Goal: Task Accomplishment & Management: Manage account settings

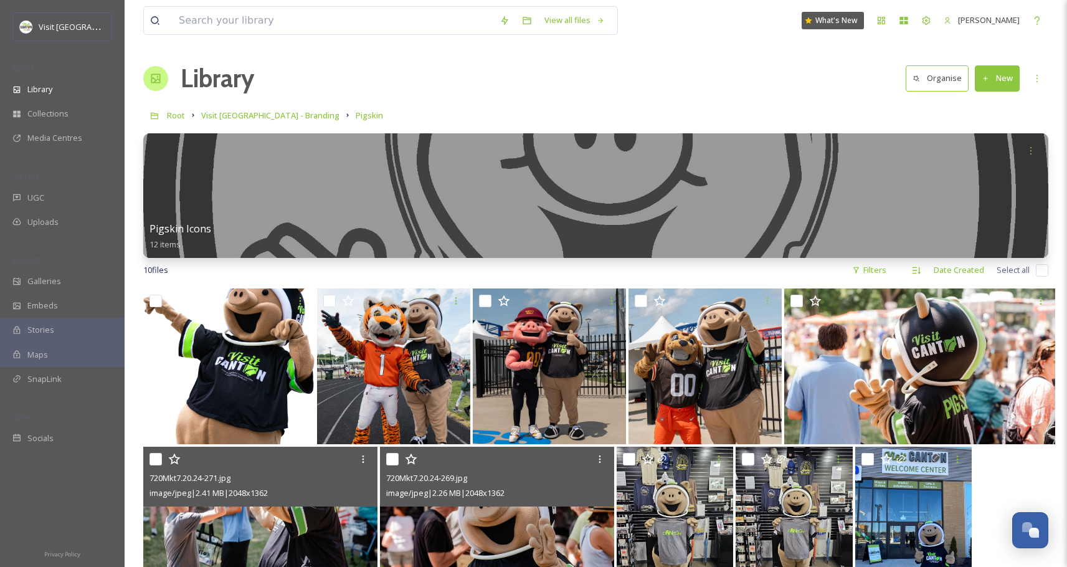
scroll to position [288, 0]
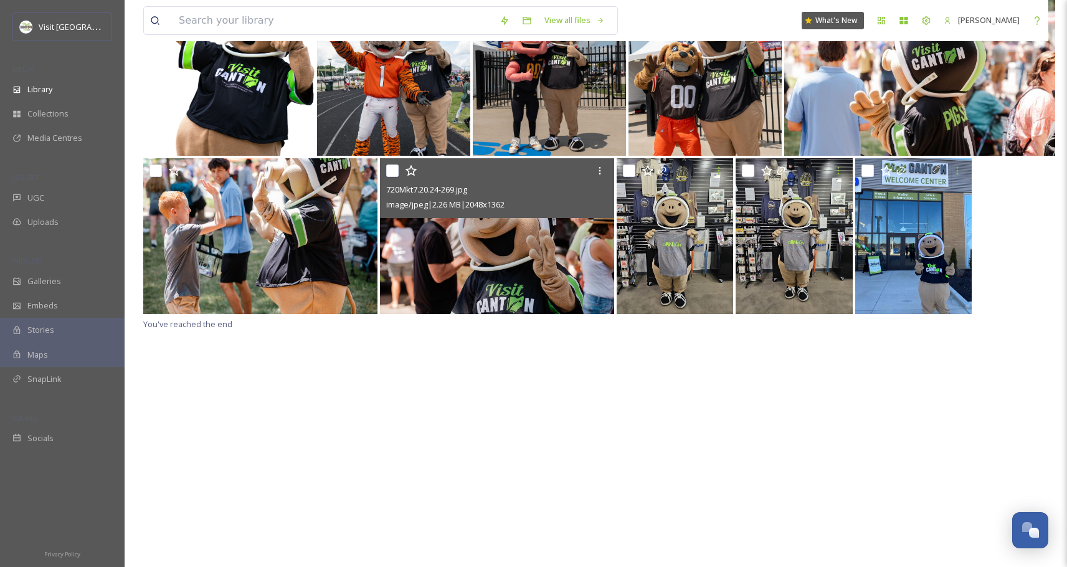
click at [527, 422] on div "720Mkt7.20.24-269.jpg image/jpeg | 2.26 MB | 2048 x 1362 You've reached the end" at bounding box center [595, 283] width 905 height 567
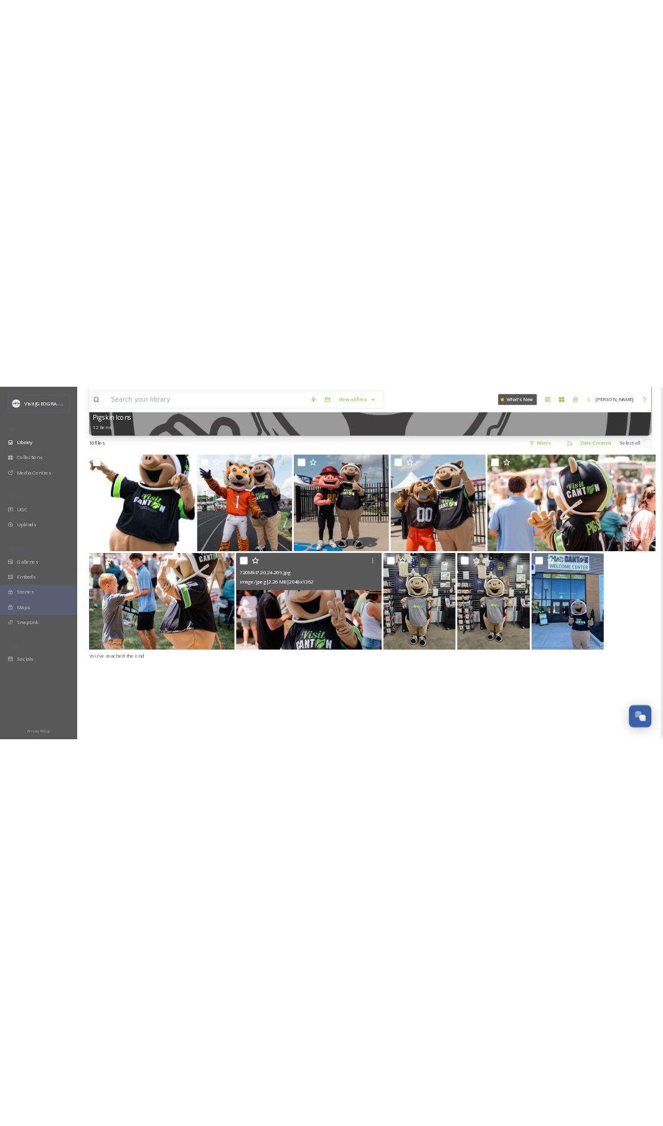
scroll to position [0, 0]
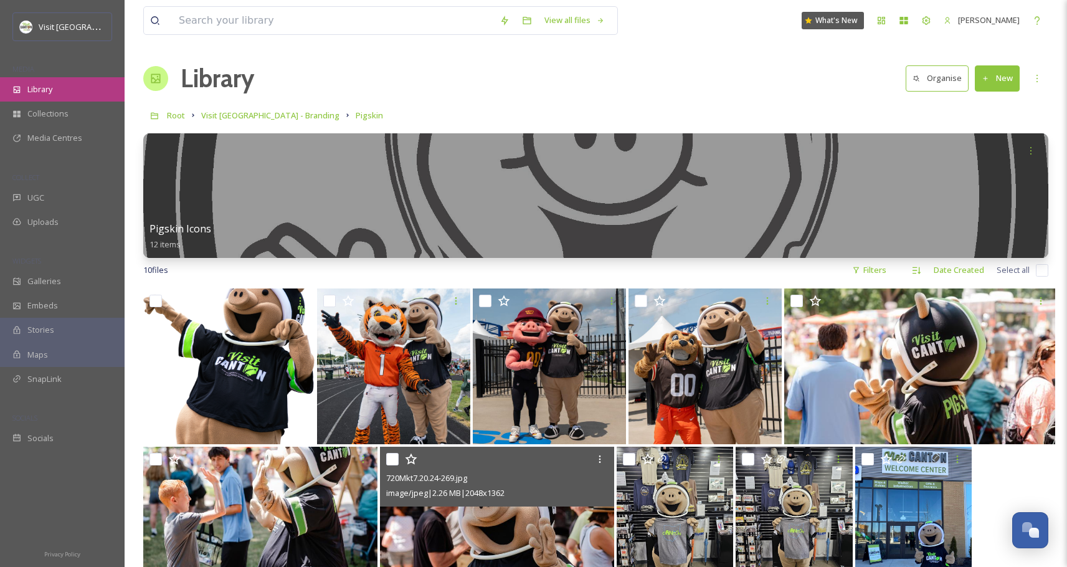
click at [38, 78] on div "Library" at bounding box center [62, 89] width 125 height 24
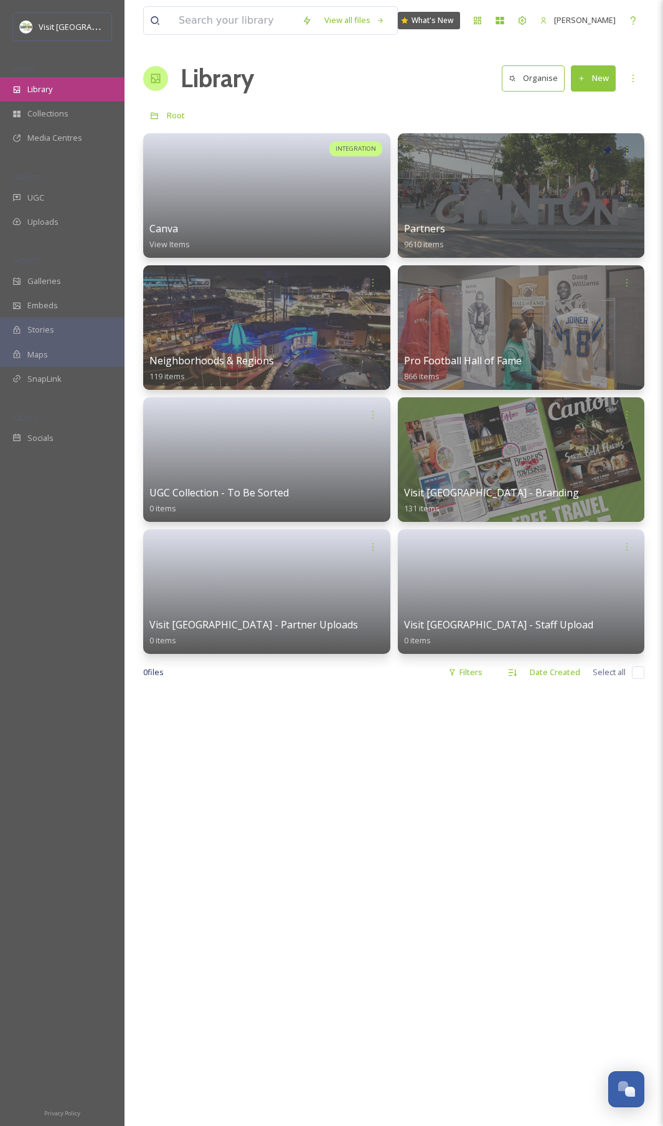
click at [40, 98] on div "Library" at bounding box center [62, 89] width 125 height 24
click at [44, 186] on div "UGC" at bounding box center [62, 198] width 125 height 24
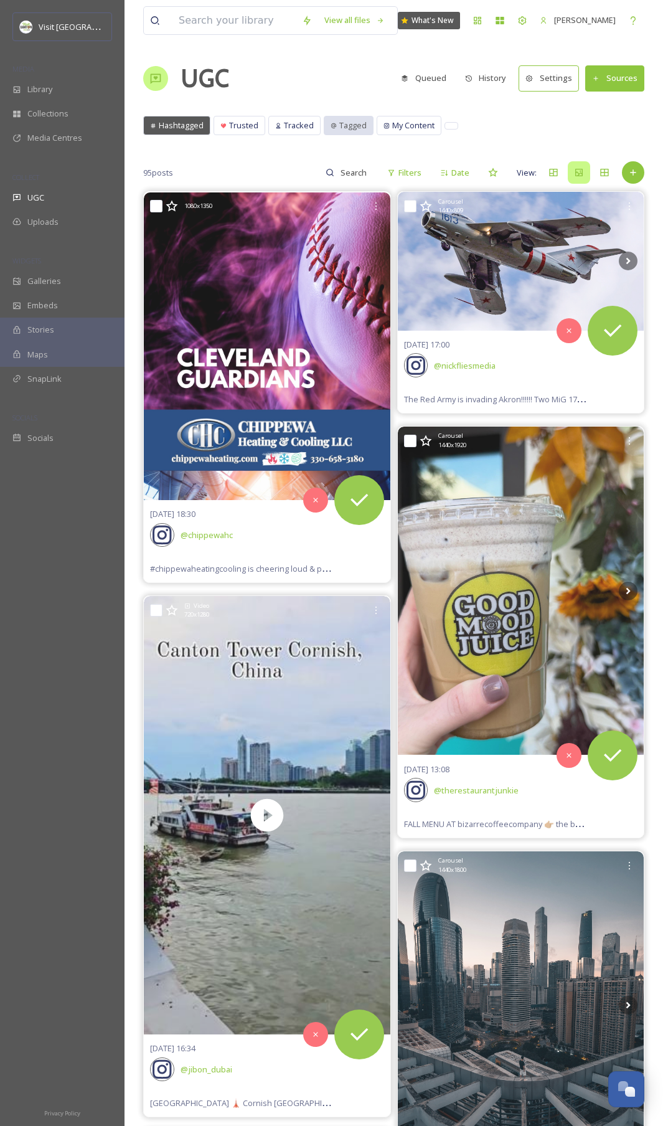
click at [331, 129] on div "Tagged" at bounding box center [348, 125] width 49 height 18
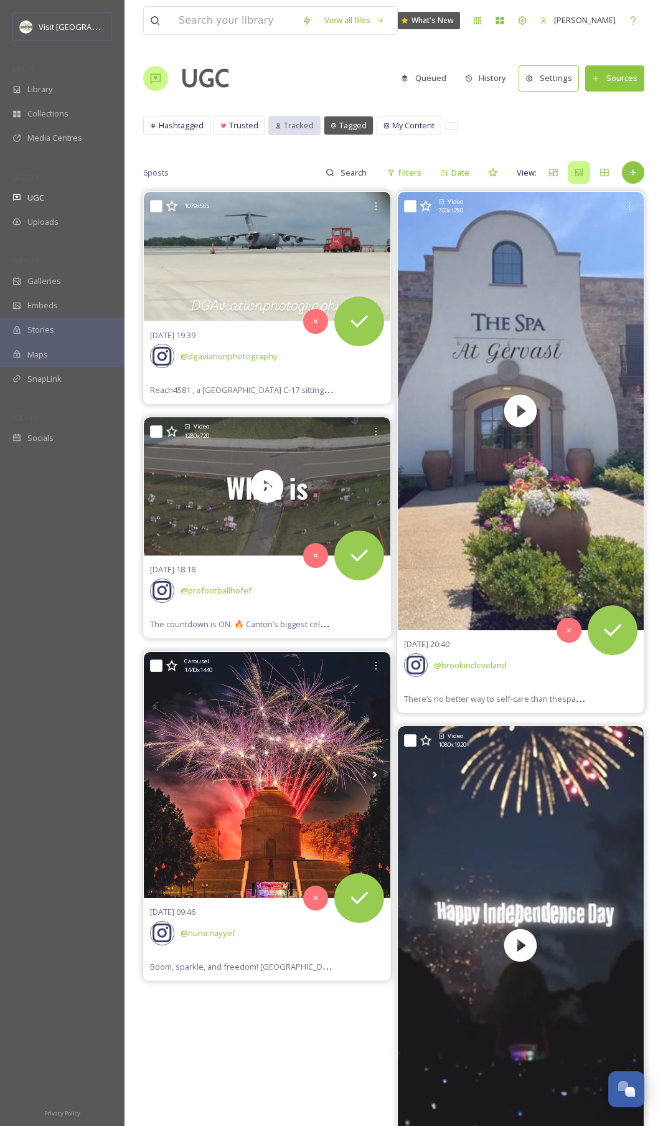
click at [309, 126] on span "Tracked" at bounding box center [299, 126] width 30 height 12
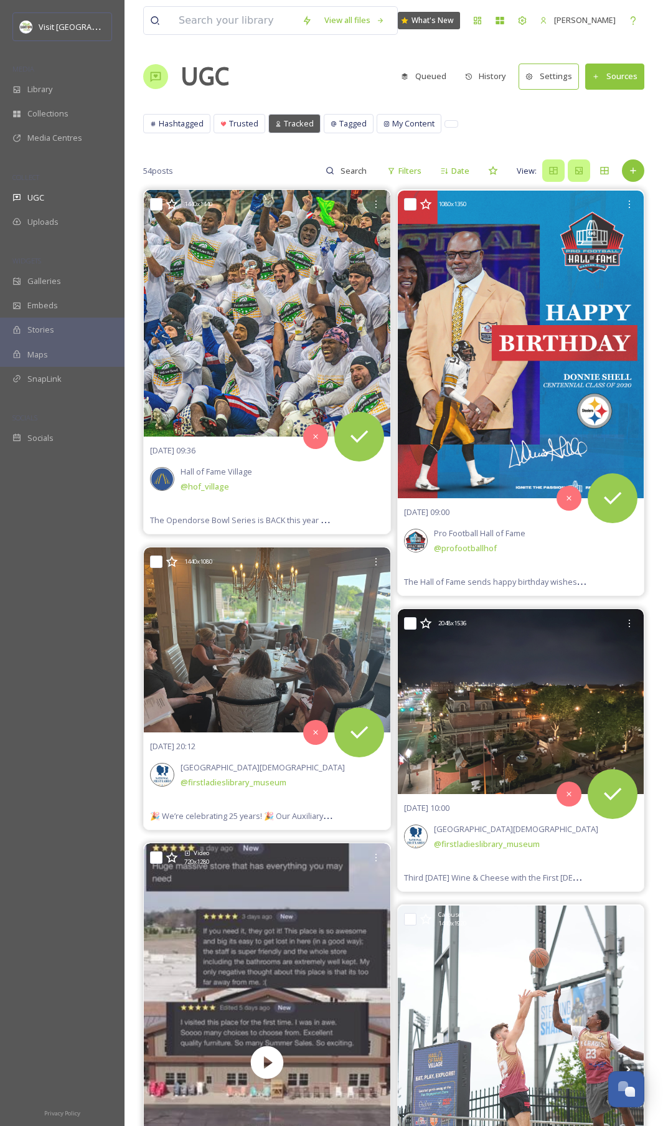
scroll to position [2, 0]
click at [554, 172] on icon at bounding box center [554, 170] width 10 height 10
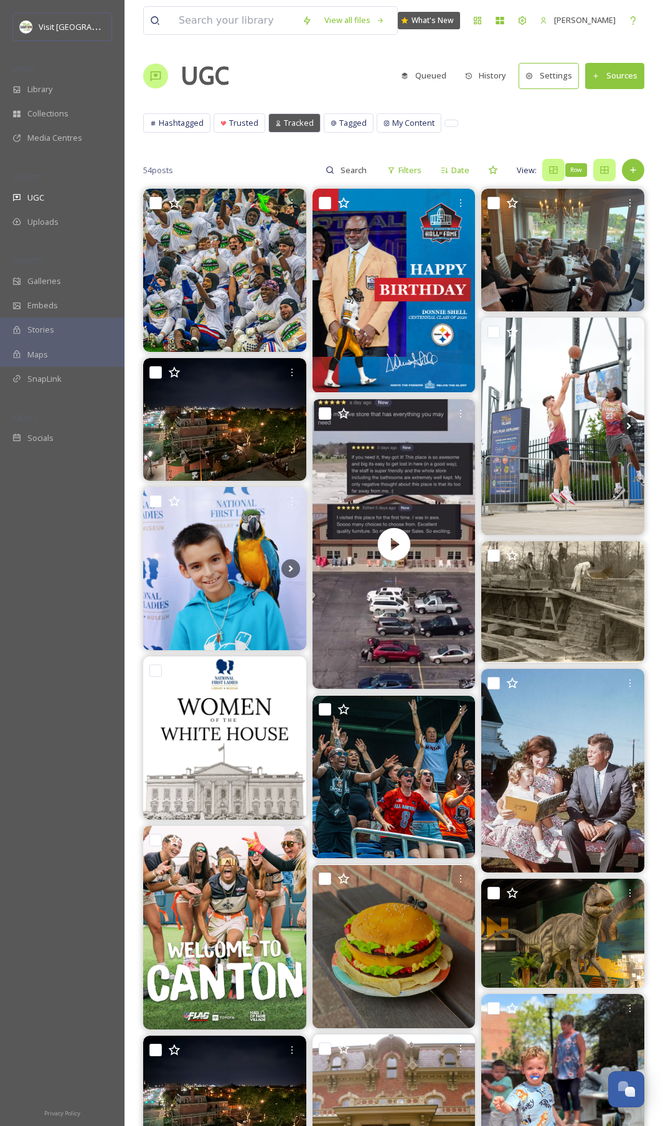
click at [594, 171] on div "Row" at bounding box center [604, 170] width 22 height 22
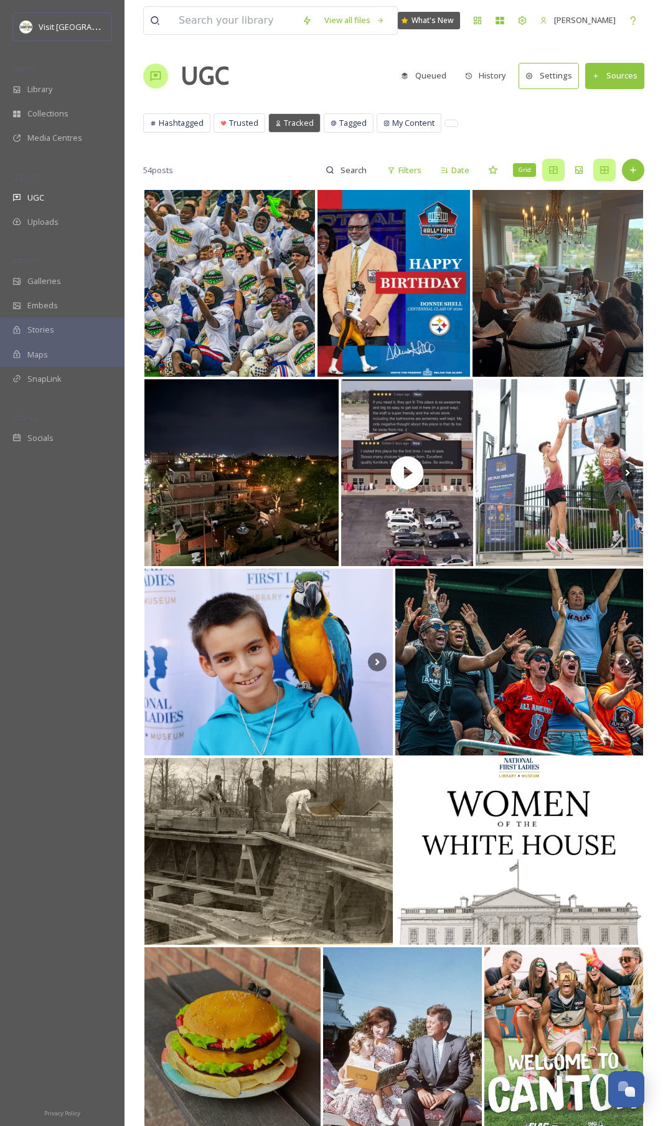
click at [560, 173] on div "Grid" at bounding box center [553, 170] width 22 height 22
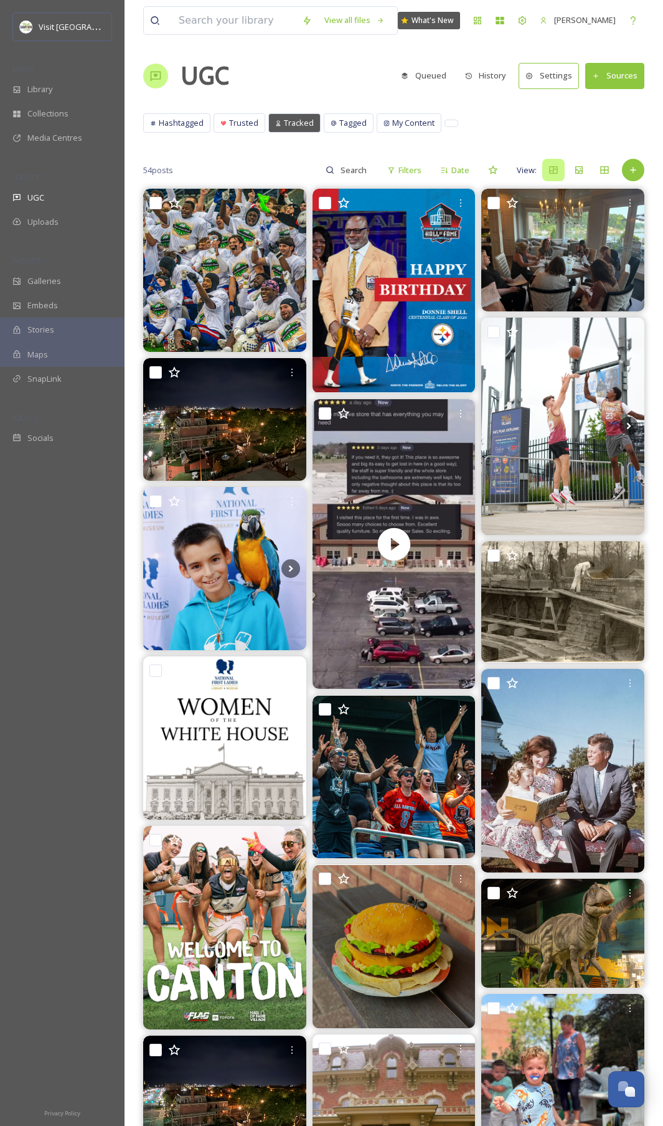
click at [590, 171] on div "View:" at bounding box center [566, 170] width 99 height 22
click at [600, 170] on icon at bounding box center [605, 170] width 10 height 10
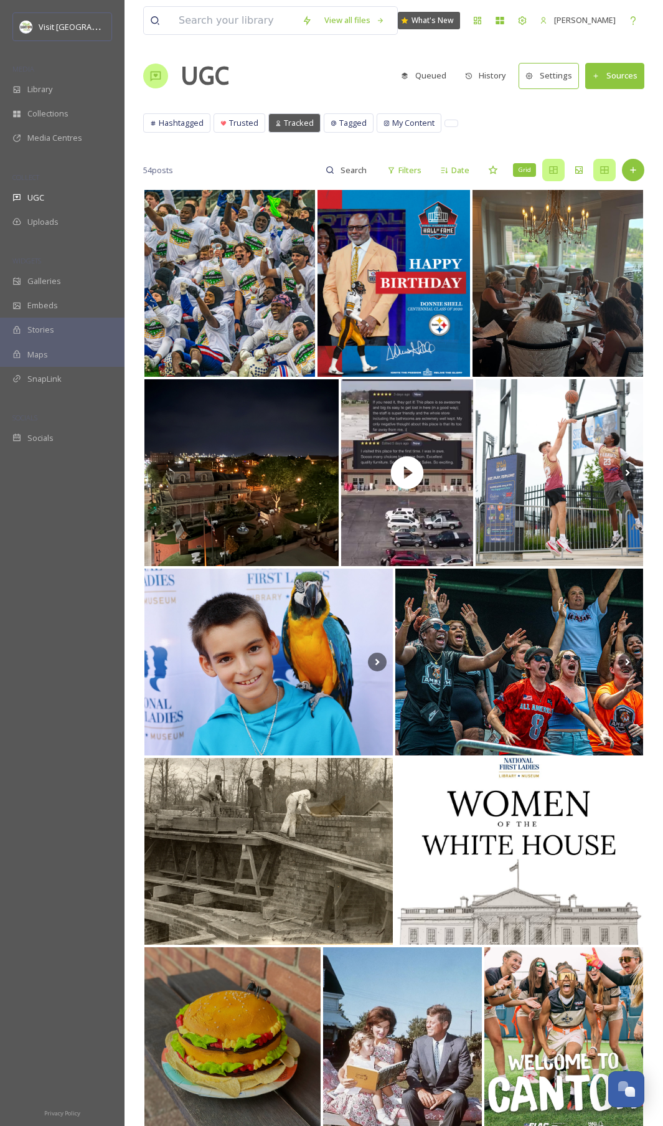
click at [549, 170] on icon at bounding box center [554, 170] width 10 height 10
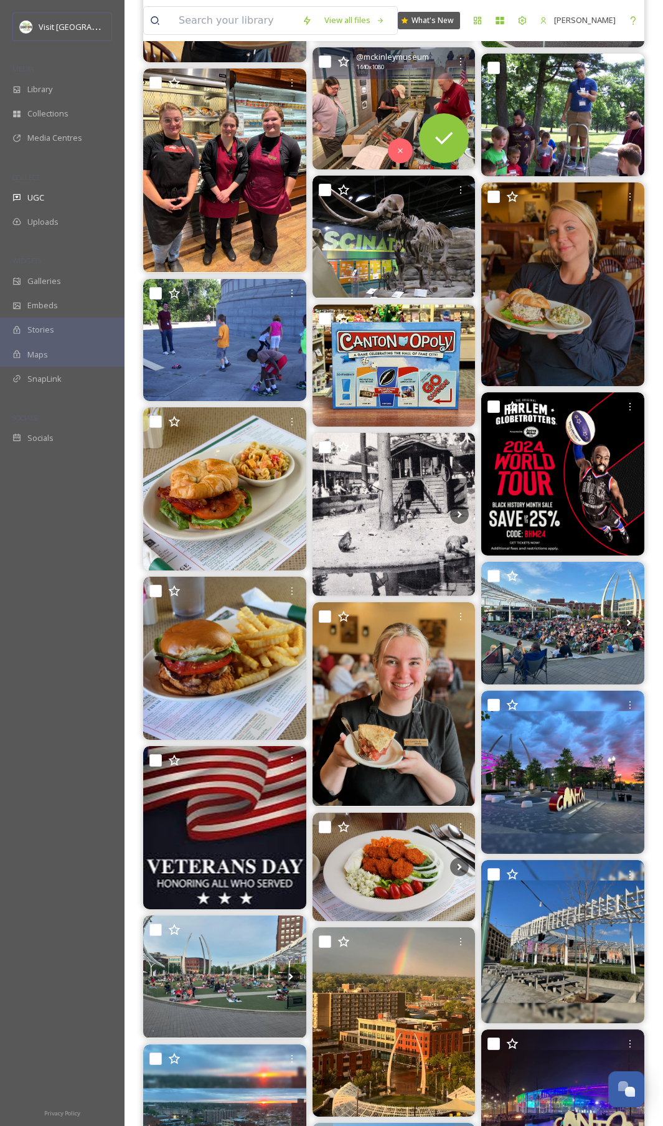
scroll to position [1864, 0]
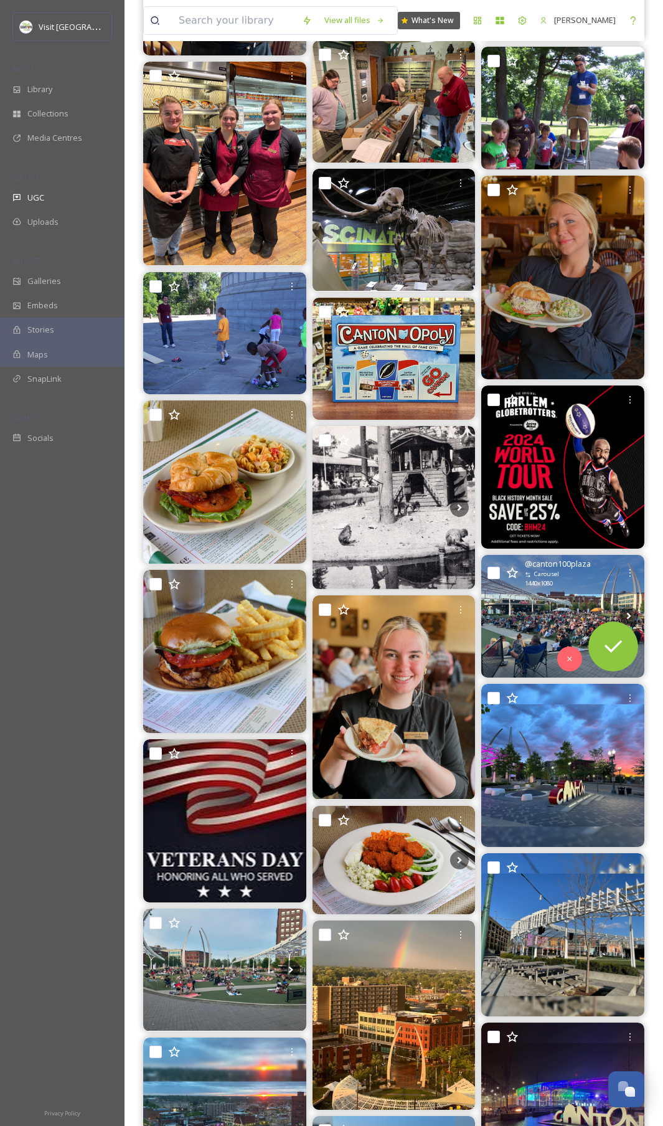
click at [533, 566] on img at bounding box center [562, 616] width 163 height 122
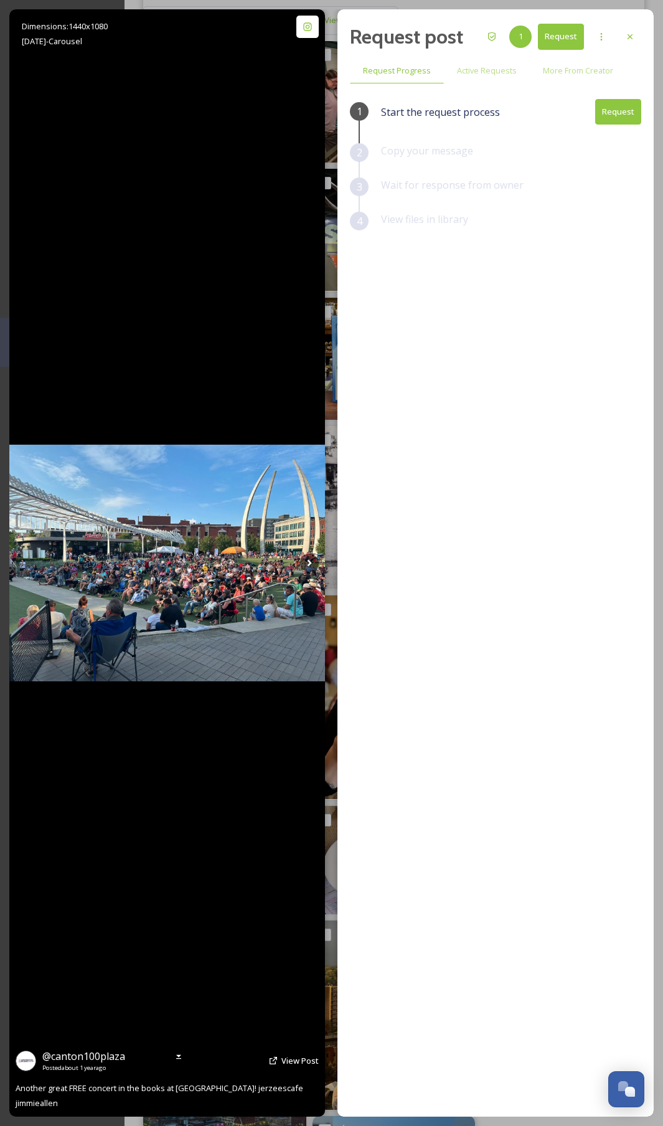
click at [121, 555] on img at bounding box center [167, 563] width 316 height 237
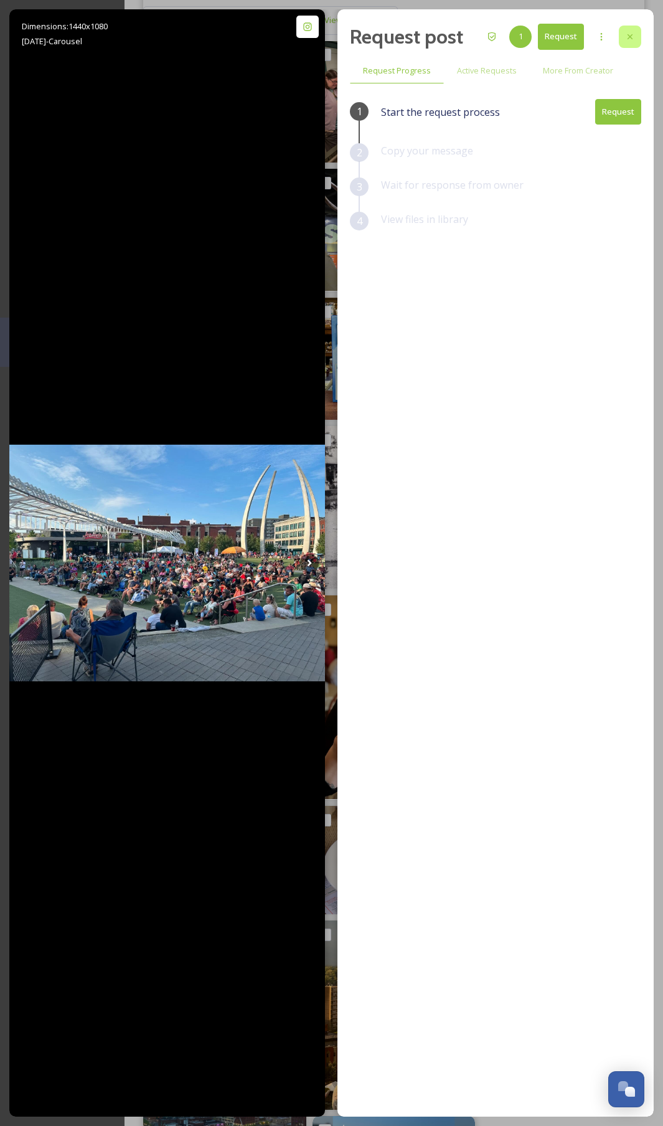
click at [624, 42] on div at bounding box center [630, 37] width 22 height 22
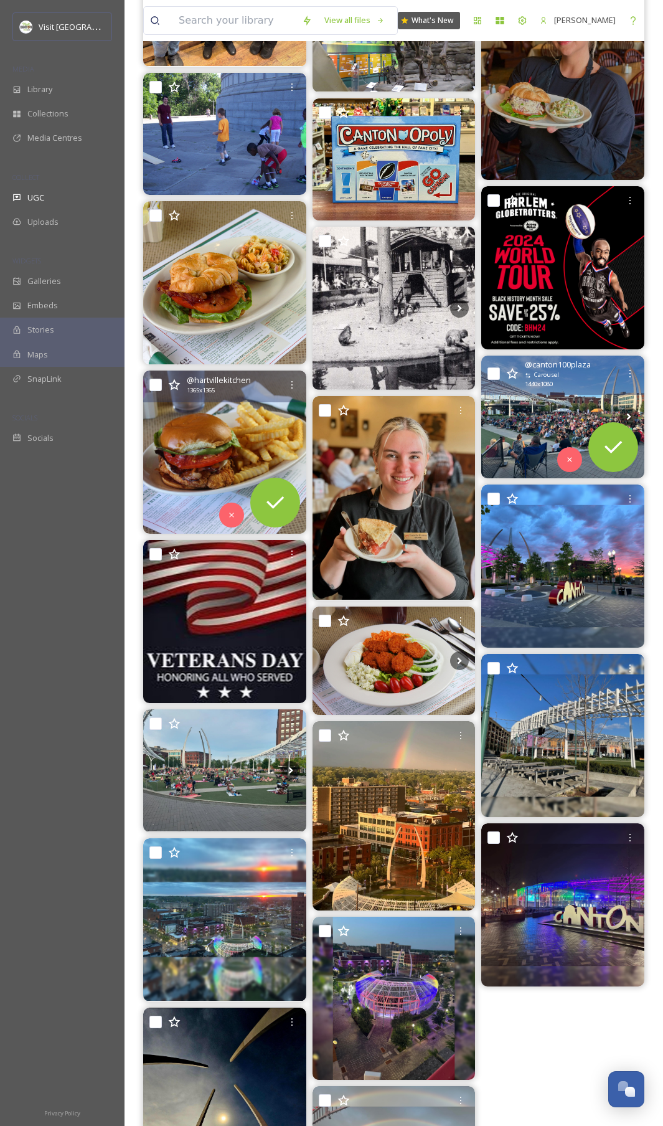
scroll to position [2498, 0]
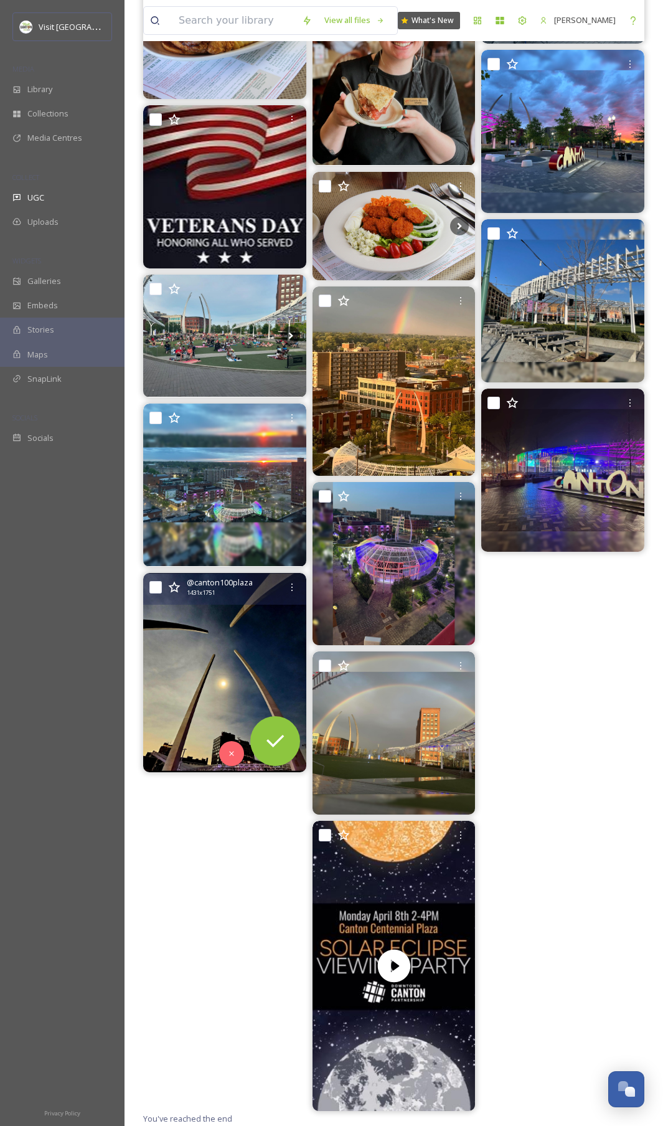
click at [238, 566] on img at bounding box center [224, 672] width 163 height 199
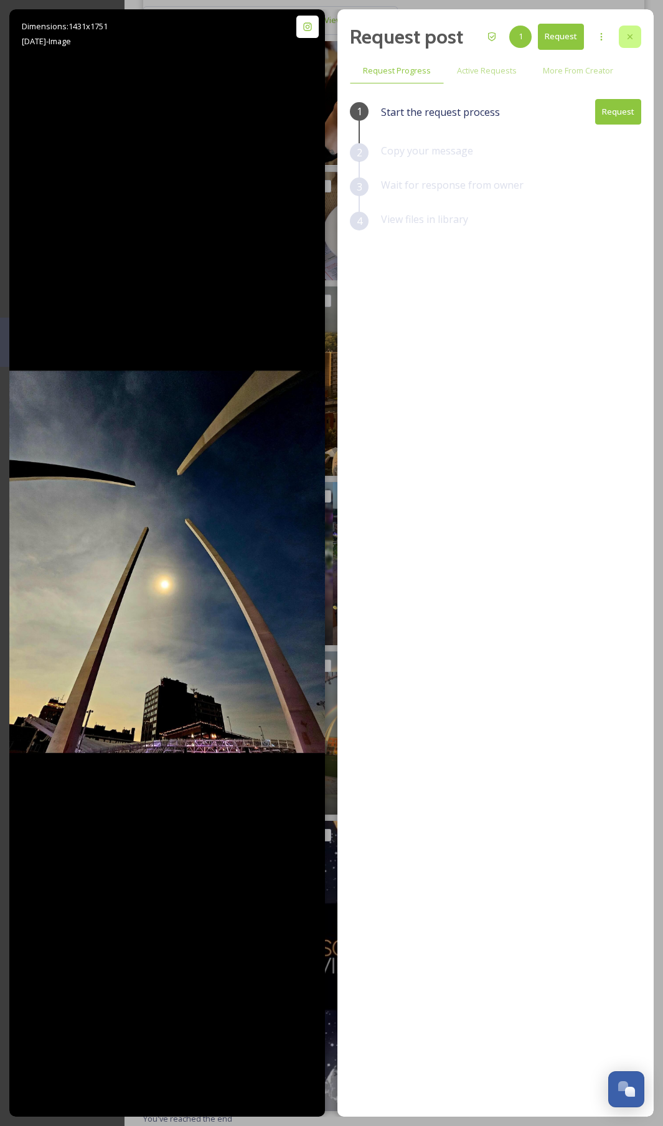
click at [626, 34] on icon at bounding box center [630, 37] width 10 height 10
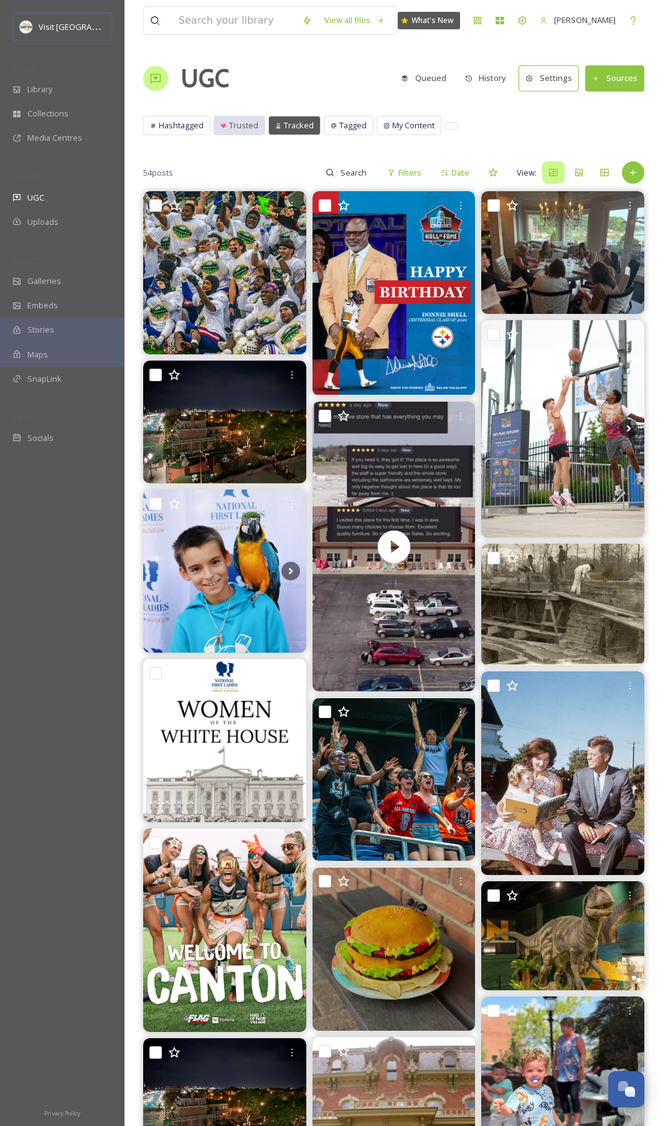
click at [242, 131] on div "Trusted" at bounding box center [239, 125] width 50 height 18
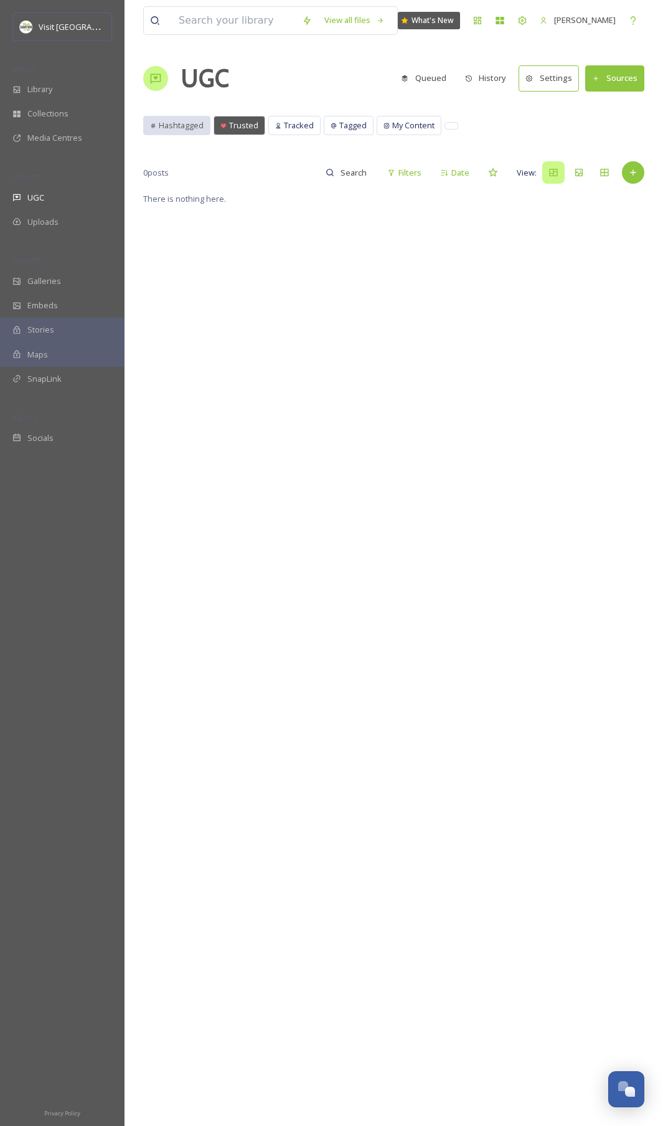
click at [169, 128] on span "Hashtagged" at bounding box center [181, 126] width 45 height 12
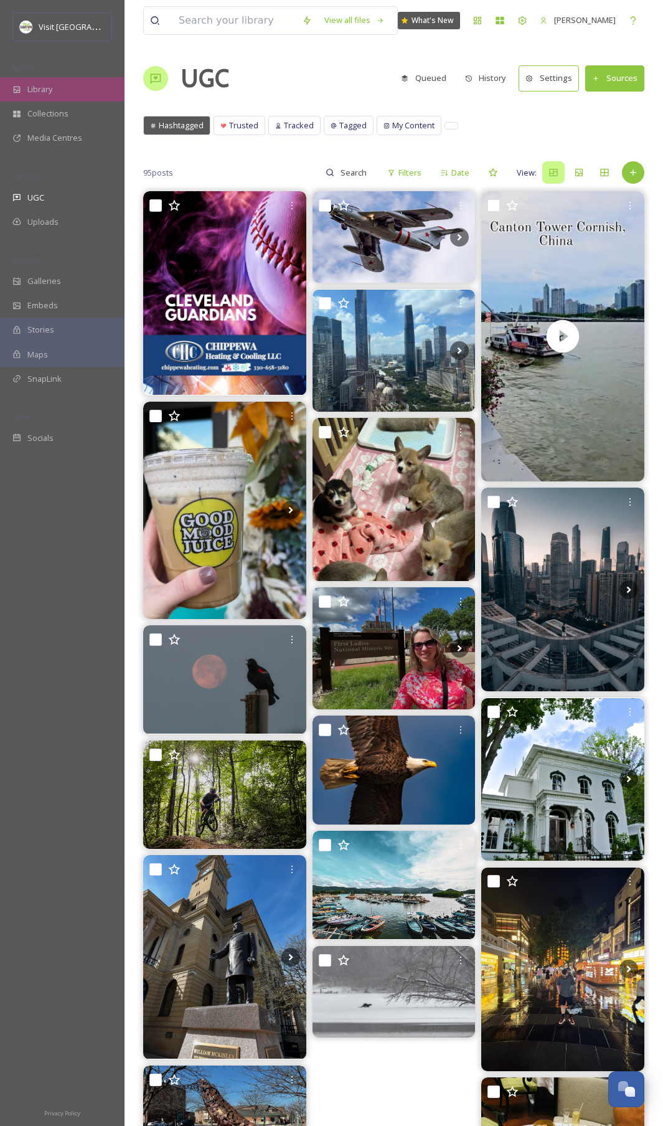
click at [57, 85] on div "Library" at bounding box center [62, 89] width 125 height 24
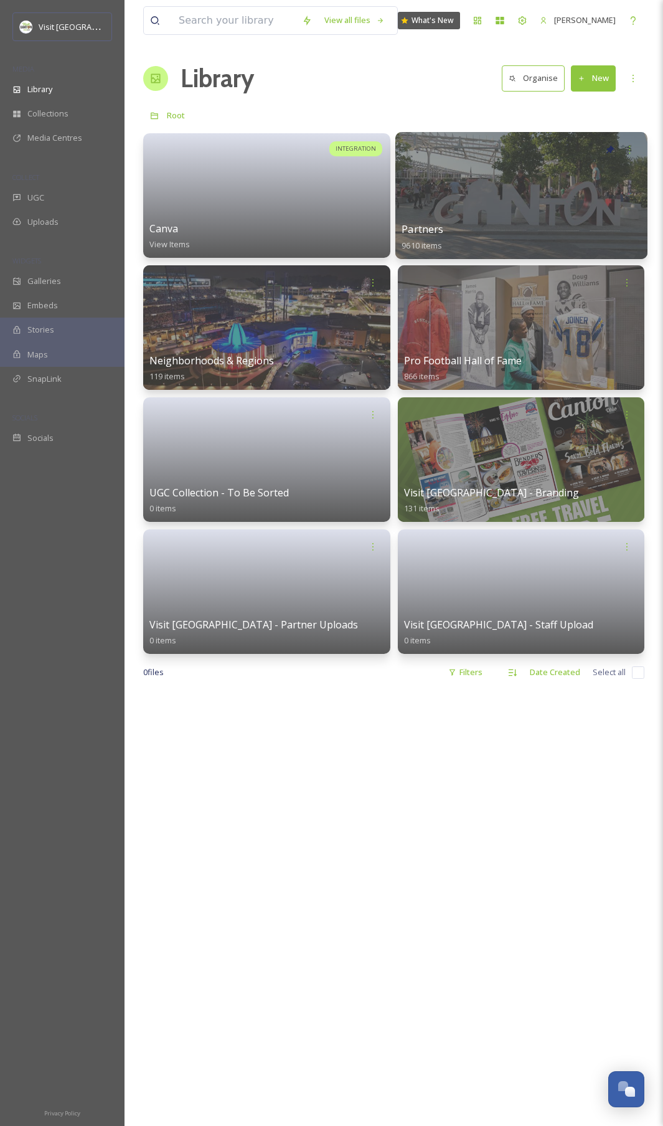
click at [484, 213] on div at bounding box center [521, 195] width 252 height 127
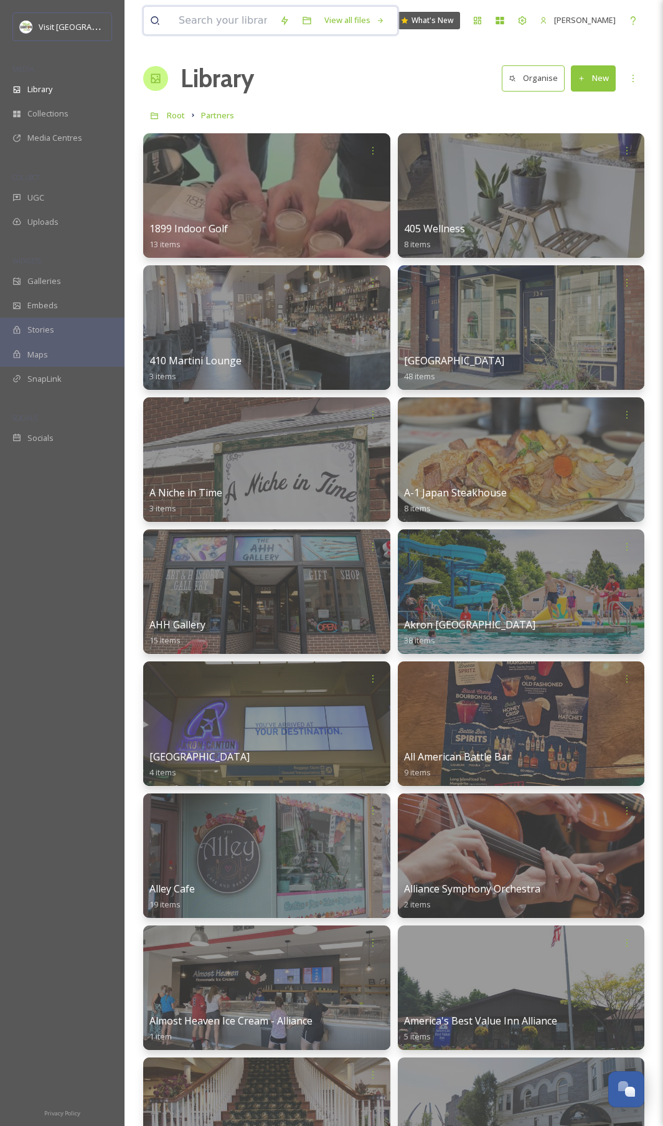
click at [241, 29] on input at bounding box center [222, 20] width 101 height 27
type input "t"
type input "shatner"
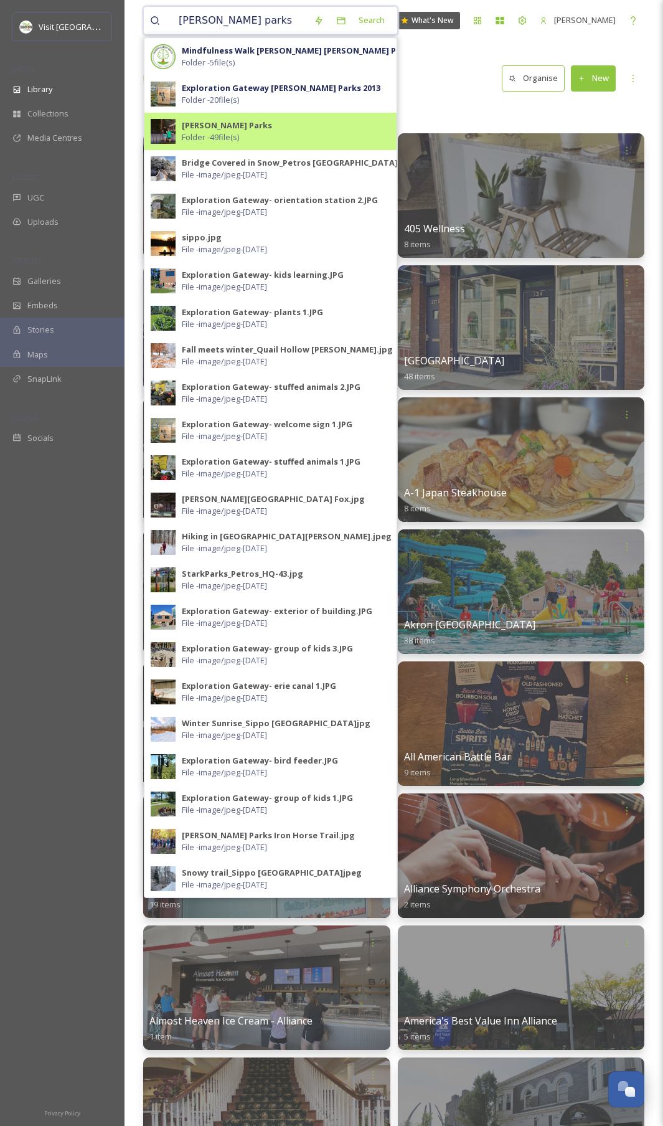
type input "[PERSON_NAME] parks"
click at [276, 126] on div "[PERSON_NAME] Parks Folder - 49 file(s)" at bounding box center [286, 132] width 209 height 24
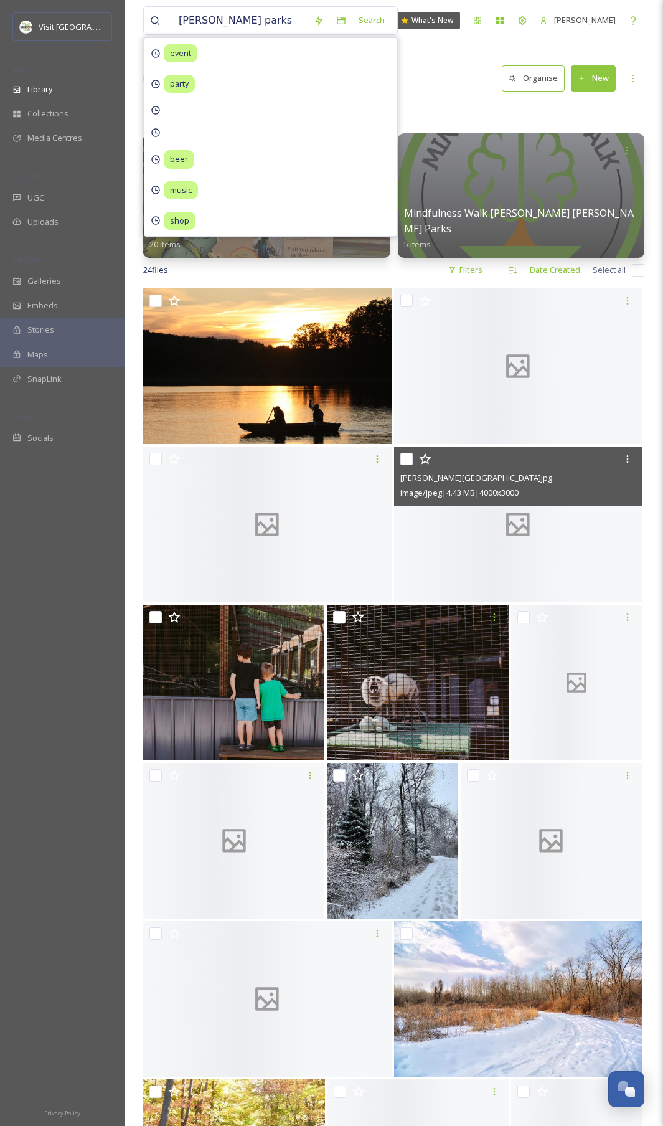
click at [567, 566] on div at bounding box center [518, 524] width 248 height 156
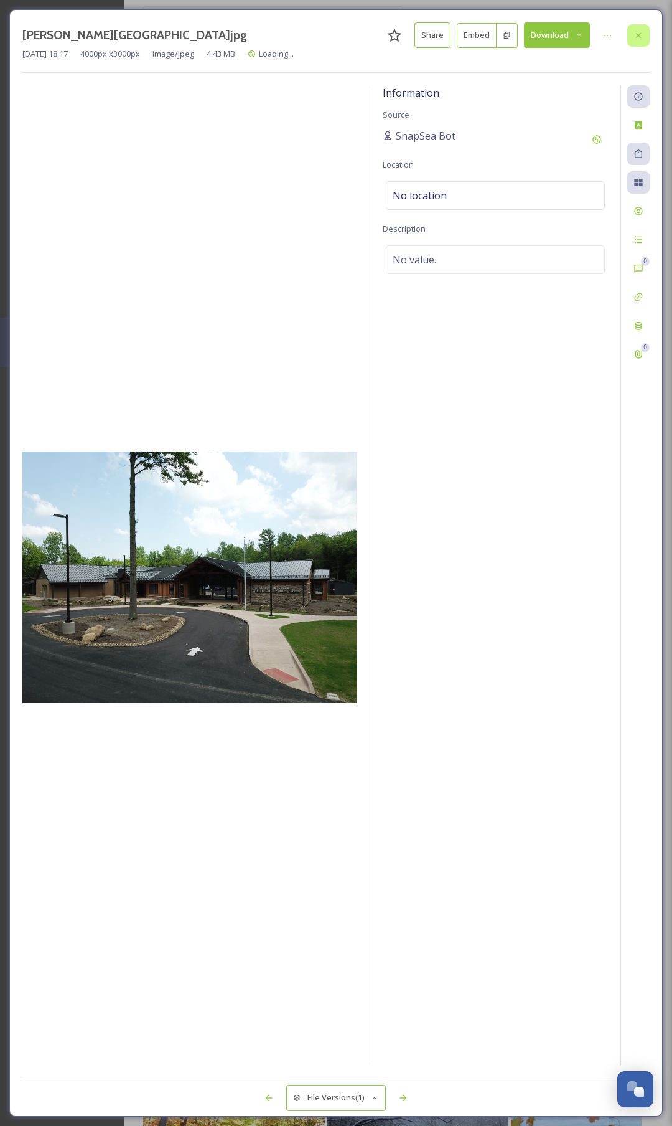
click at [646, 33] on div at bounding box center [639, 35] width 22 height 22
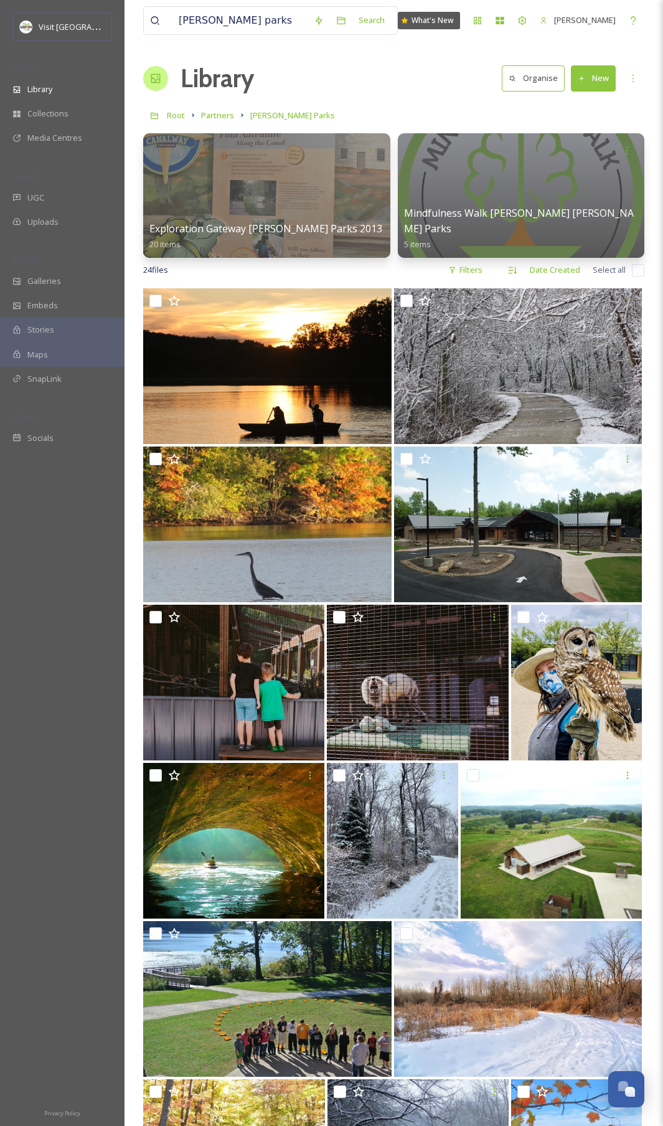
click at [602, 82] on button "New" at bounding box center [593, 78] width 45 height 26
click at [573, 156] on span "Folder" at bounding box center [579, 156] width 24 height 12
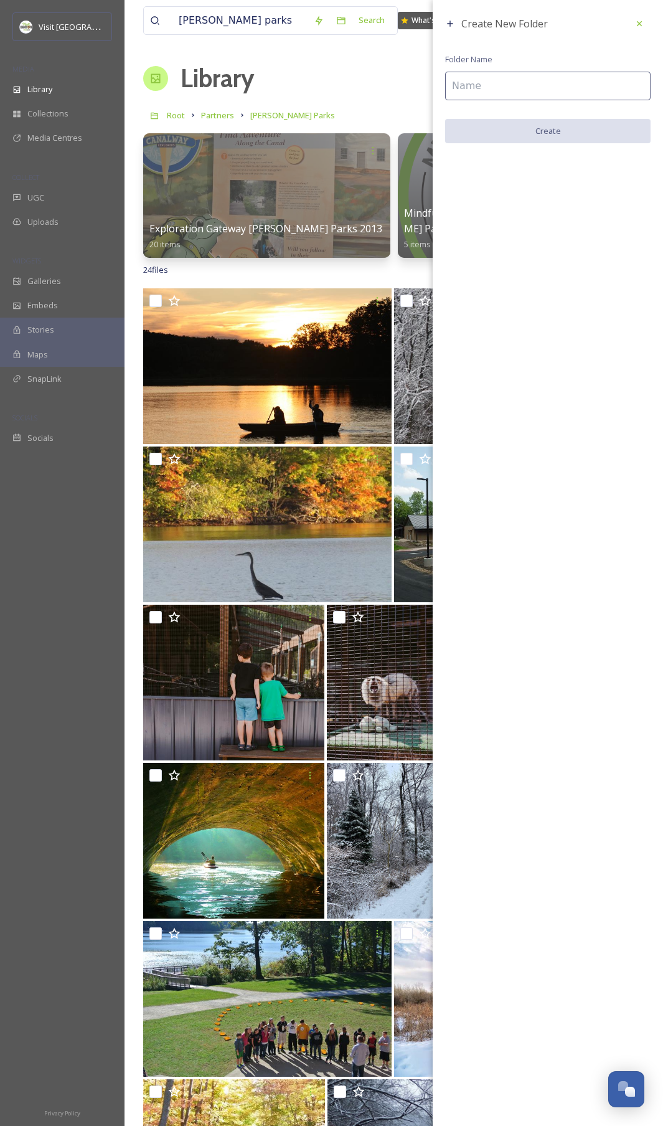
click at [489, 92] on input at bounding box center [547, 86] width 205 height 29
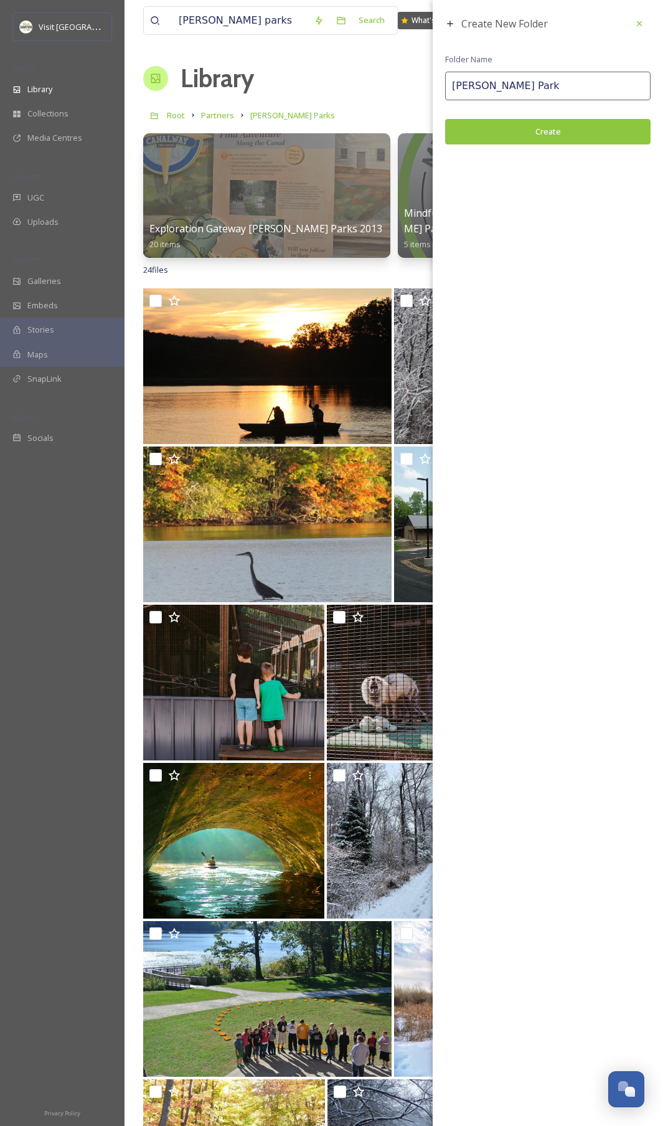
type input "[PERSON_NAME] Park"
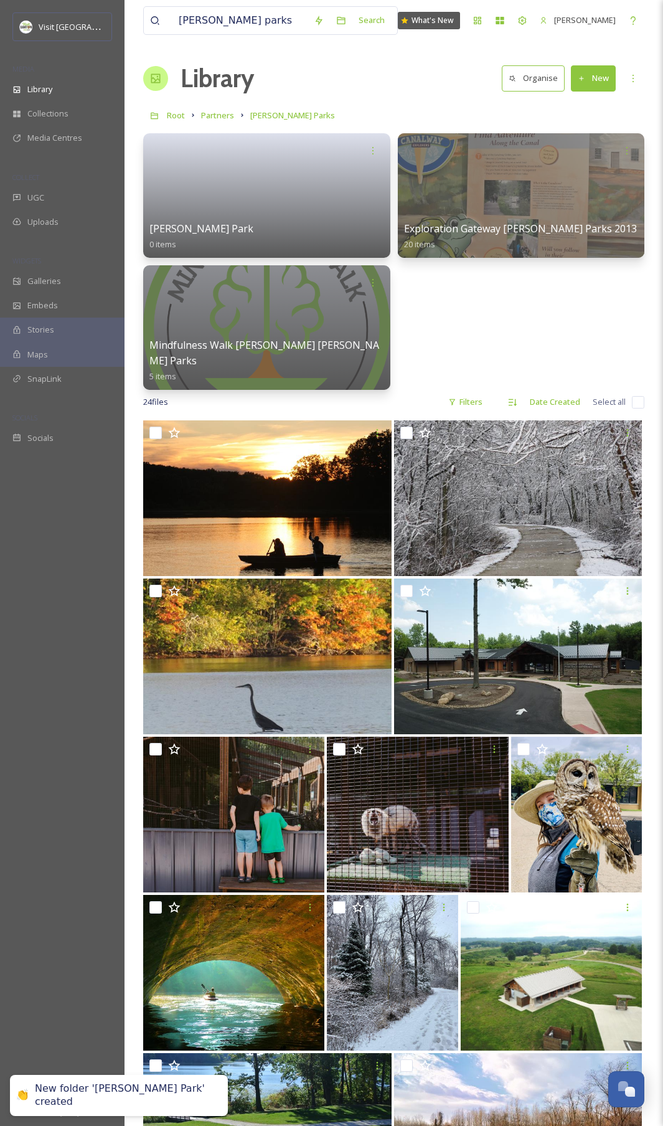
click at [604, 80] on button "New" at bounding box center [593, 78] width 45 height 26
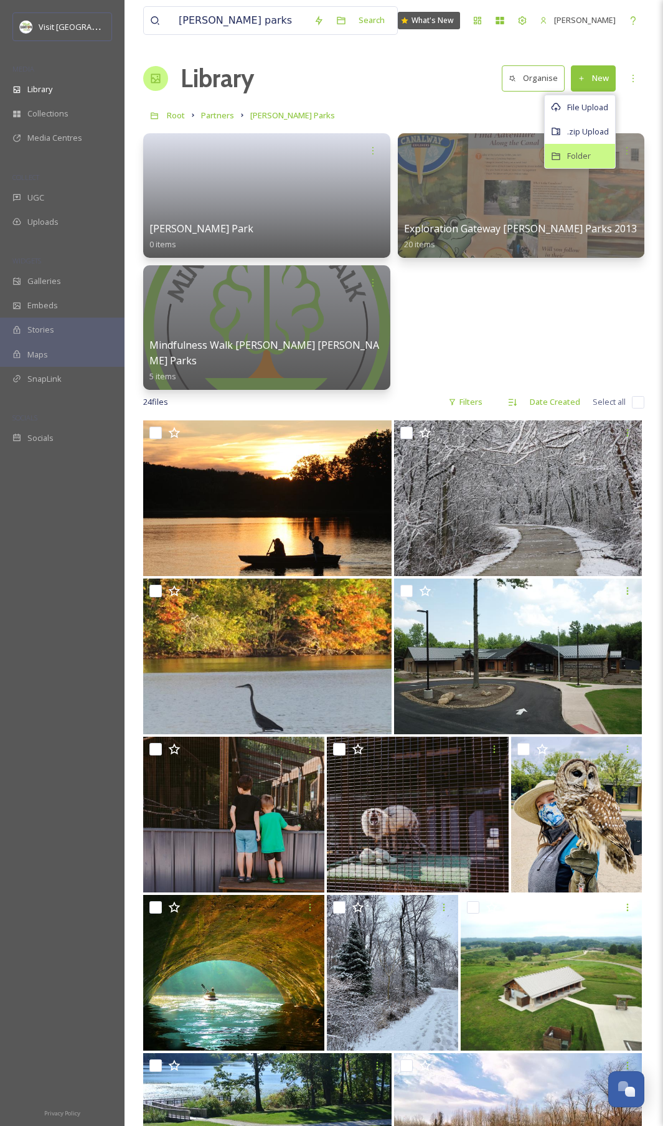
click at [580, 160] on span "Folder" at bounding box center [579, 156] width 24 height 12
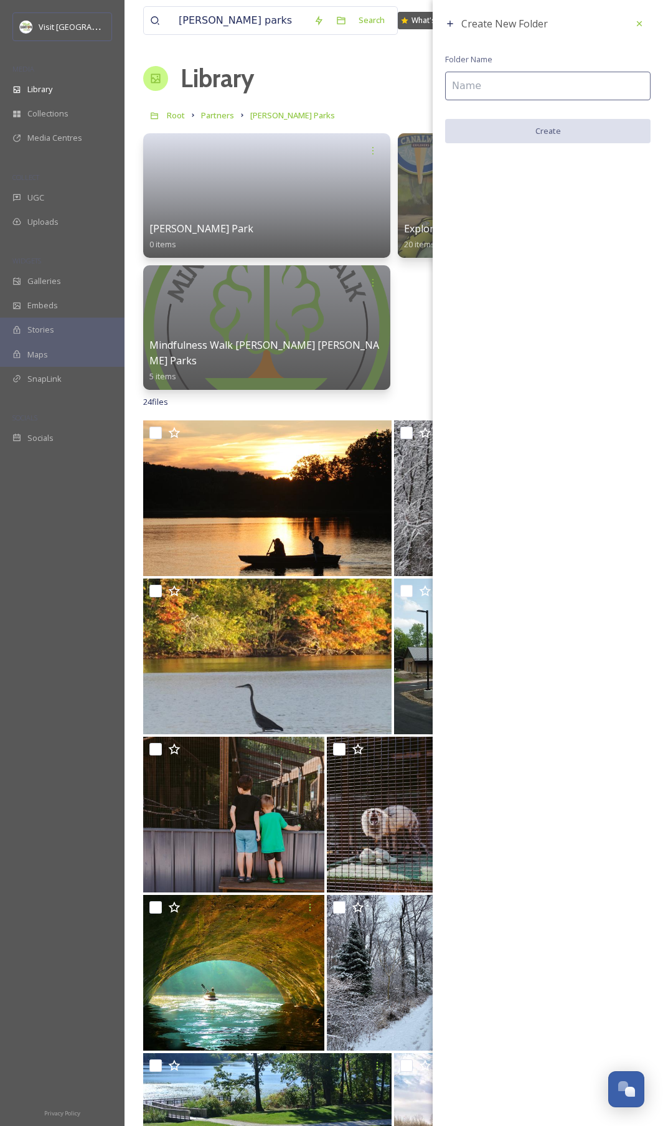
click at [486, 79] on input at bounding box center [547, 86] width 205 height 29
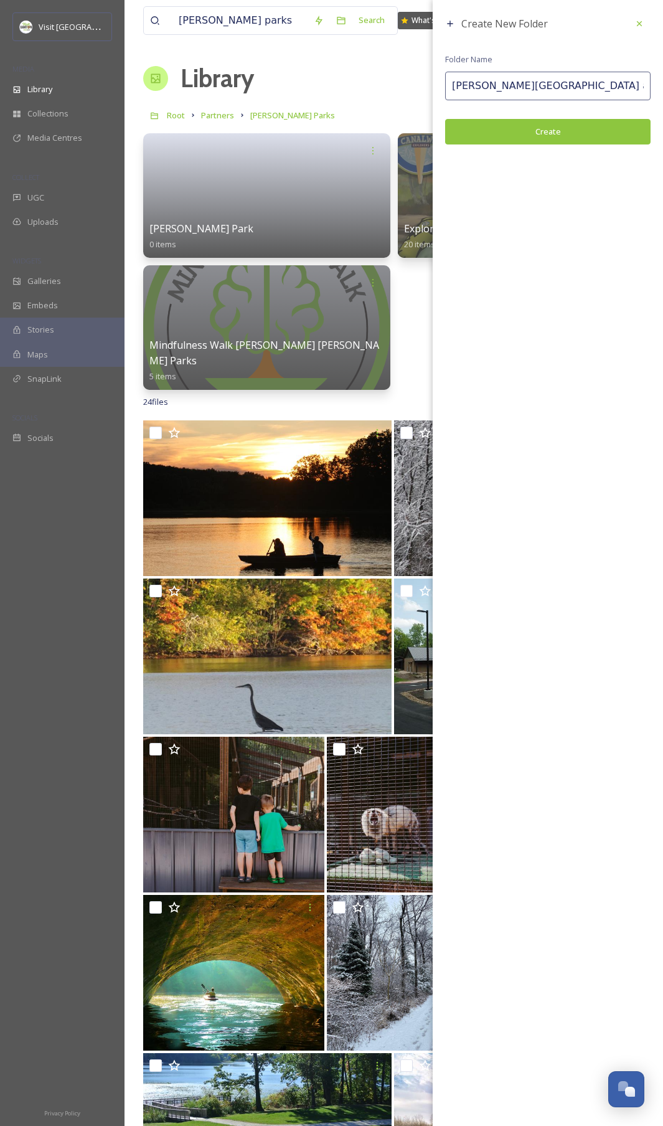
type input "[PERSON_NAME][GEOGRAPHIC_DATA] and Trails"
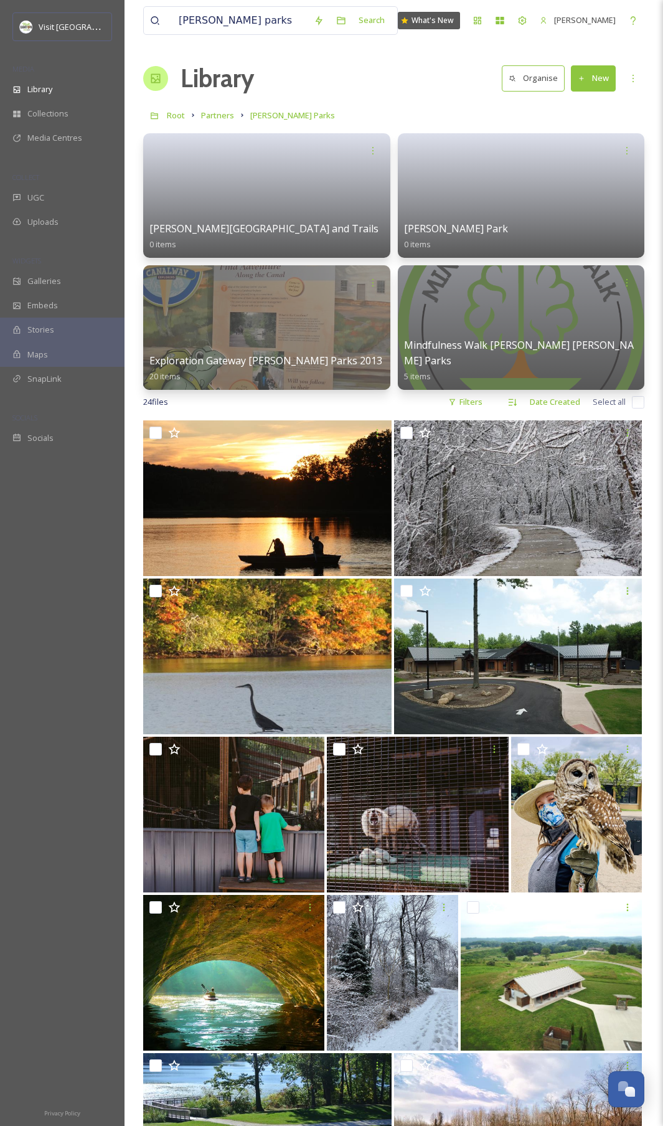
click at [458, 113] on div "Root Partners [PERSON_NAME] Parks" at bounding box center [393, 115] width 501 height 24
click at [445, 210] on link at bounding box center [521, 191] width 239 height 60
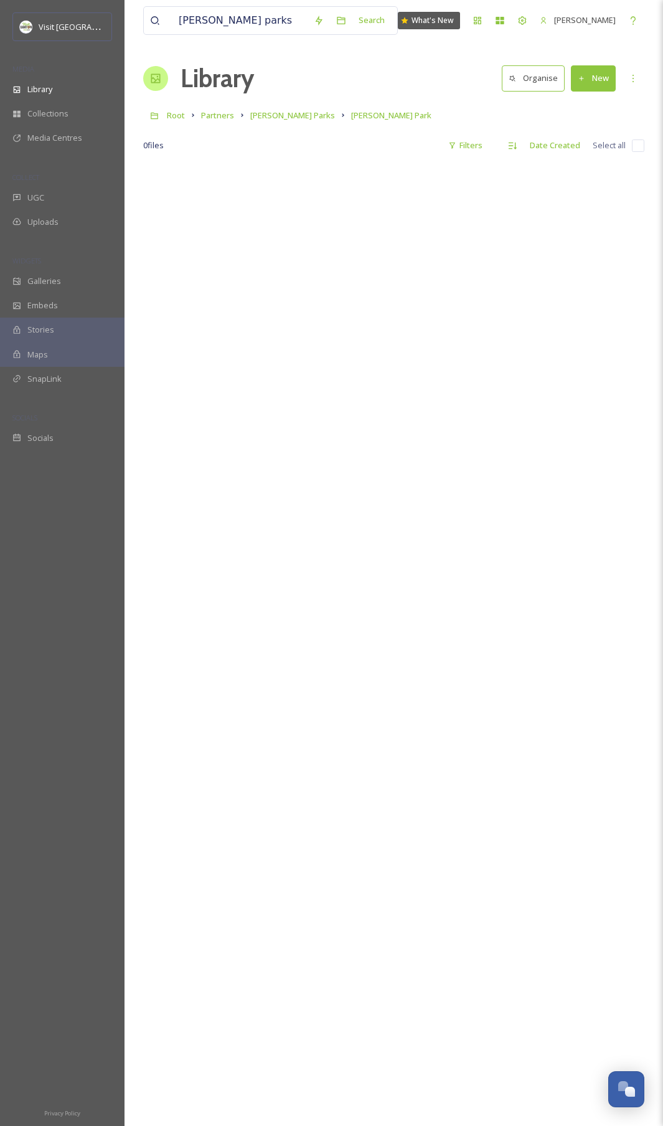
click at [609, 87] on button "New" at bounding box center [593, 78] width 45 height 26
click at [597, 106] on span "File Upload" at bounding box center [587, 107] width 41 height 12
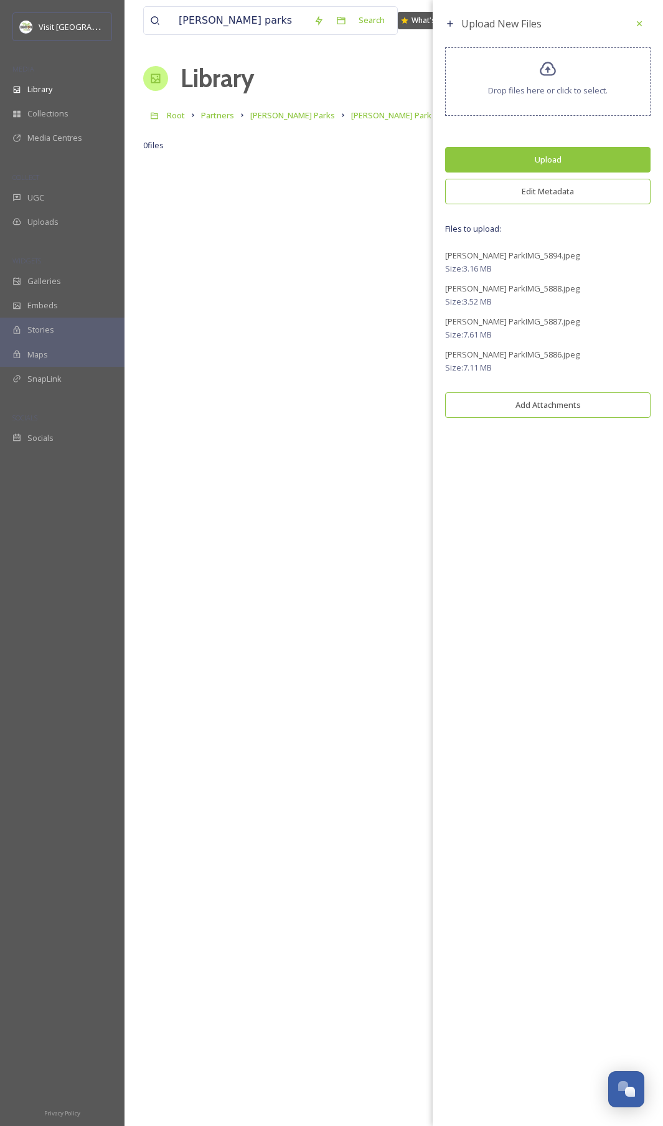
click at [540, 189] on button "Edit Metadata" at bounding box center [547, 192] width 205 height 26
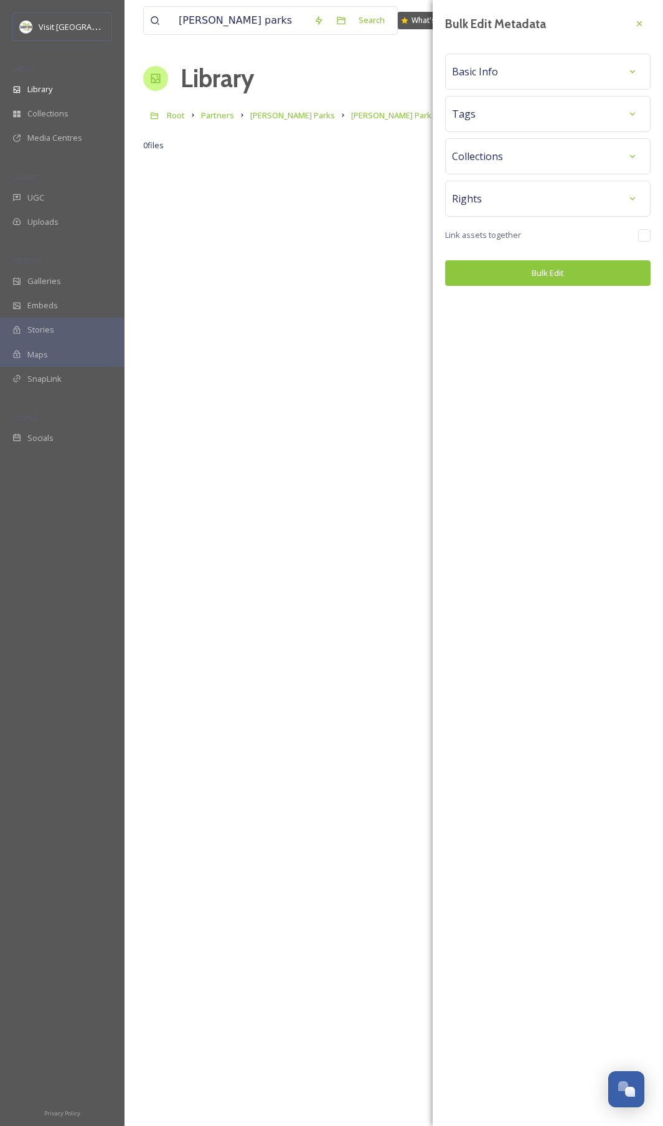
click at [500, 116] on div "Tags" at bounding box center [548, 114] width 192 height 22
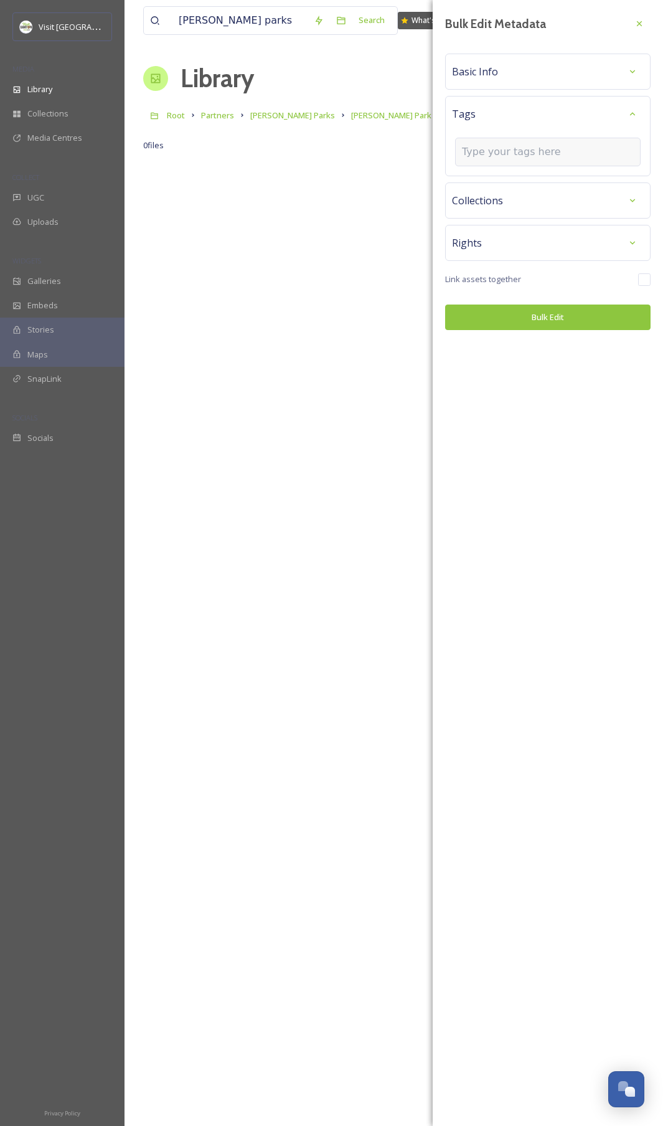
click at [503, 155] on input at bounding box center [524, 151] width 125 height 15
type input "[PERSON_NAME] Parks"
click at [498, 184] on span "Create " [PERSON_NAME] Parks "" at bounding box center [522, 182] width 119 height 12
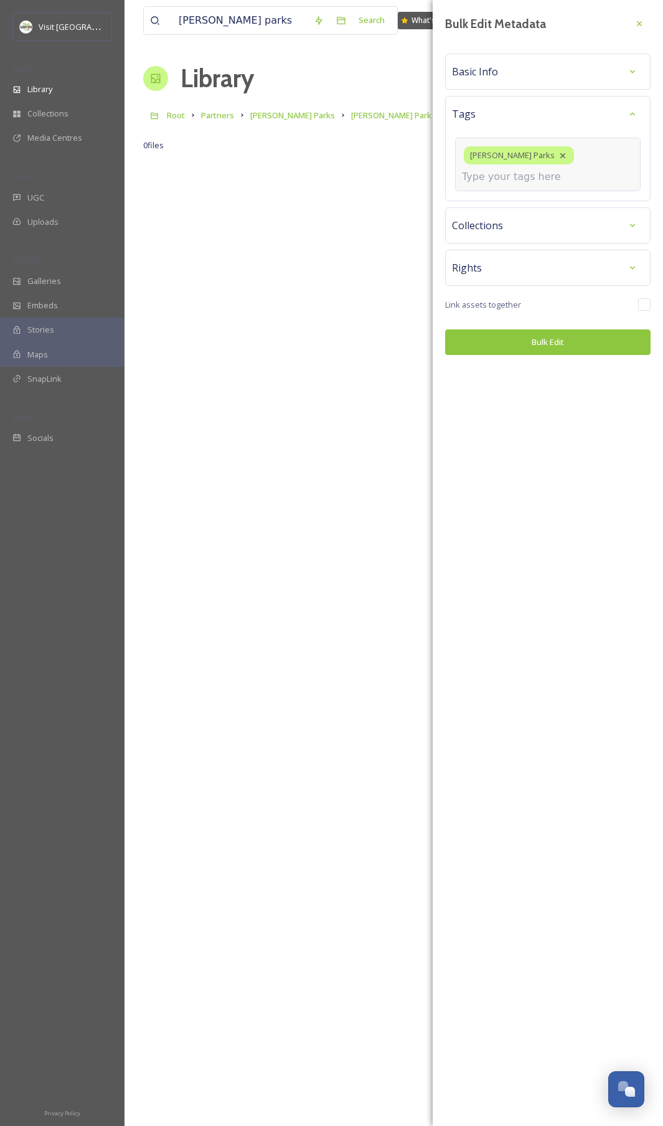
click at [521, 179] on input at bounding box center [524, 176] width 125 height 15
type input "trails"
click at [522, 207] on div "Create " trails "" at bounding box center [547, 206] width 183 height 24
click at [505, 183] on input at bounding box center [524, 176] width 125 height 15
type input "a"
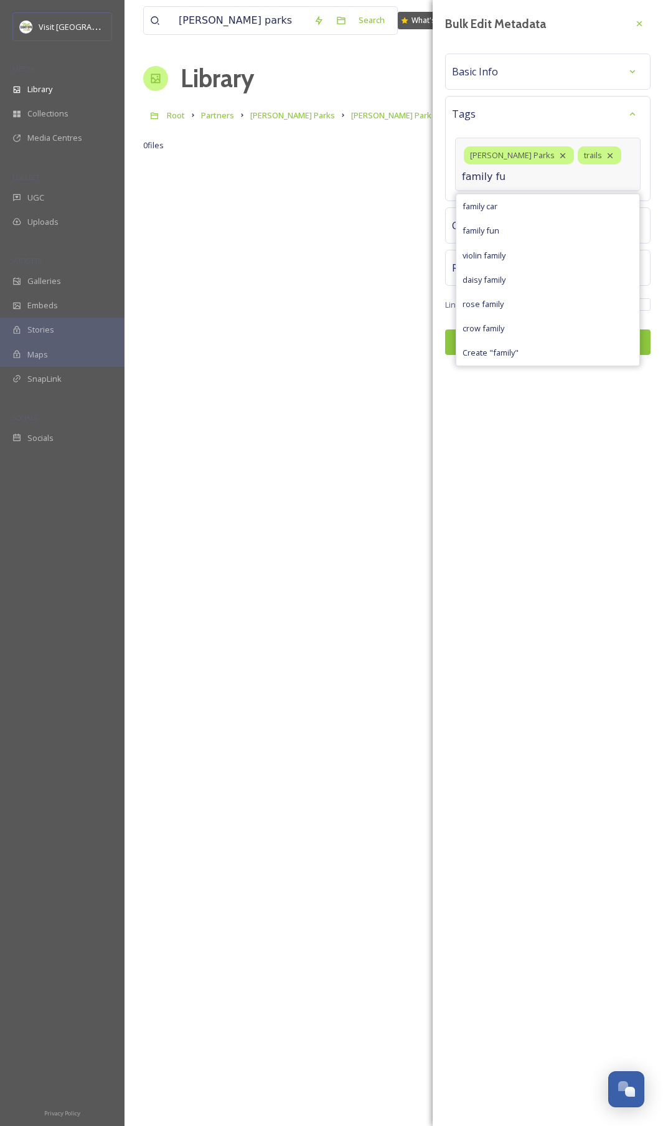
type input "family fun"
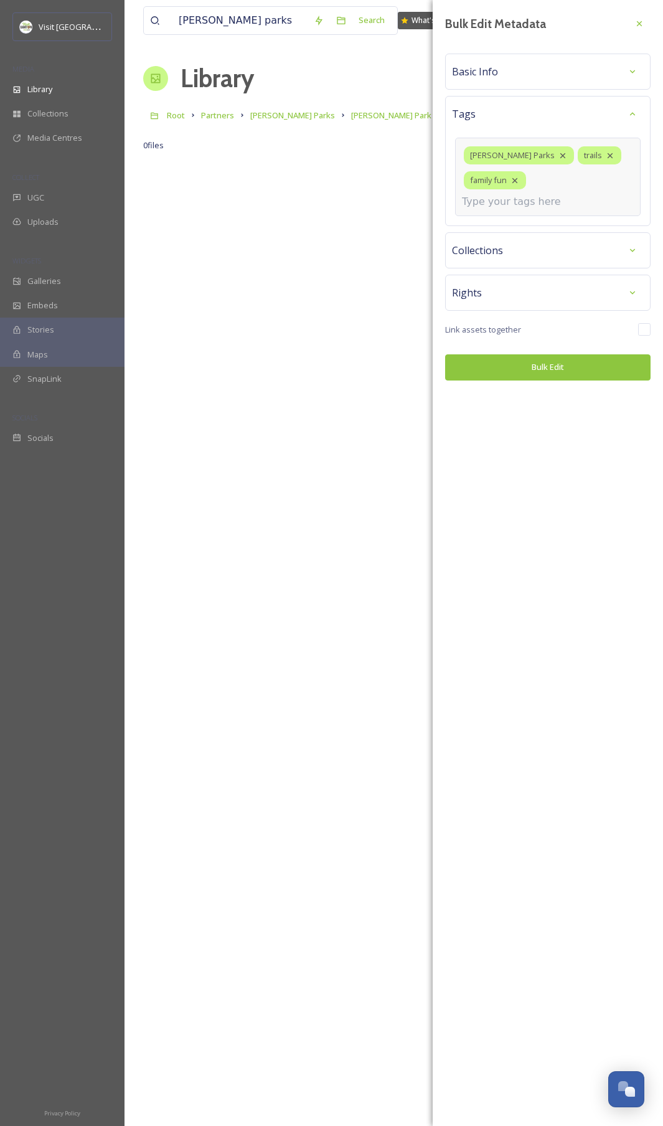
type input "s"
type input "park trail"
type input "hiking"
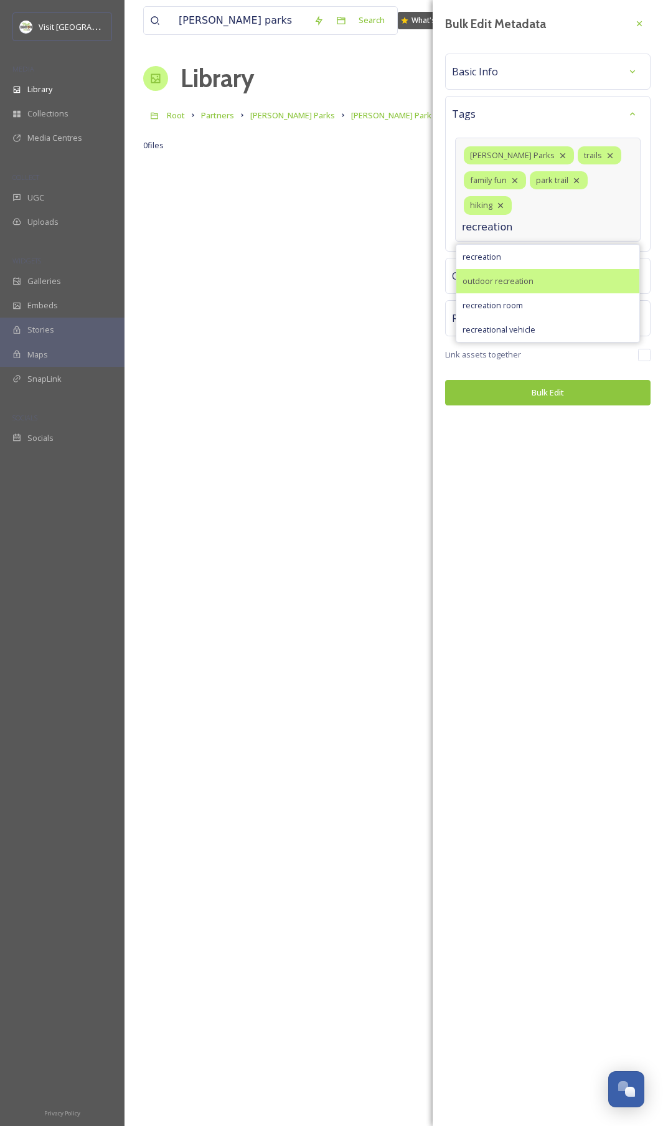
type input "recreation"
click at [518, 275] on span "outdoor recreation" at bounding box center [498, 281] width 71 height 12
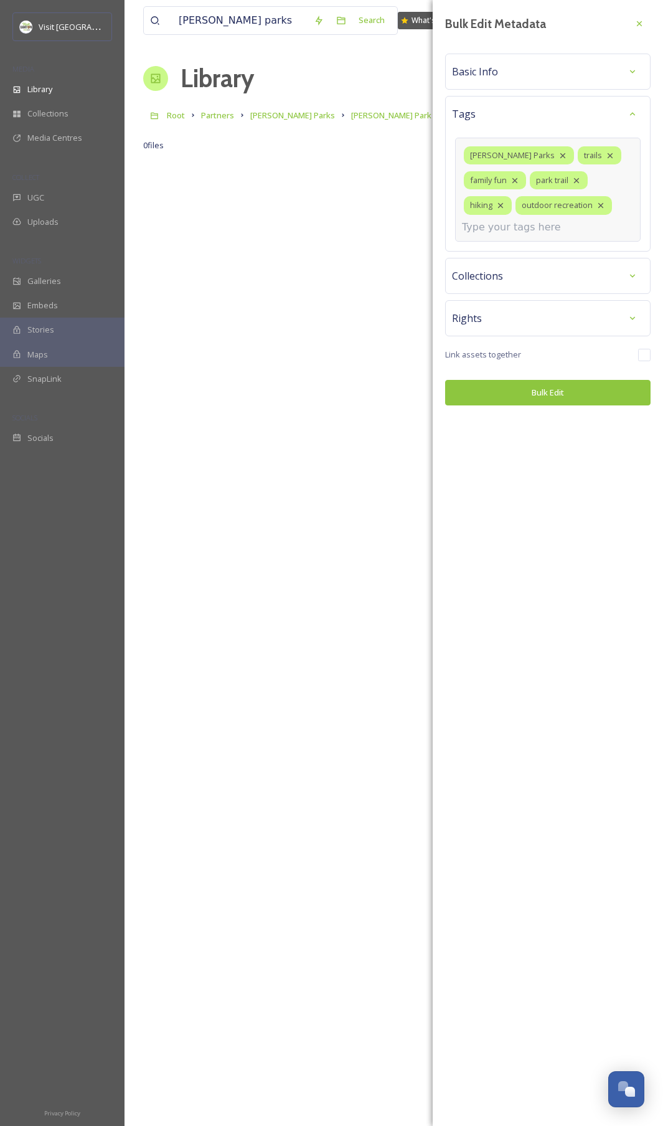
click at [522, 232] on input at bounding box center [524, 227] width 125 height 15
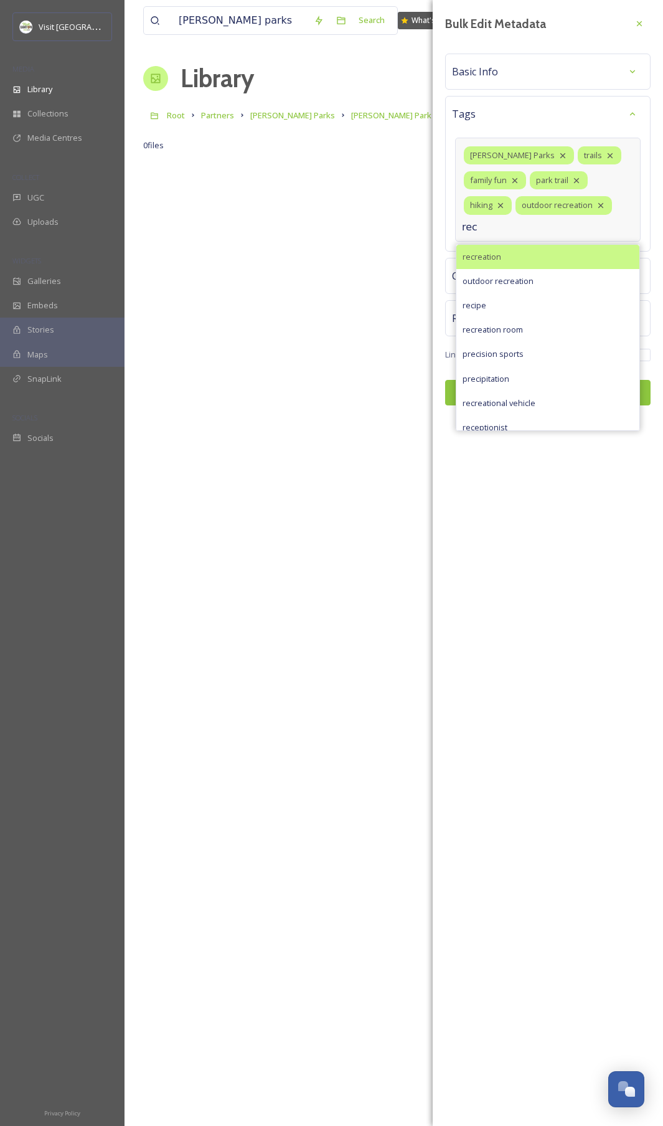
type input "rec"
click at [531, 254] on div "recreation" at bounding box center [547, 257] width 183 height 24
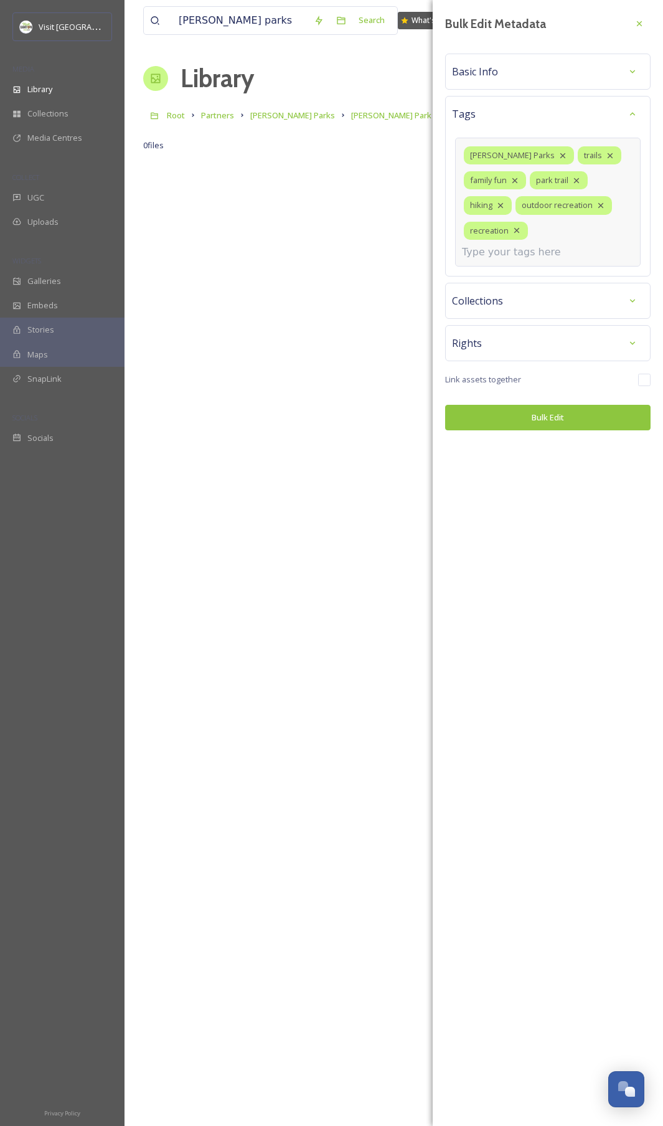
click at [538, 249] on input at bounding box center [524, 252] width 125 height 15
click at [516, 233] on icon at bounding box center [517, 230] width 10 height 10
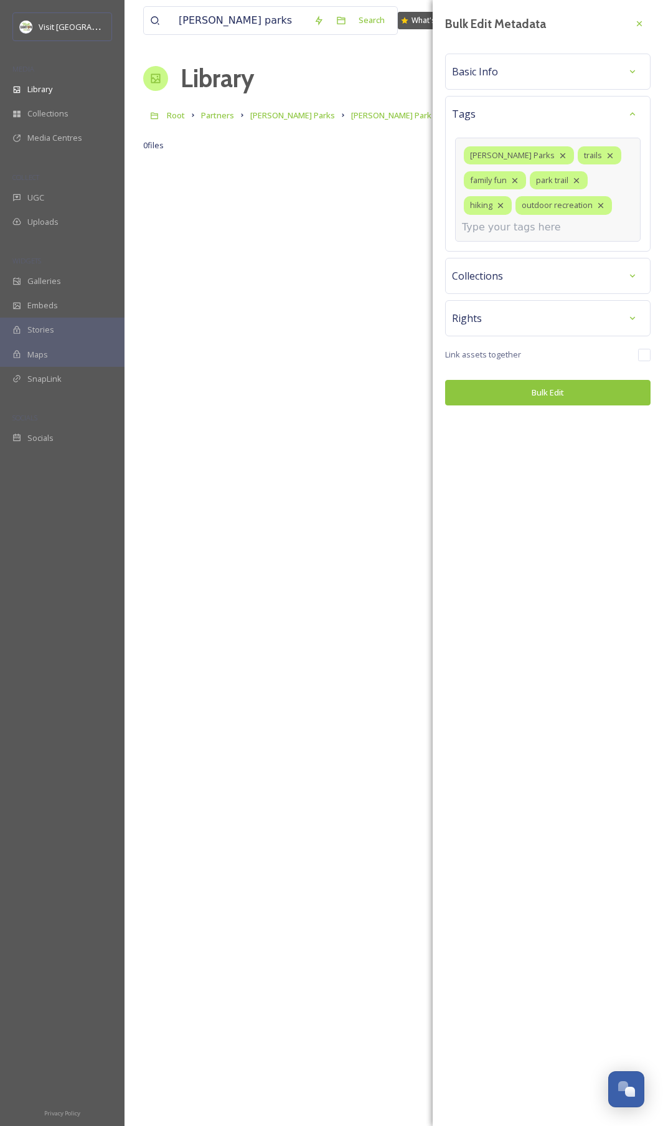
click at [499, 226] on input at bounding box center [524, 227] width 125 height 15
click at [500, 232] on input at bounding box center [524, 227] width 125 height 15
click at [514, 228] on input at bounding box center [524, 227] width 125 height 15
type input "m"
click at [496, 75] on span "Basic Info" at bounding box center [475, 71] width 46 height 15
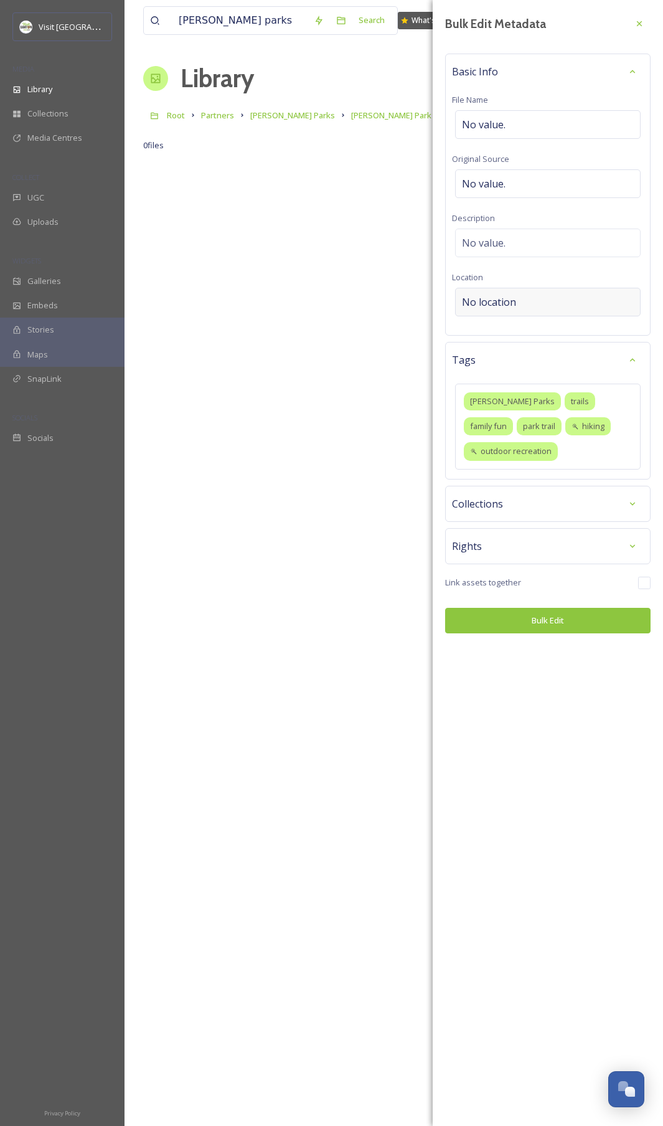
click at [485, 290] on div "No location" at bounding box center [548, 302] width 186 height 29
click at [504, 291] on input at bounding box center [548, 301] width 184 height 27
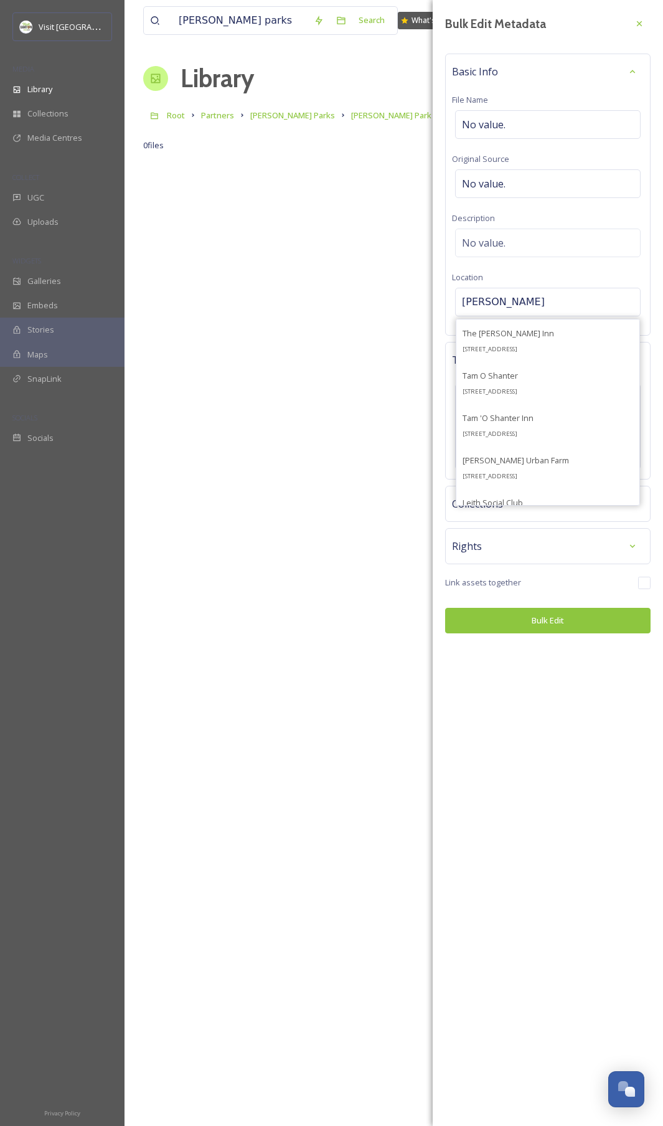
click at [555, 303] on input "[PERSON_NAME]" at bounding box center [548, 301] width 184 height 27
click at [539, 305] on input "[PERSON_NAME]" at bounding box center [548, 301] width 184 height 27
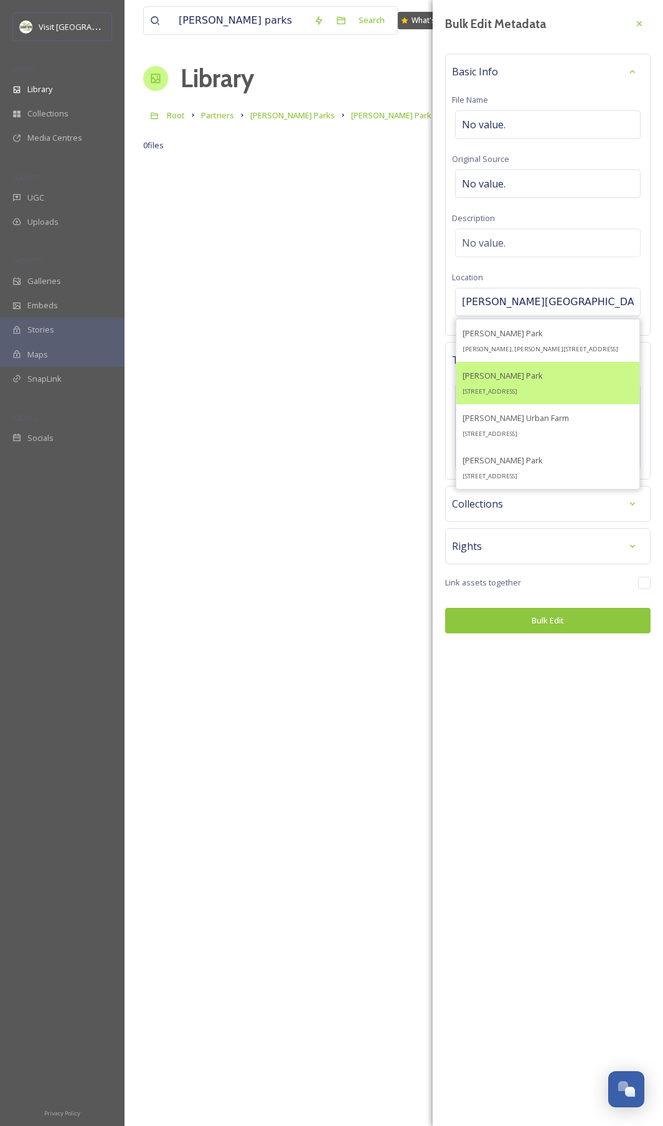
type input "[PERSON_NAME][GEOGRAPHIC_DATA]"
click at [543, 381] on div "[PERSON_NAME][GEOGRAPHIC_DATA] [STREET_ADDRESS]" at bounding box center [503, 383] width 80 height 30
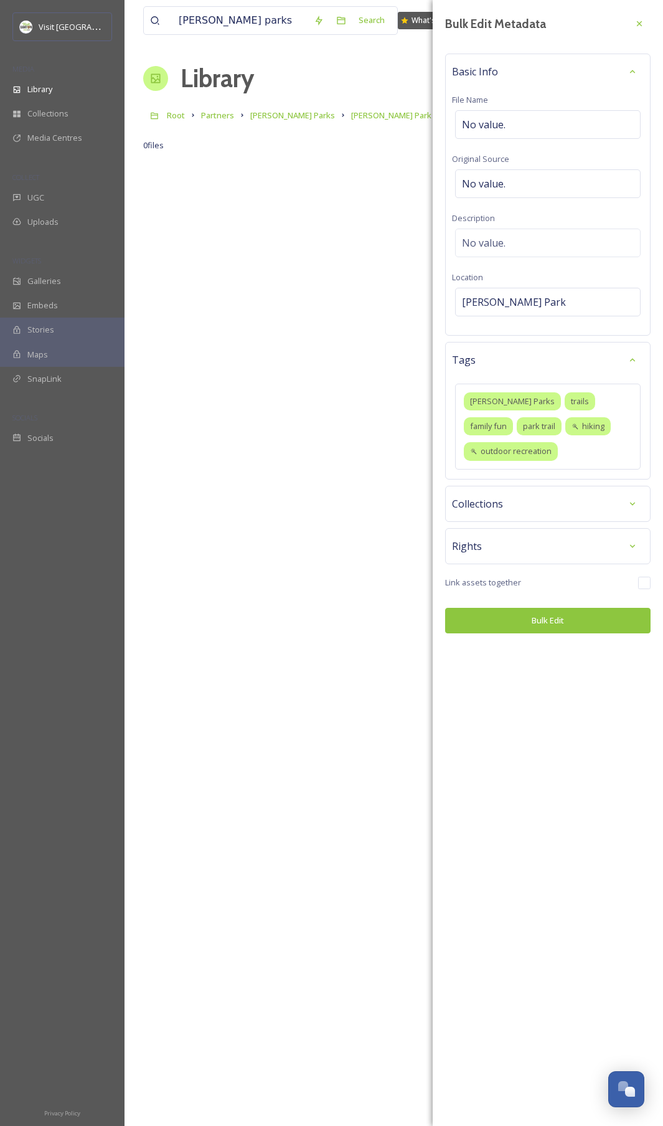
click at [545, 566] on button "Bulk Edit" at bounding box center [547, 621] width 205 height 26
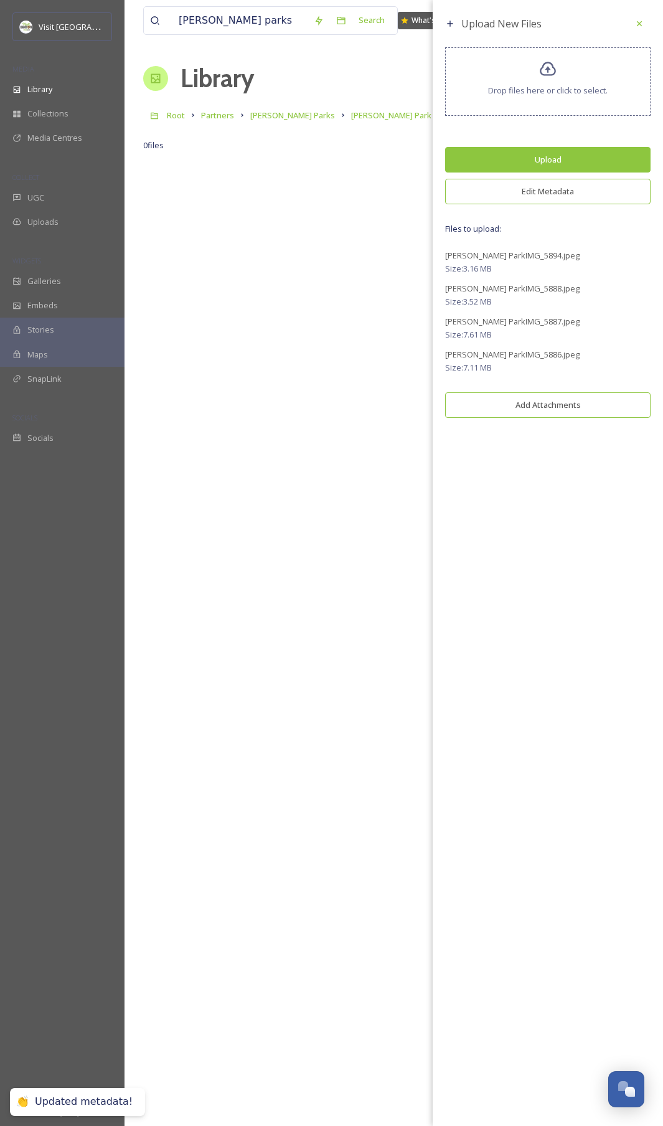
click at [526, 163] on button "Upload" at bounding box center [547, 160] width 205 height 26
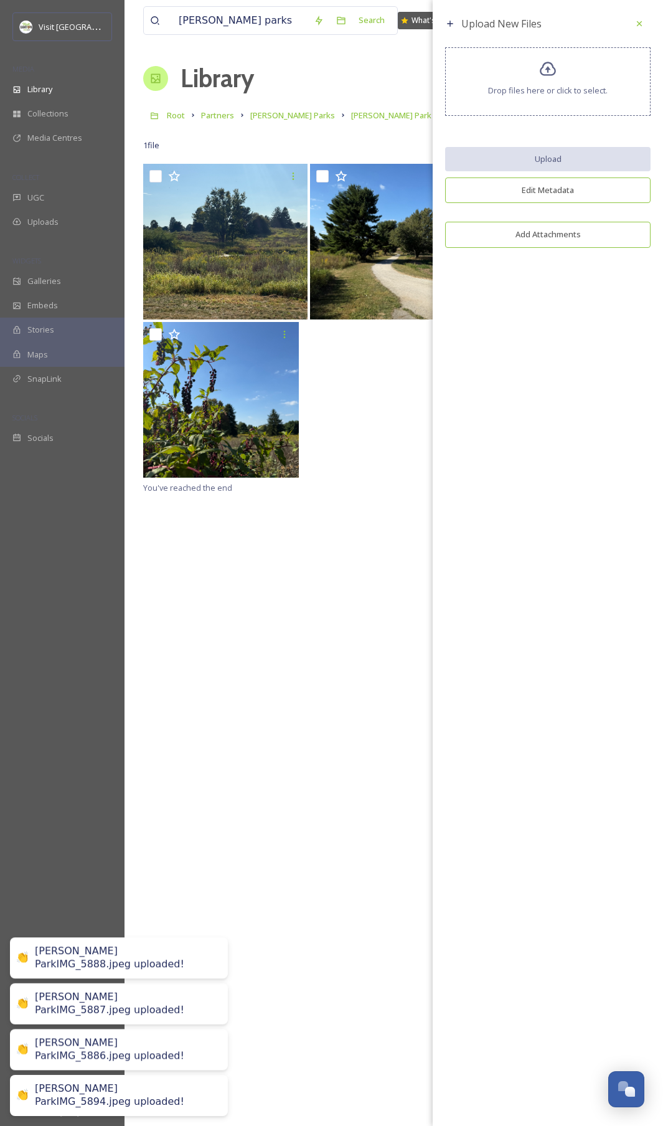
click at [247, 566] on div "You've reached the end" at bounding box center [393, 727] width 501 height 1126
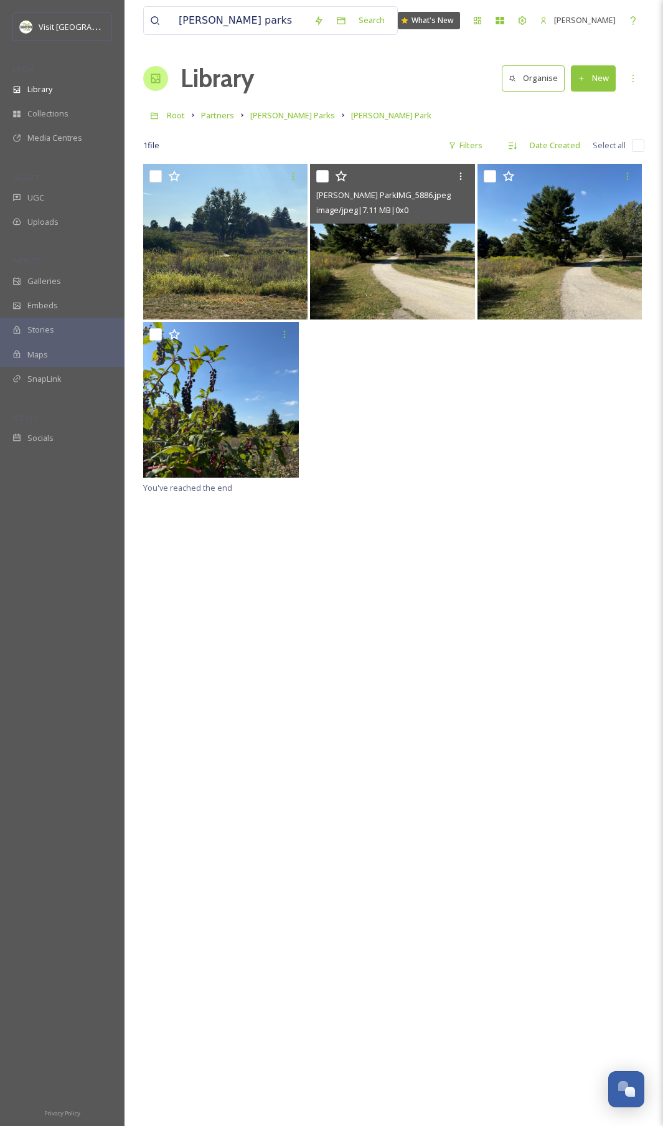
click at [346, 285] on img at bounding box center [392, 242] width 164 height 156
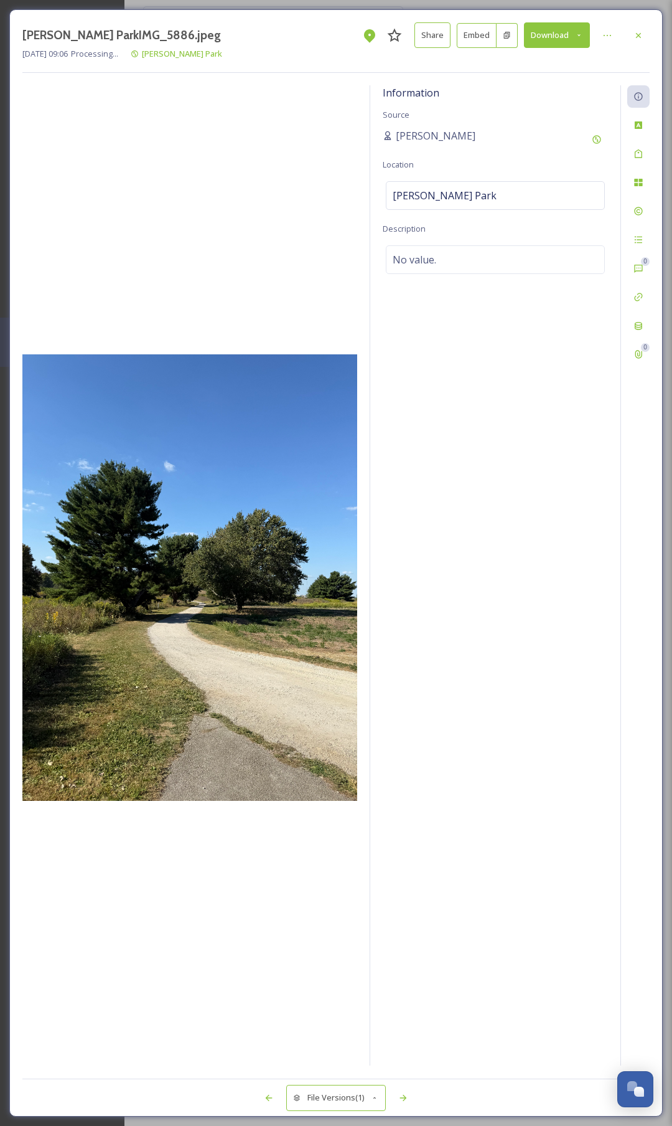
click at [177, 539] on img at bounding box center [189, 577] width 335 height 446
click at [412, 566] on div at bounding box center [403, 1098] width 22 height 22
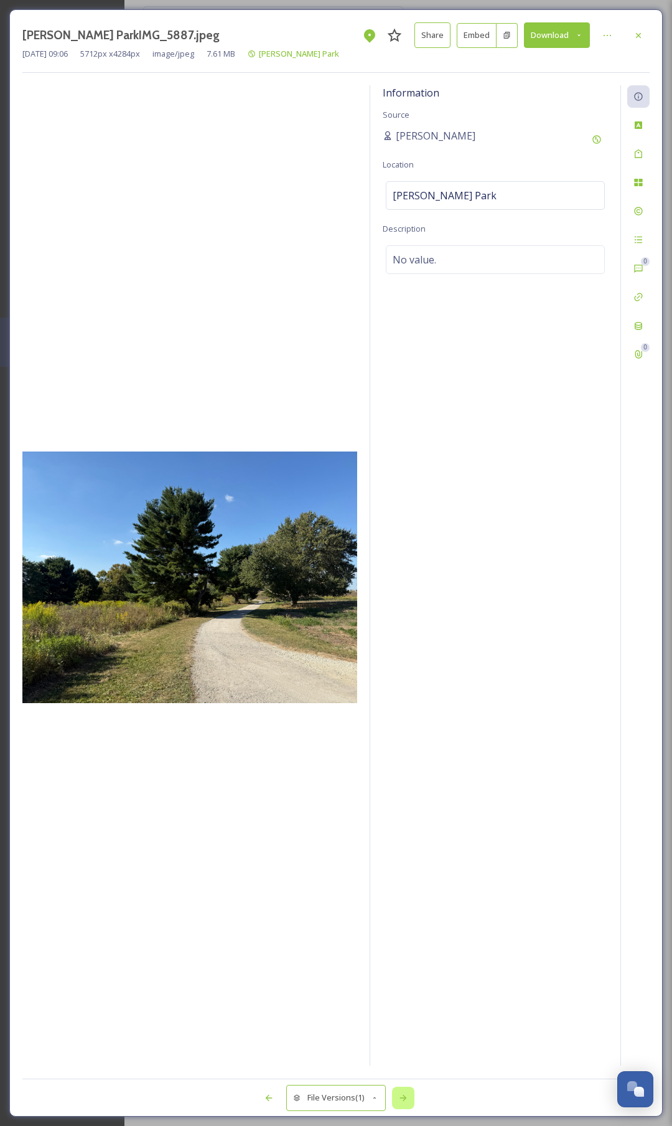
click at [403, 566] on icon at bounding box center [404, 1098] width 10 height 10
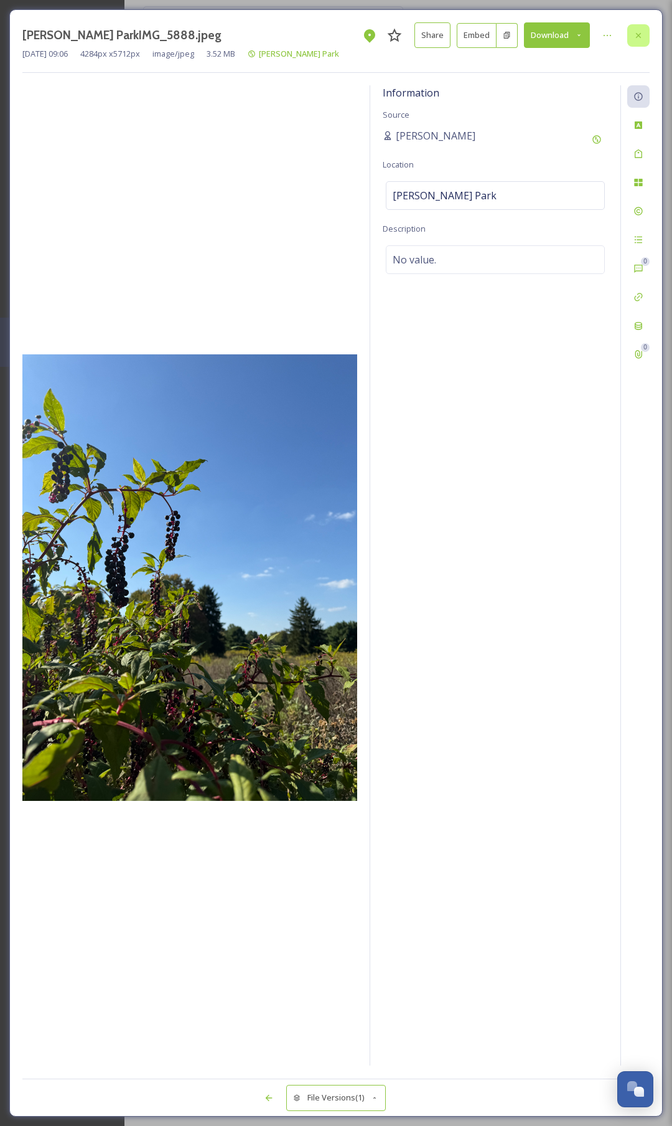
click at [638, 40] on div at bounding box center [639, 35] width 22 height 22
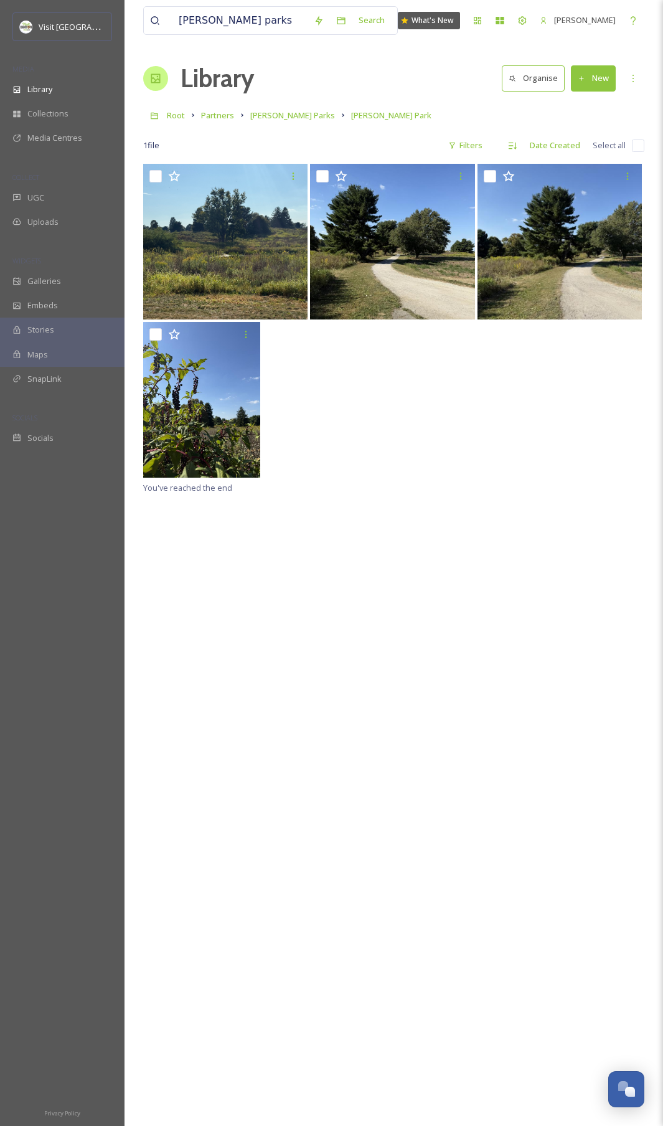
click at [382, 566] on div "You've reached the end" at bounding box center [393, 727] width 501 height 1126
drag, startPoint x: 453, startPoint y: 457, endPoint x: 458, endPoint y: 438, distance: 19.3
click at [453, 458] on div at bounding box center [393, 401] width 501 height 158
click at [351, 117] on span "[PERSON_NAME] Park" at bounding box center [391, 115] width 80 height 11
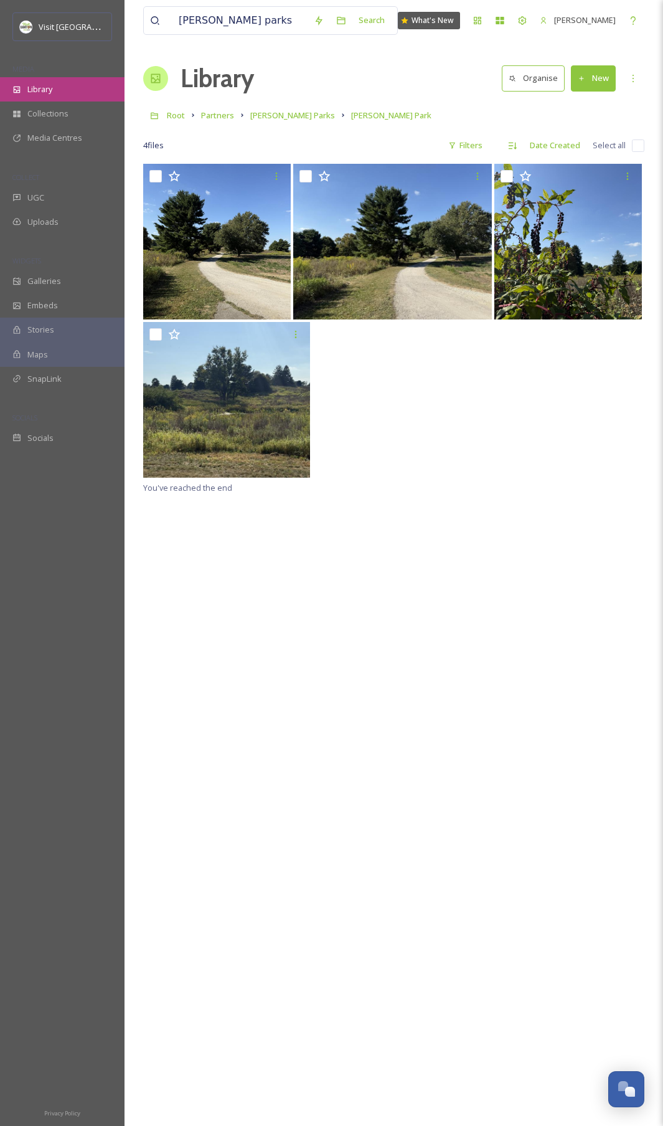
click at [37, 90] on span "Library" at bounding box center [39, 89] width 25 height 12
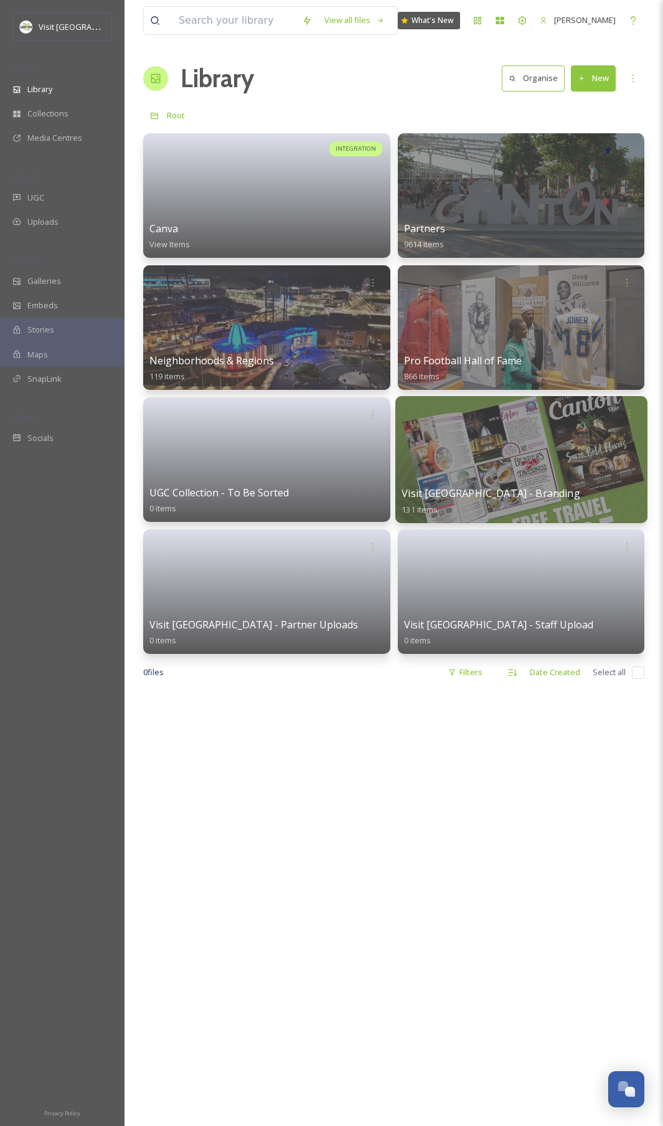
click at [599, 475] on div at bounding box center [521, 459] width 252 height 127
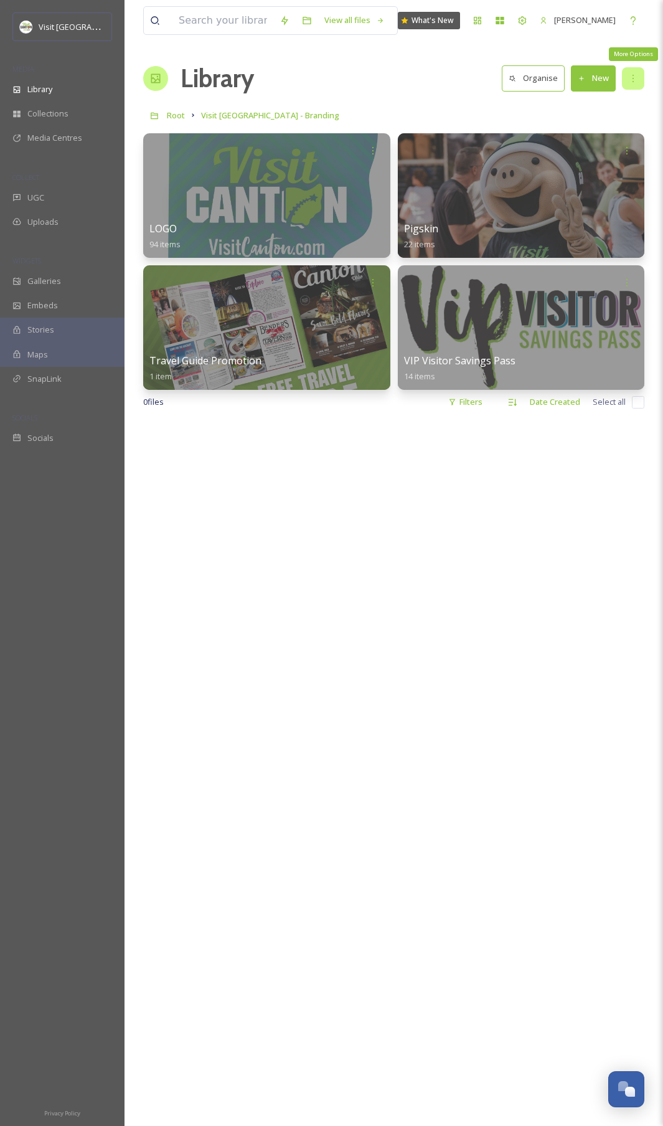
click at [639, 76] on div "More Options" at bounding box center [633, 78] width 22 height 22
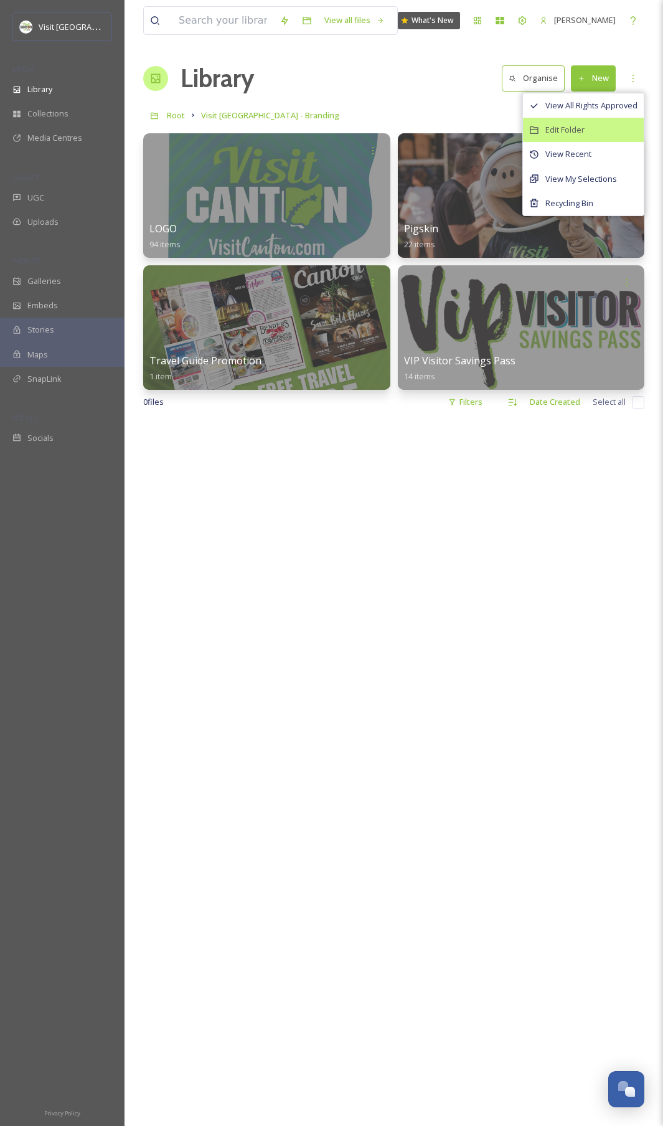
click at [571, 130] on span "Edit Folder" at bounding box center [564, 130] width 39 height 12
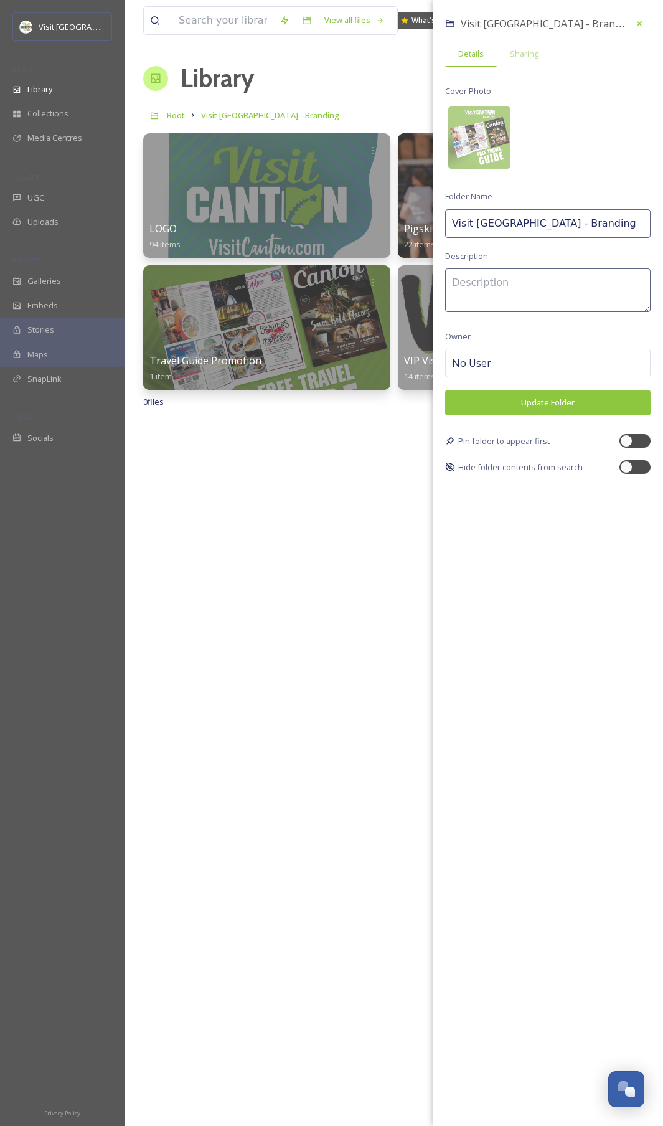
click at [565, 218] on input "Visit [GEOGRAPHIC_DATA] - Branding" at bounding box center [547, 223] width 205 height 29
type input "Visit [GEOGRAPHIC_DATA] -Internal Assets"
type textarea "Assets for Visit Canton, including logos, branding items, photos of Pigskin, et…"
click at [581, 403] on button "Update Folder" at bounding box center [547, 403] width 205 height 26
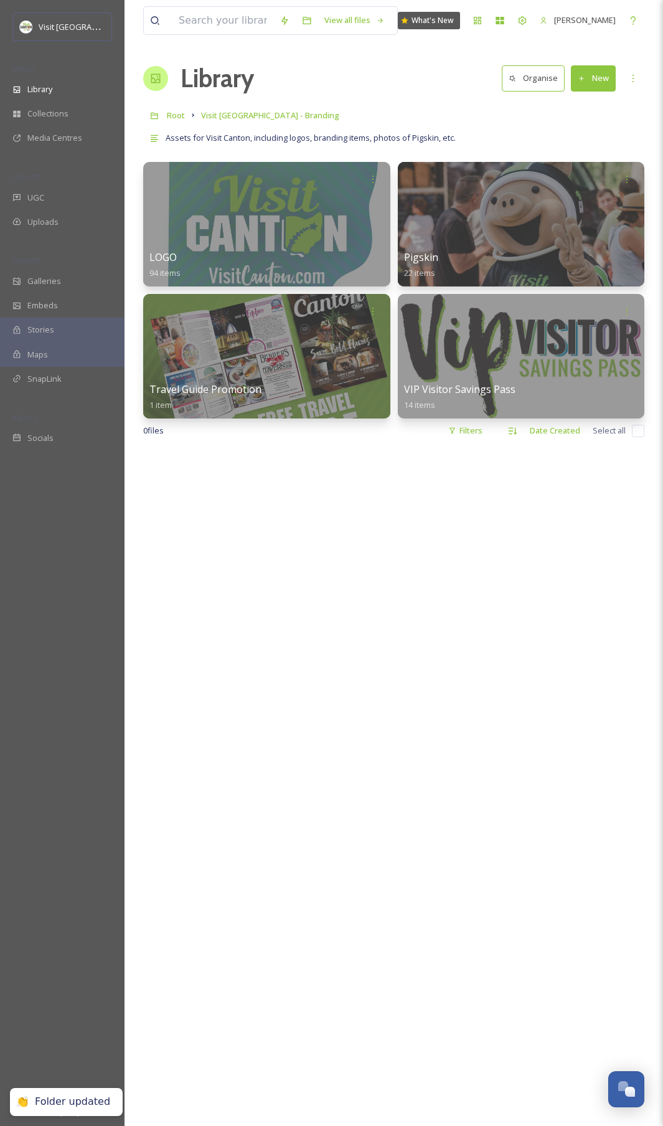
click at [382, 566] on div at bounding box center [393, 1012] width 501 height 1126
click at [174, 120] on span "Root" at bounding box center [176, 115] width 18 height 11
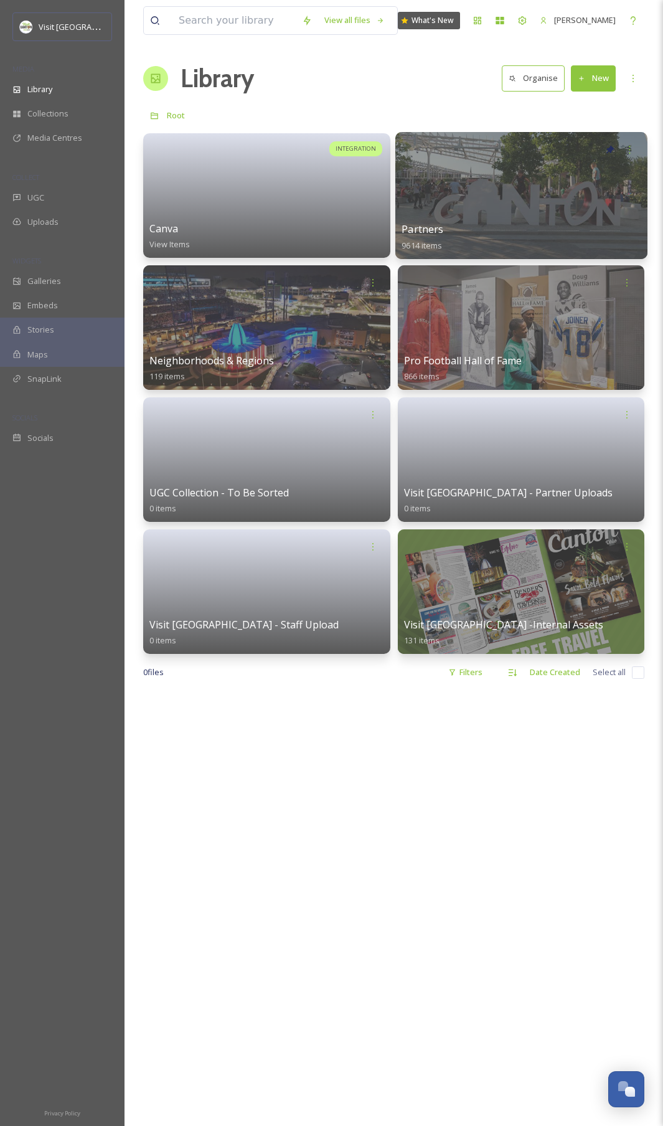
click at [512, 199] on div at bounding box center [521, 195] width 252 height 127
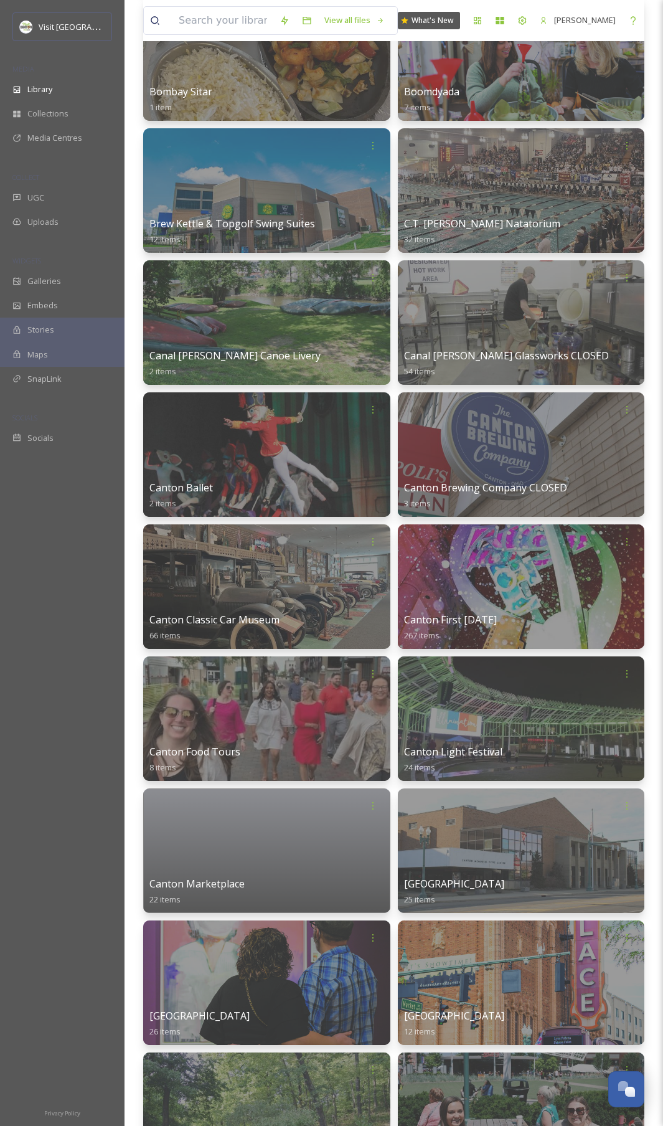
scroll to position [2258, 0]
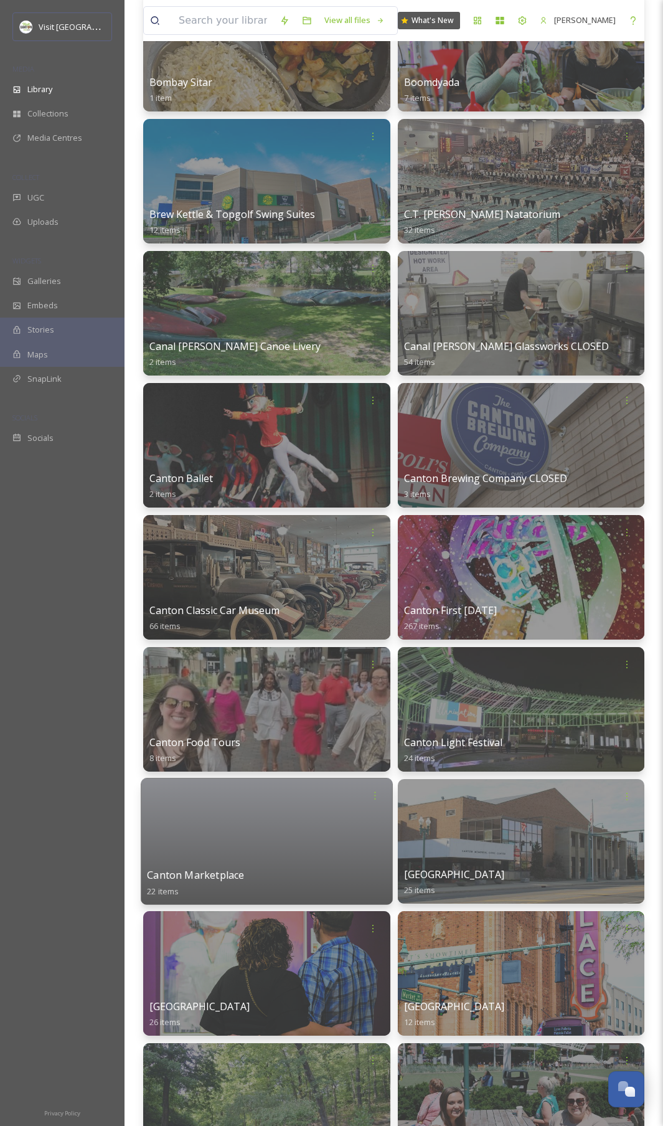
click at [311, 566] on div at bounding box center [267, 841] width 252 height 127
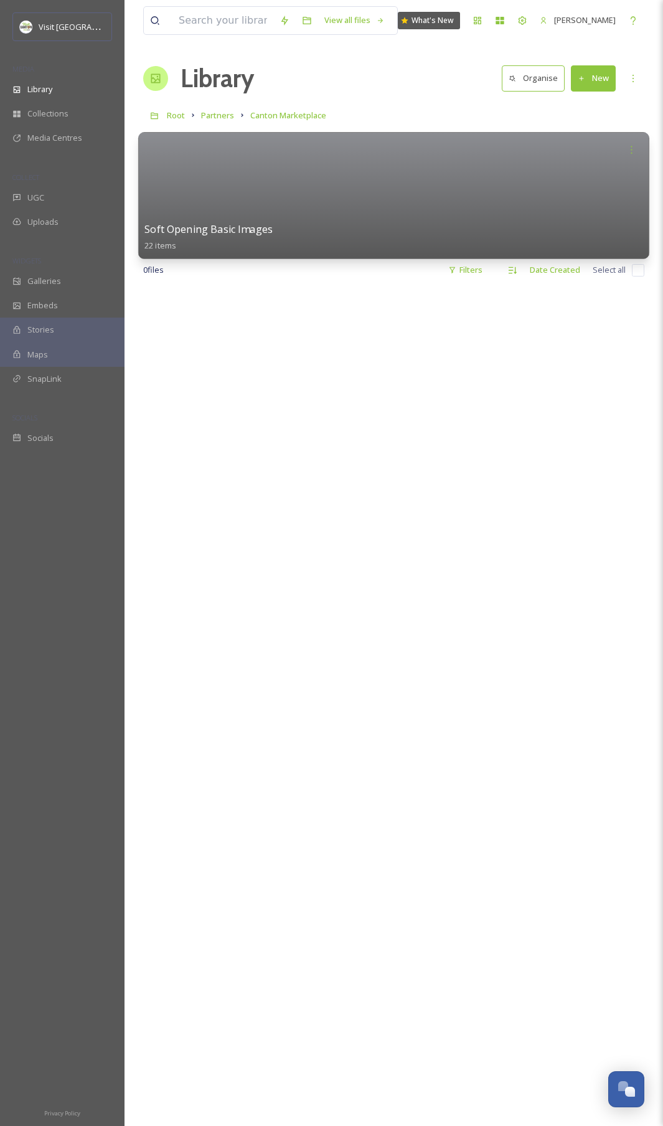
click at [342, 184] on div at bounding box center [393, 195] width 511 height 127
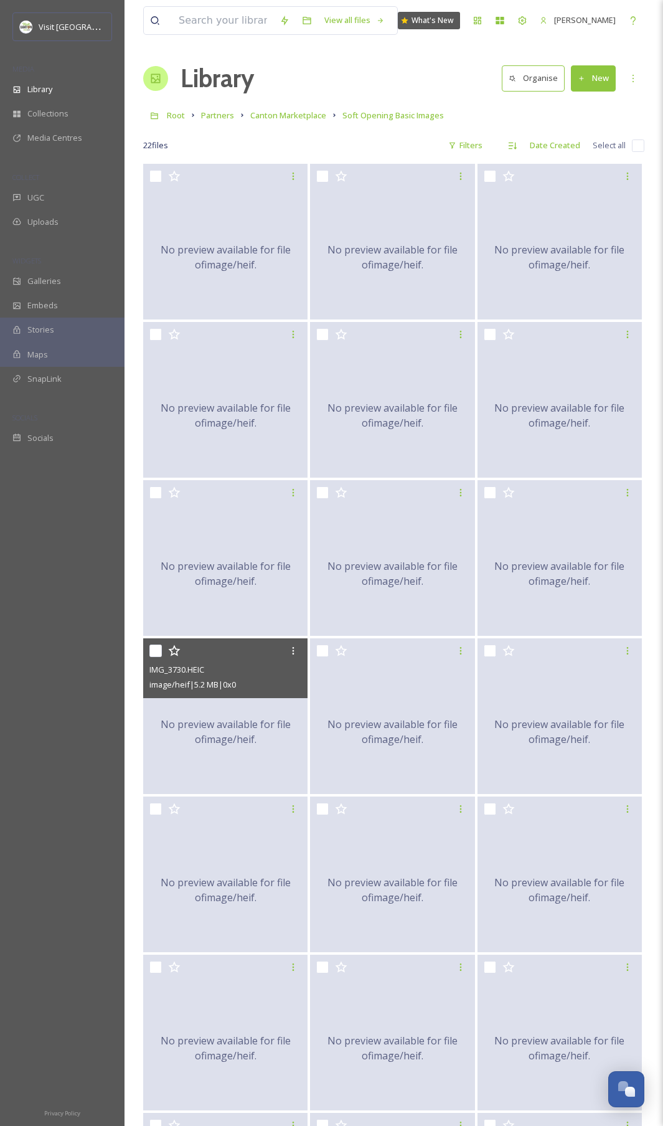
click at [238, 566] on div "No preview available for file of image/heif ." at bounding box center [225, 731] width 164 height 187
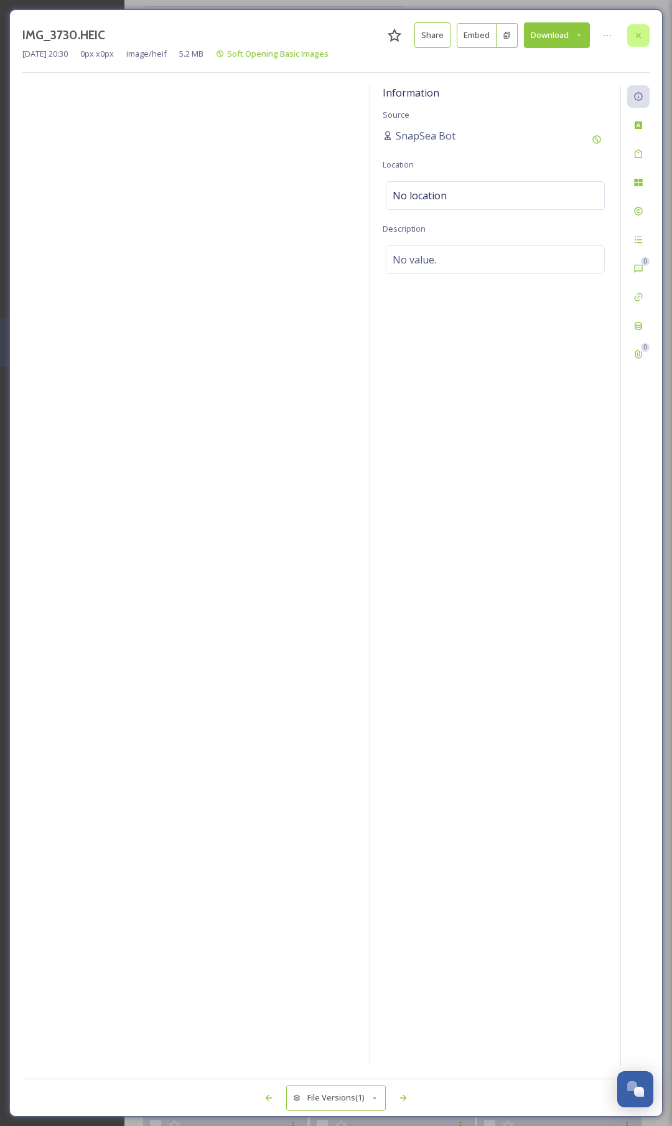
click at [643, 41] on div at bounding box center [639, 35] width 22 height 22
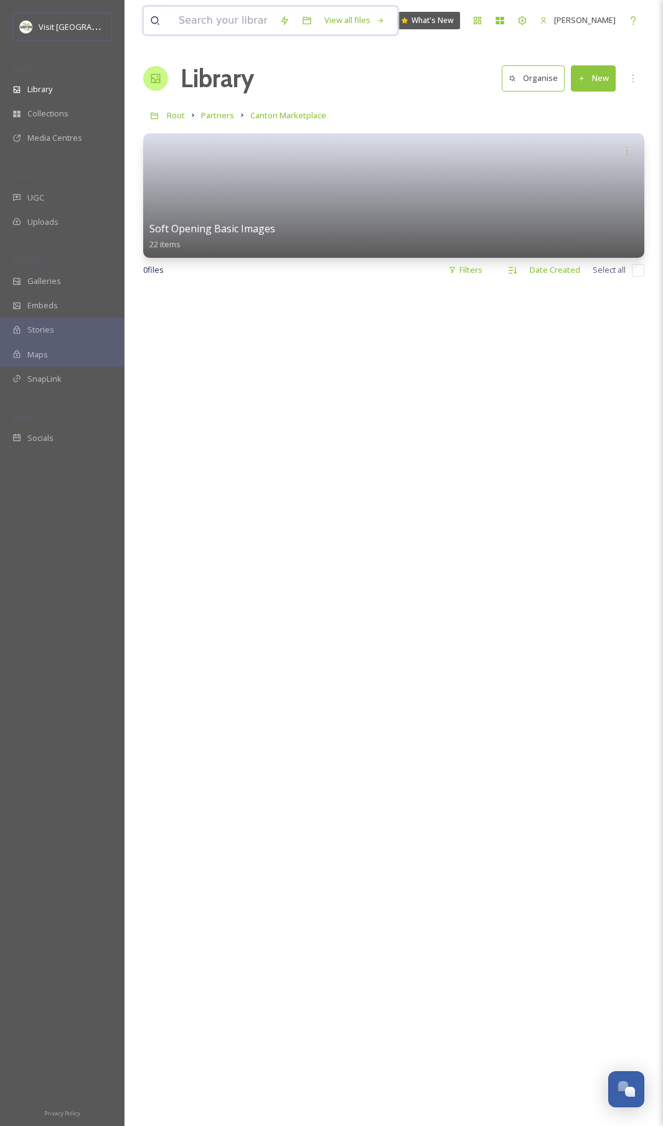
click at [176, 18] on input at bounding box center [222, 20] width 101 height 27
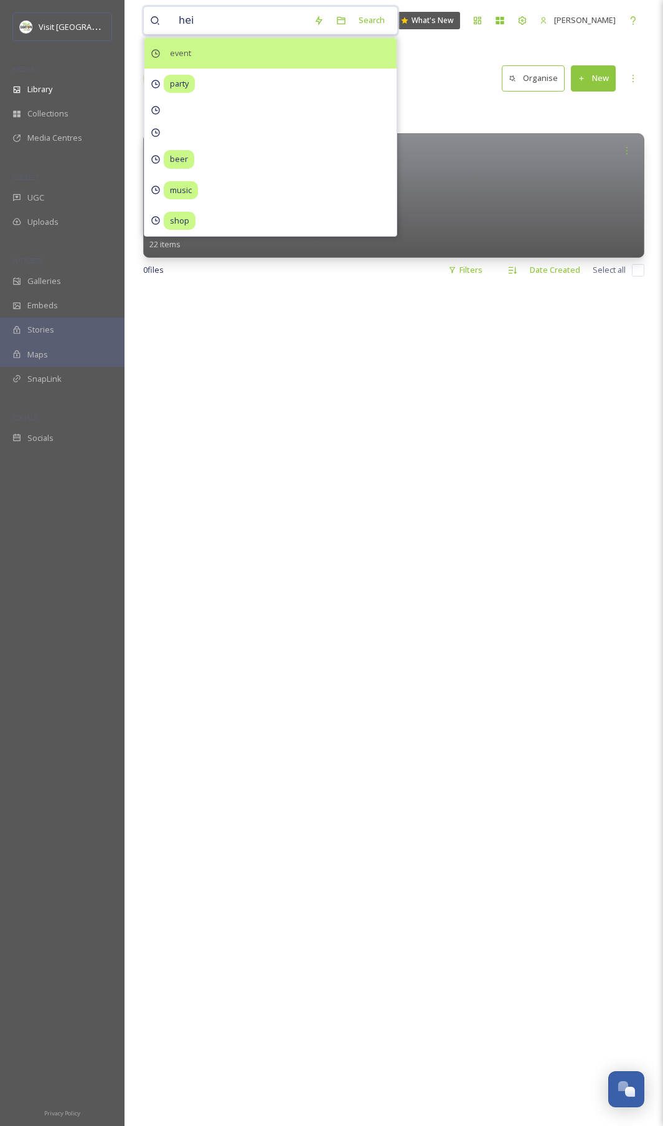
type input "heif"
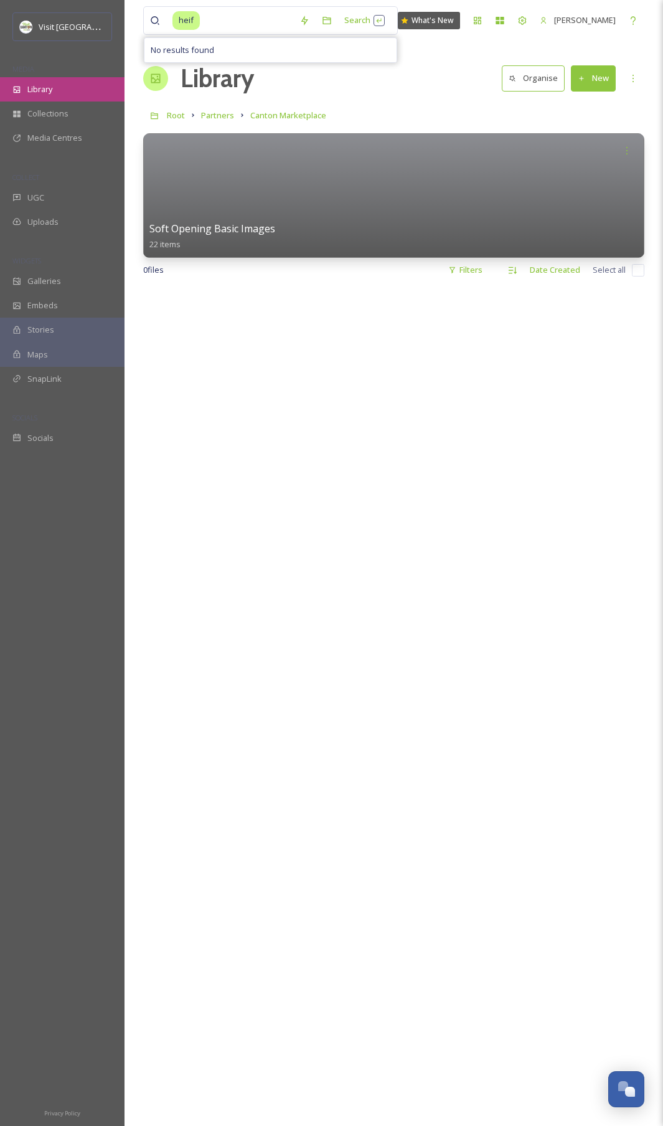
click at [49, 92] on span "Library" at bounding box center [39, 89] width 25 height 12
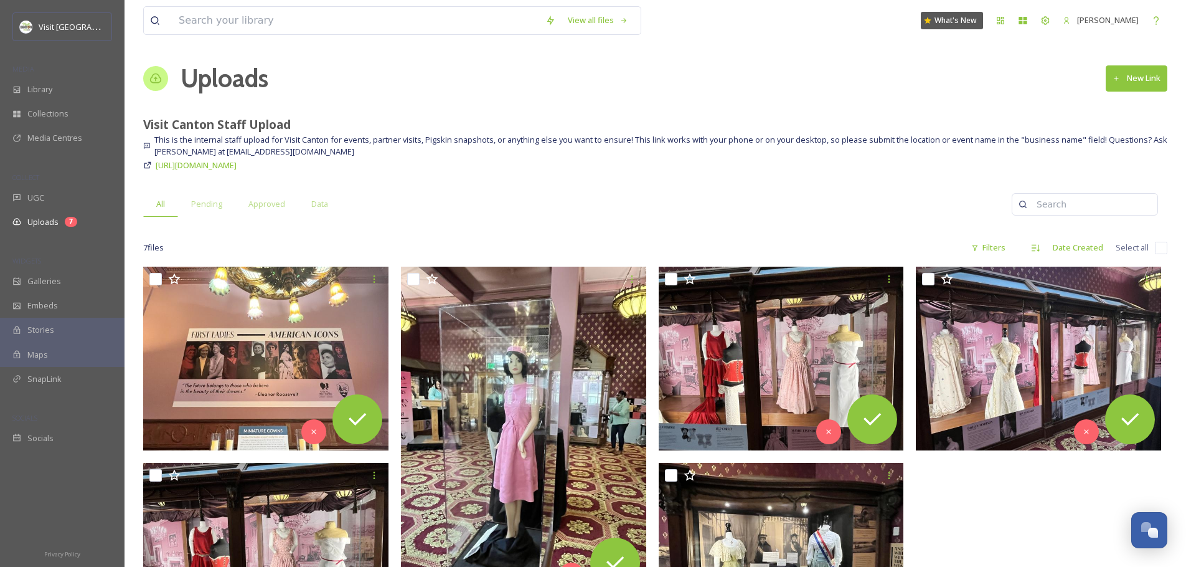
click at [1161, 242] on input "checkbox" at bounding box center [1161, 248] width 12 height 12
checkbox input "true"
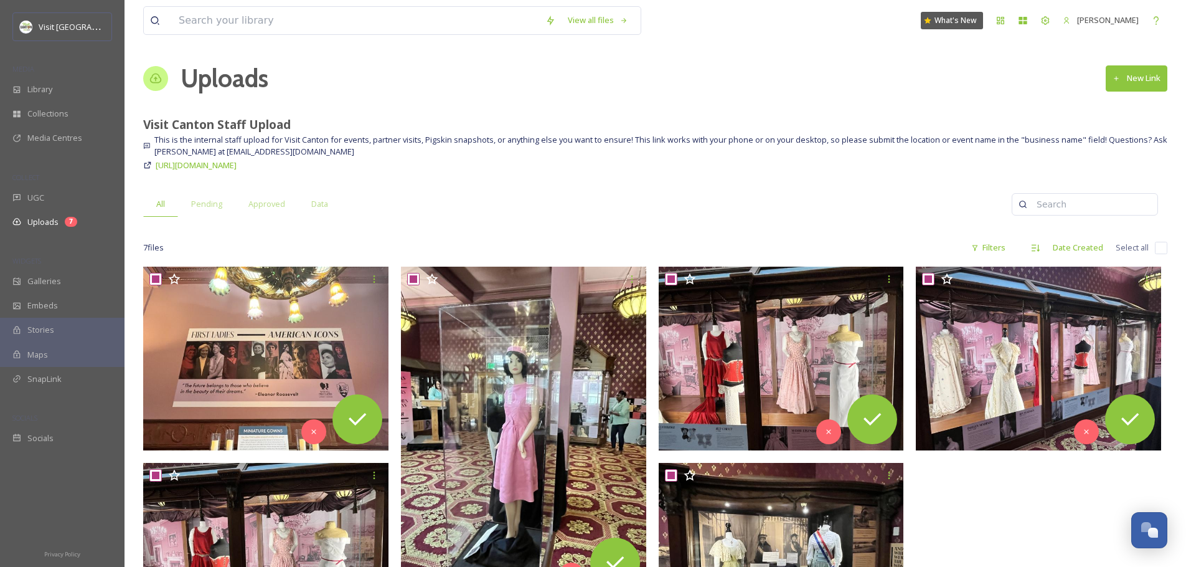
checkbox input "true"
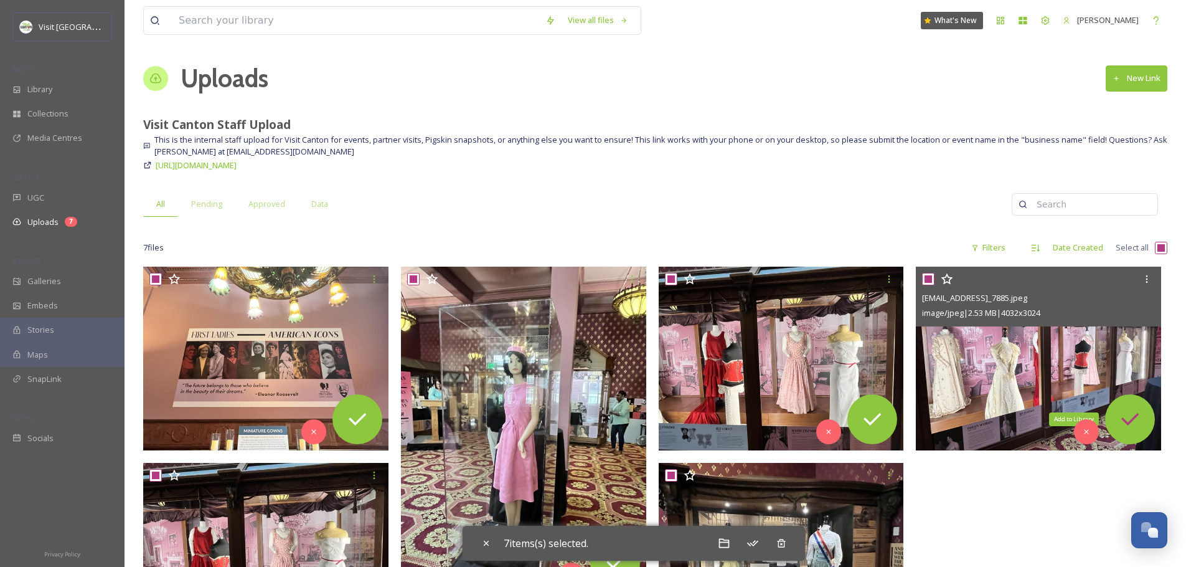
click at [1134, 418] on icon at bounding box center [1129, 419] width 17 height 12
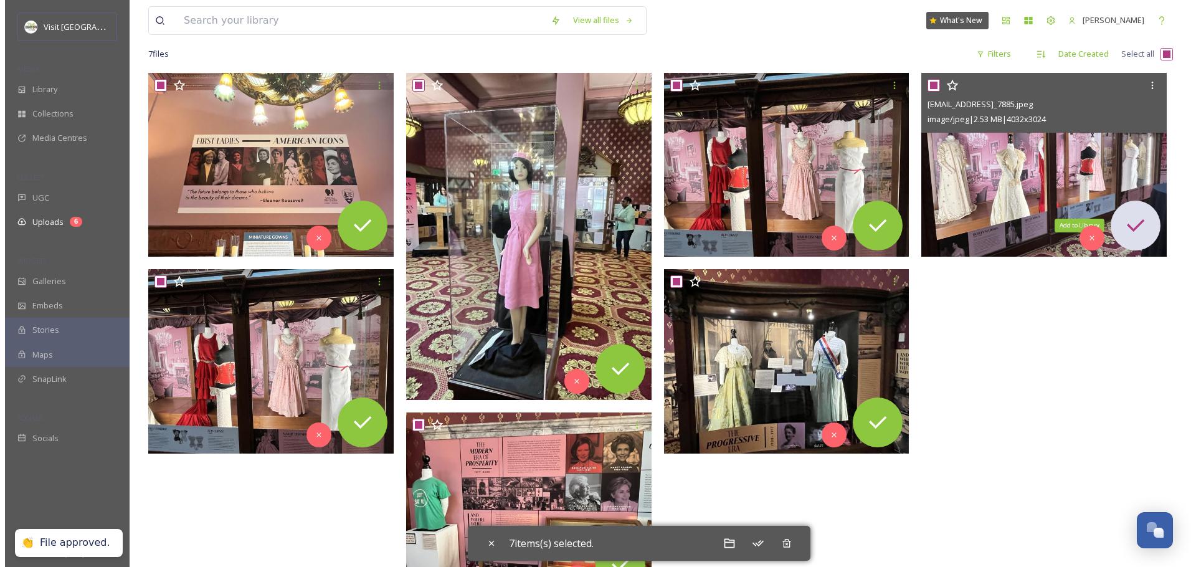
scroll to position [251, 0]
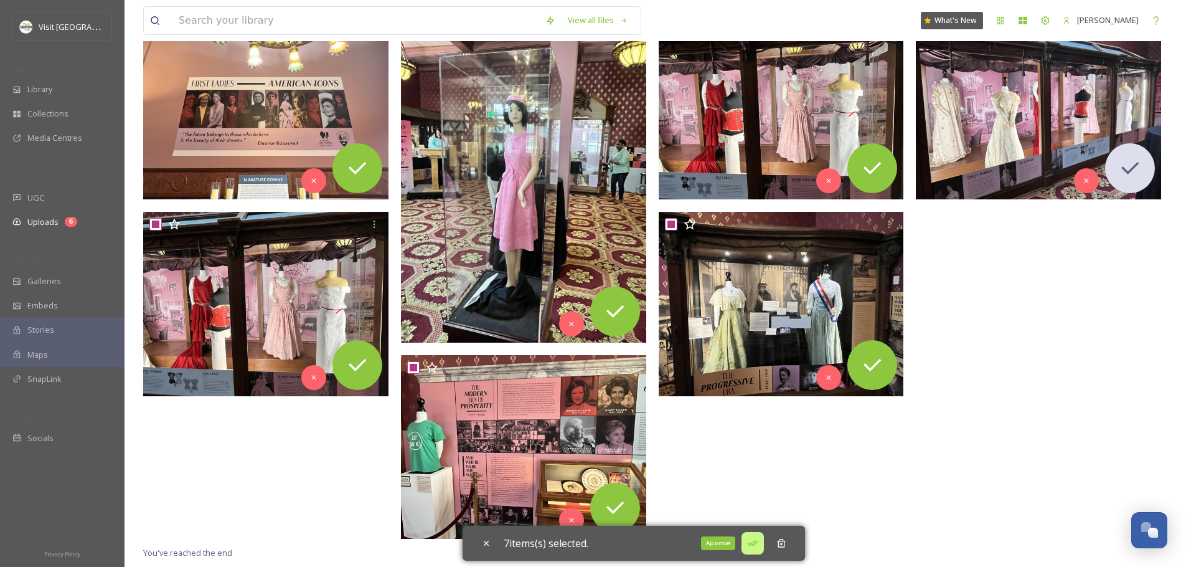
click at [758, 547] on icon at bounding box center [753, 543] width 12 height 12
click at [725, 547] on icon at bounding box center [724, 543] width 11 height 9
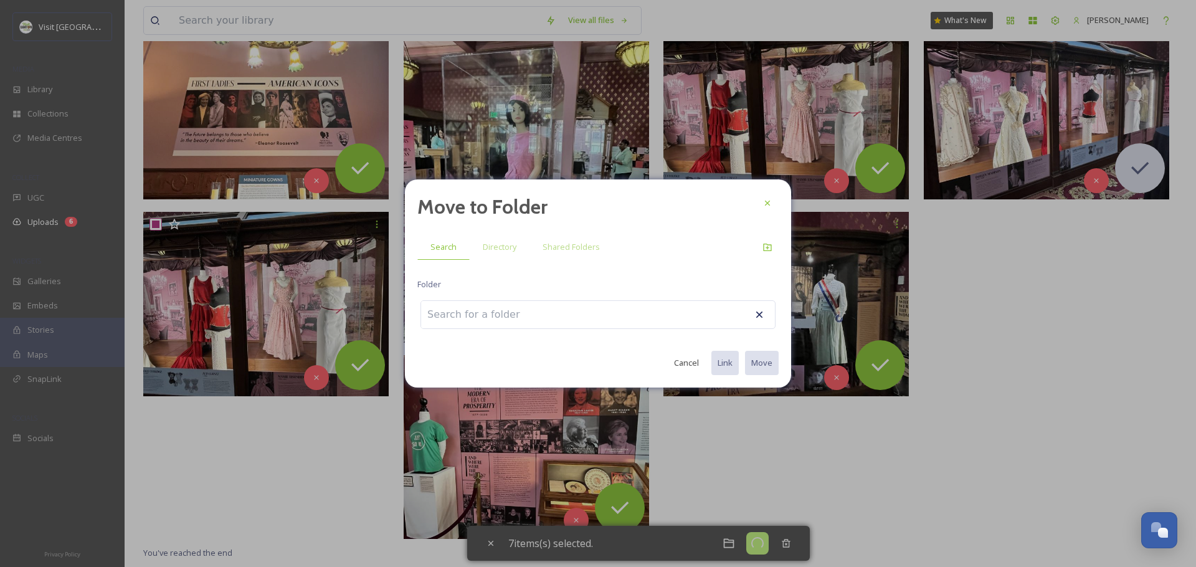
click at [520, 319] on input at bounding box center [489, 314] width 137 height 27
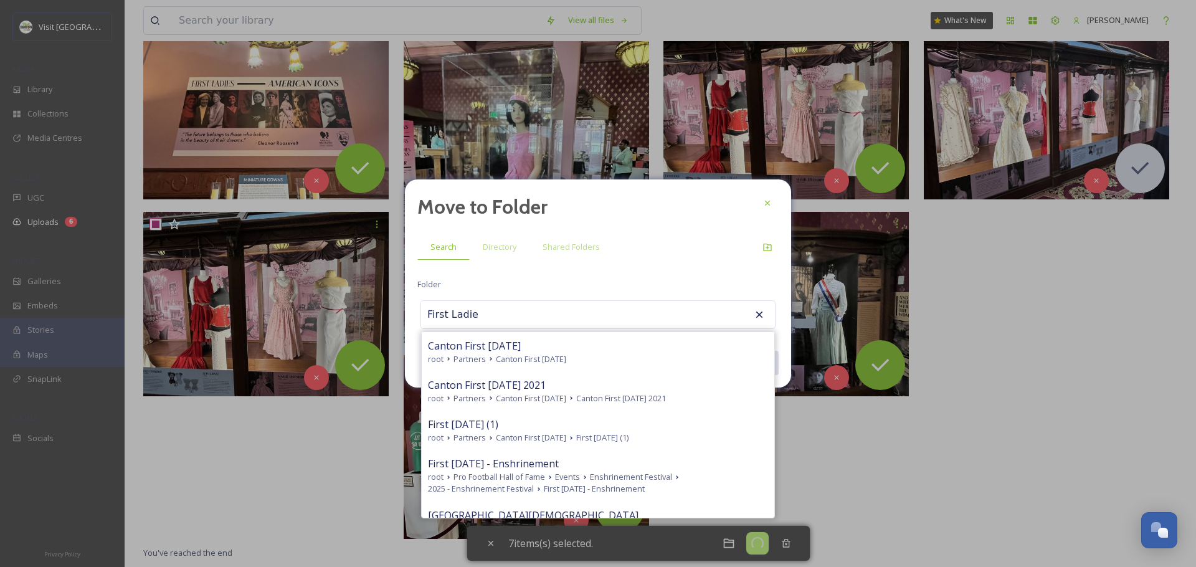
type input "First Ladies"
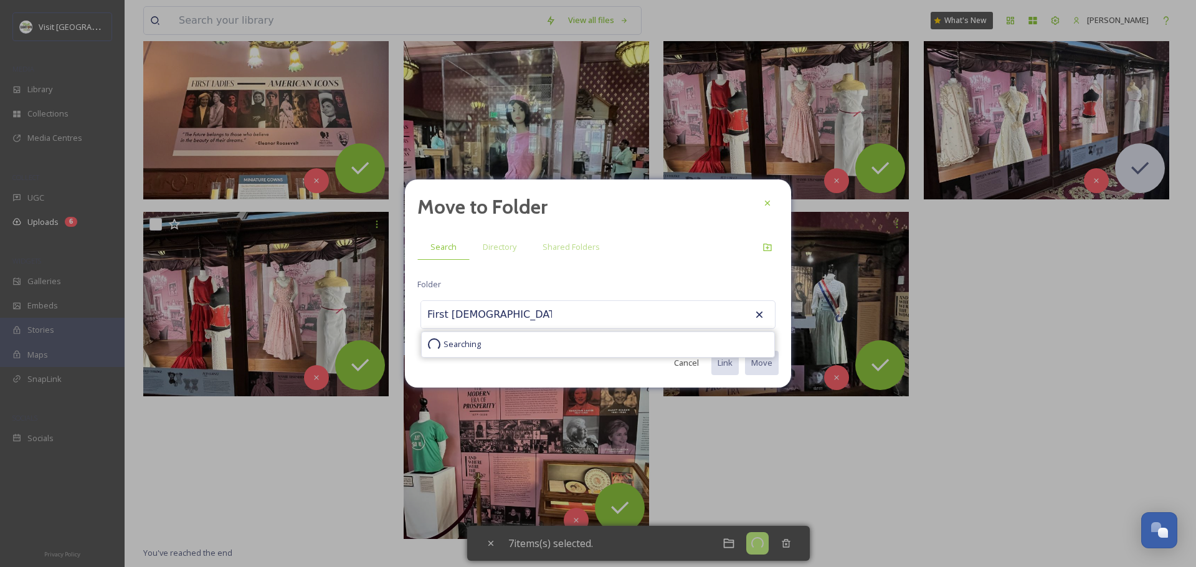
checkbox input "false"
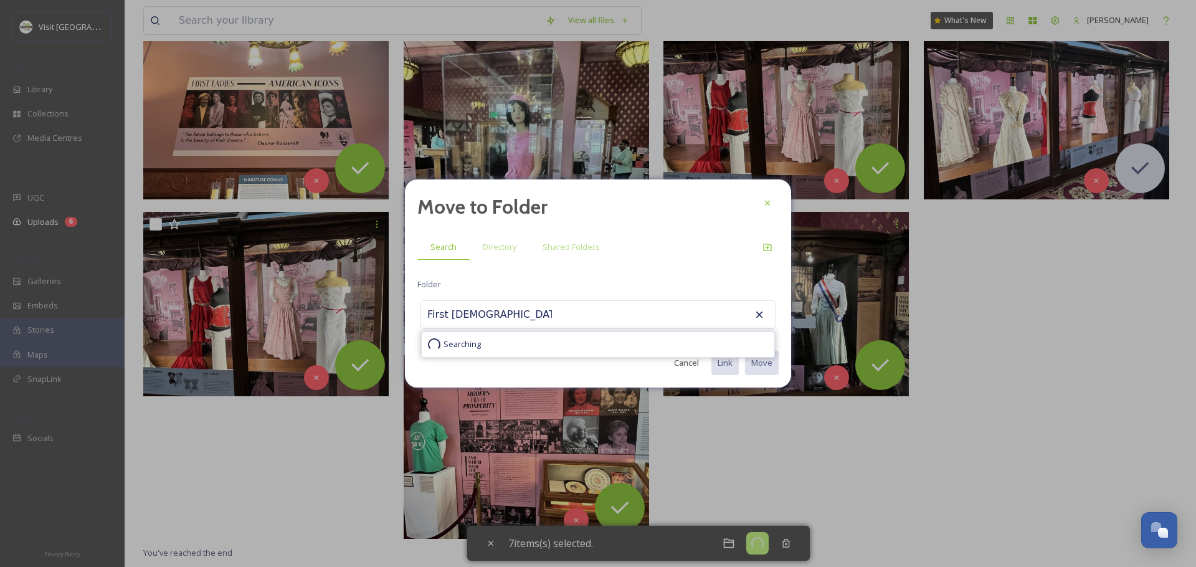
checkbox input "false"
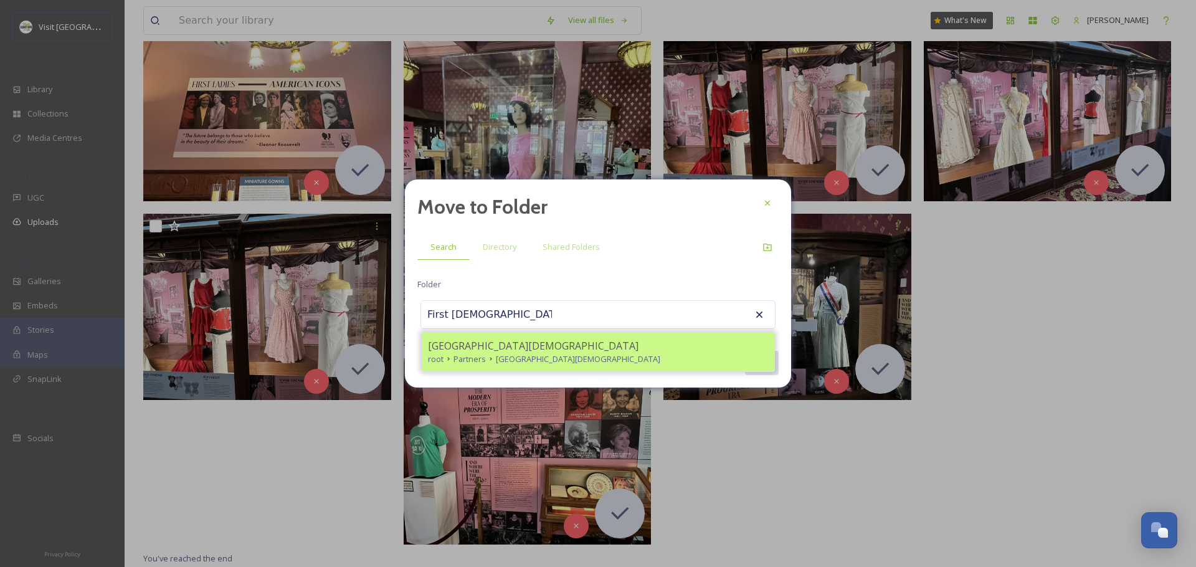
click at [552, 353] on span "[GEOGRAPHIC_DATA][DEMOGRAPHIC_DATA]" at bounding box center [578, 359] width 164 height 12
type input "[GEOGRAPHIC_DATA][DEMOGRAPHIC_DATA]"
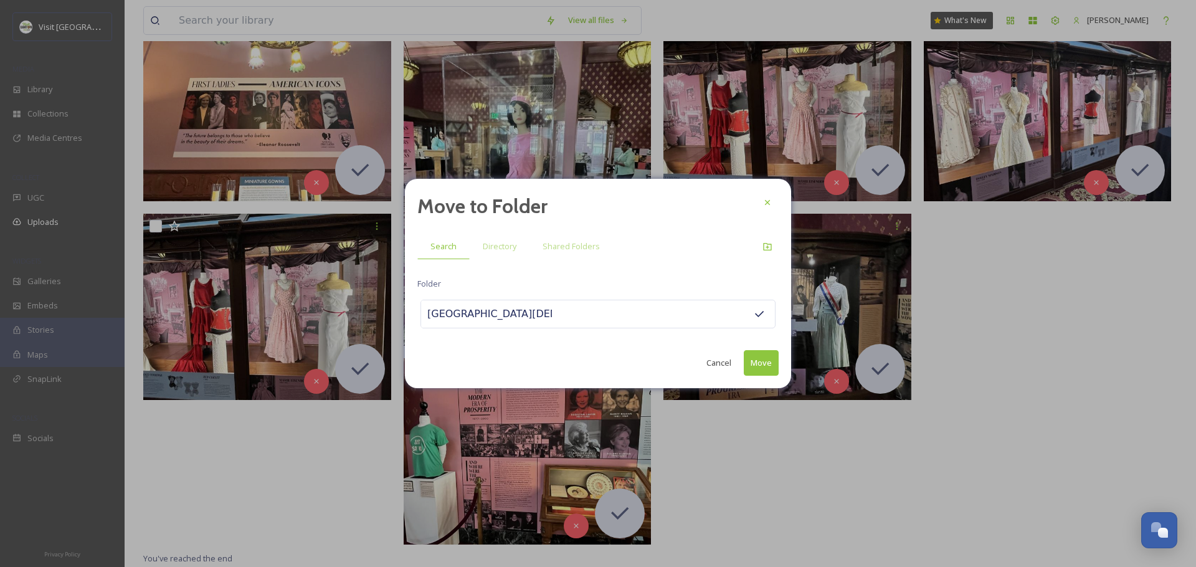
click at [578, 313] on div "[GEOGRAPHIC_DATA][DEMOGRAPHIC_DATA]" at bounding box center [597, 314] width 355 height 29
click at [549, 314] on div "[GEOGRAPHIC_DATA][DEMOGRAPHIC_DATA]" at bounding box center [597, 314] width 355 height 29
click at [559, 317] on div "[GEOGRAPHIC_DATA][DEMOGRAPHIC_DATA]" at bounding box center [597, 314] width 355 height 29
click at [516, 312] on input "[GEOGRAPHIC_DATA][DEMOGRAPHIC_DATA]" at bounding box center [489, 313] width 137 height 27
drag, startPoint x: 546, startPoint y: 313, endPoint x: 529, endPoint y: 315, distance: 17.0
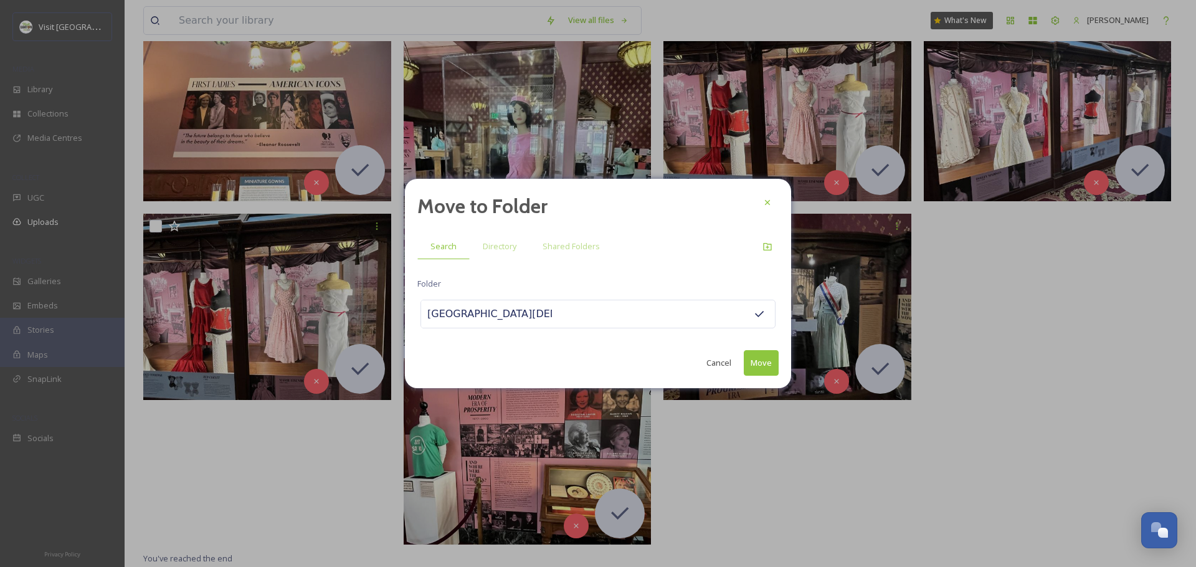
click at [531, 315] on div "[GEOGRAPHIC_DATA][DEMOGRAPHIC_DATA]" at bounding box center [597, 314] width 355 height 29
click at [529, 315] on input "[GEOGRAPHIC_DATA][DEMOGRAPHIC_DATA]" at bounding box center [489, 313] width 137 height 27
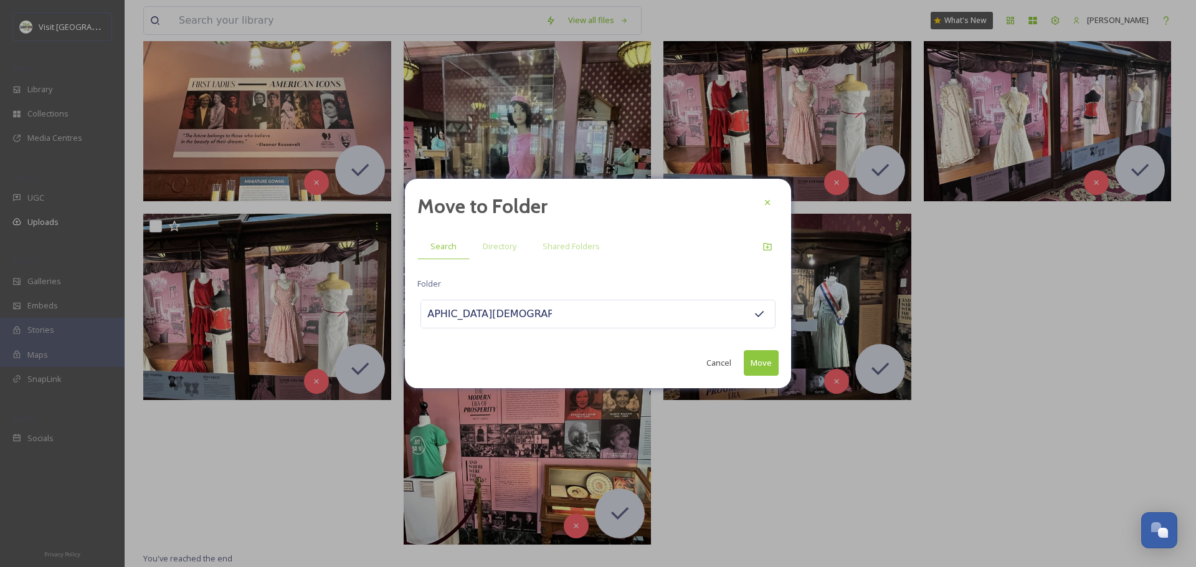
click at [764, 362] on button "Move" at bounding box center [760, 363] width 35 height 26
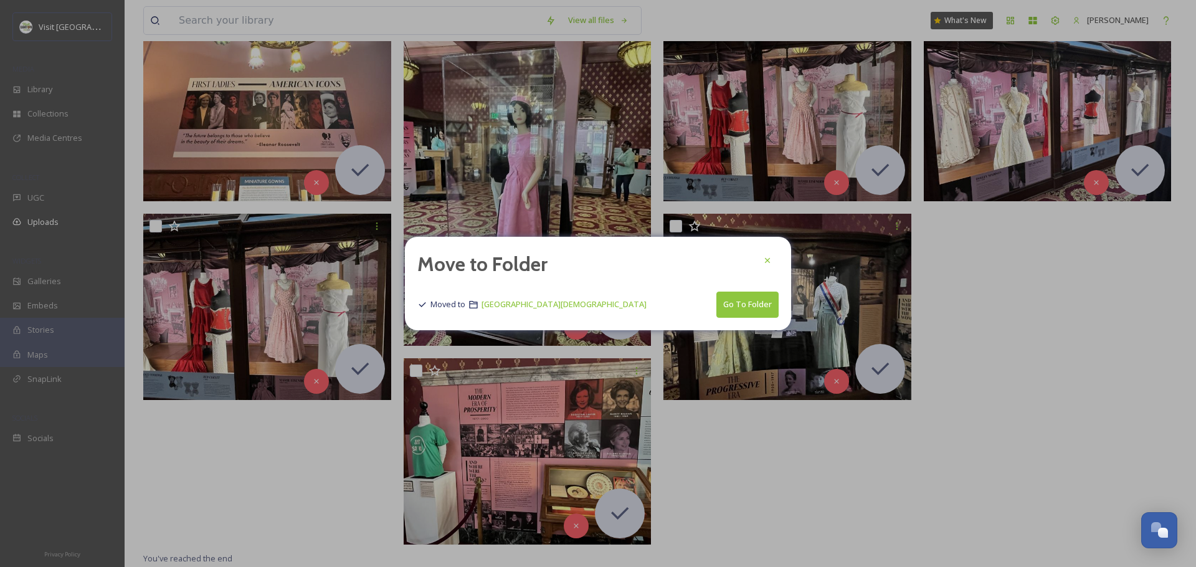
click at [747, 305] on button "Go To Folder" at bounding box center [747, 304] width 62 height 26
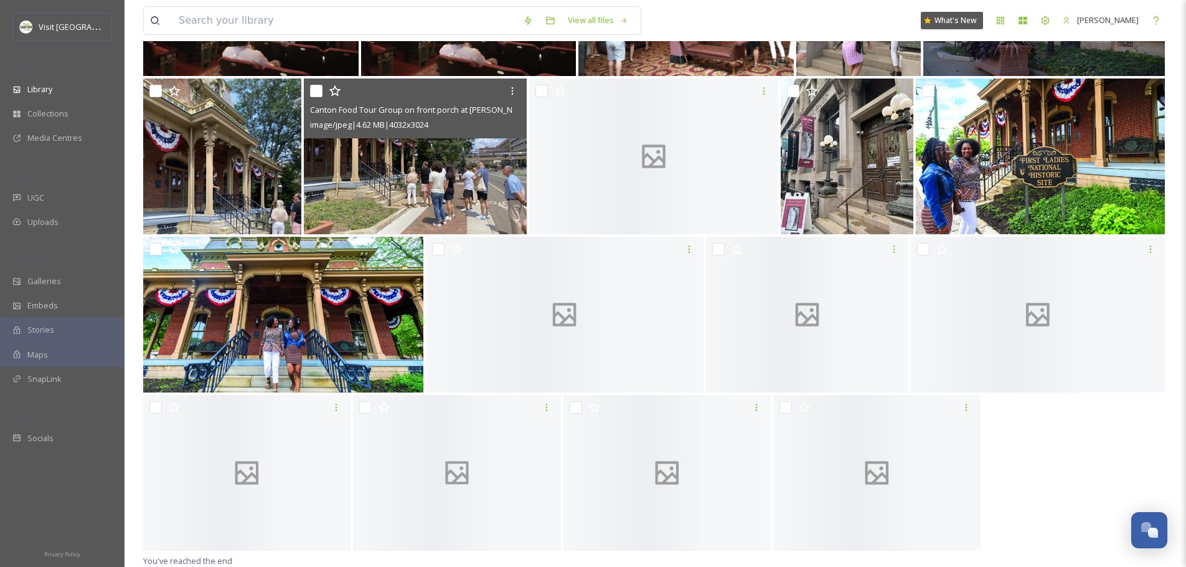
scroll to position [1318, 0]
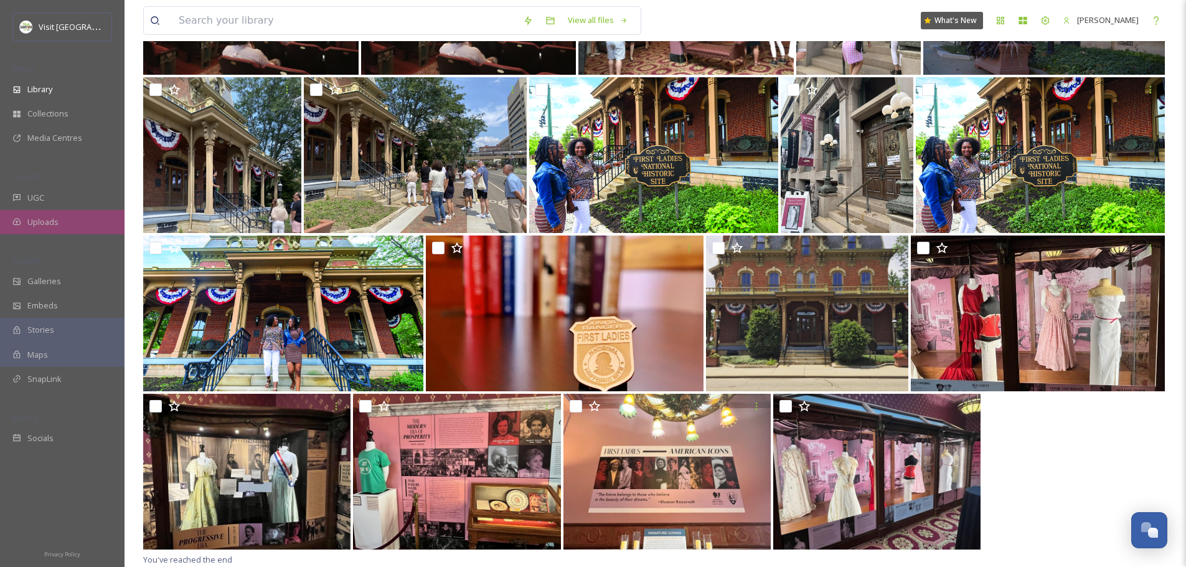
click at [42, 225] on span "Uploads" at bounding box center [42, 222] width 31 height 12
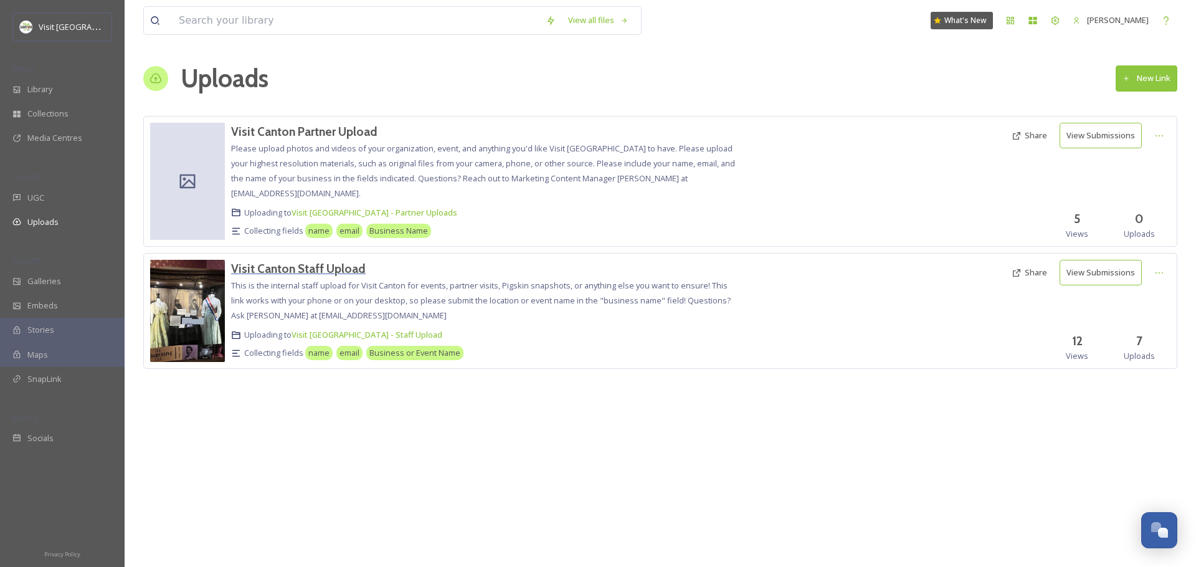
click at [339, 271] on h3 "Visit Canton Staff Upload" at bounding box center [298, 268] width 134 height 15
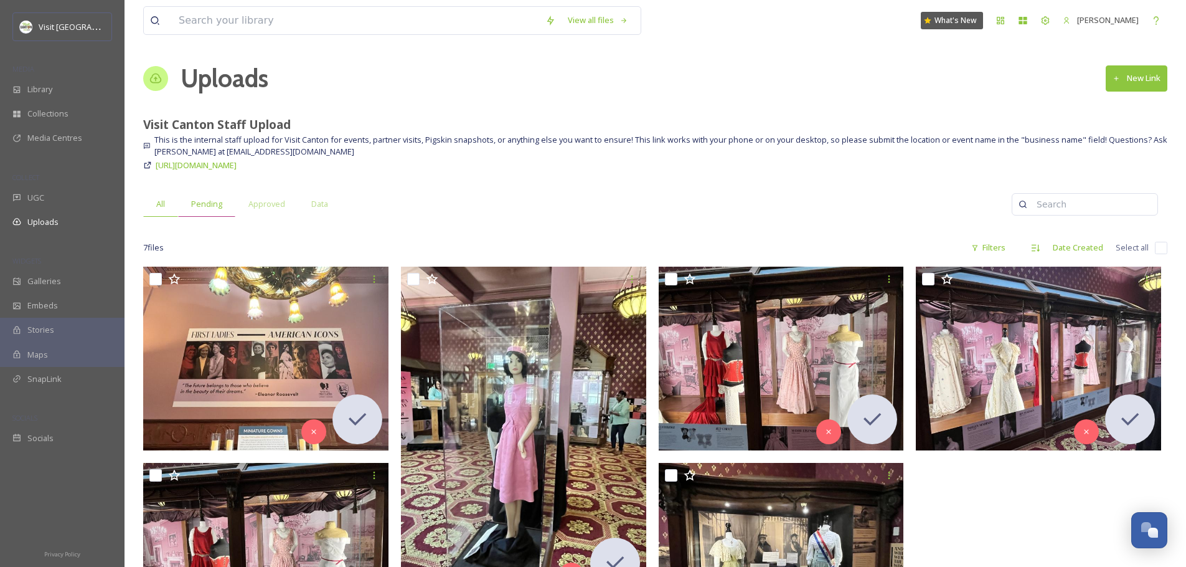
click at [220, 194] on div "Pending" at bounding box center [206, 204] width 57 height 26
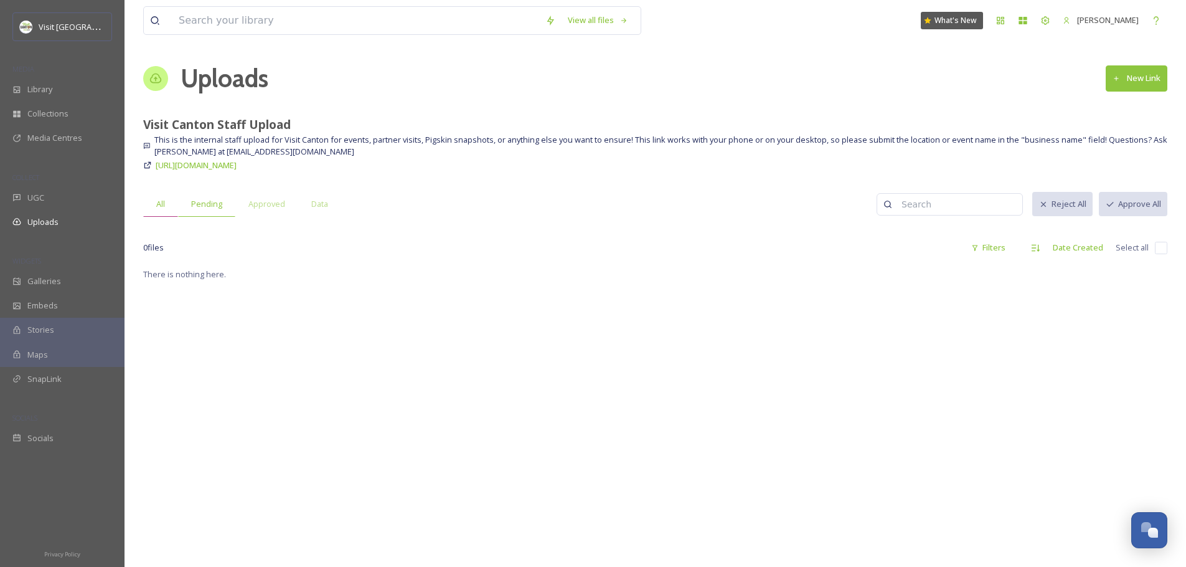
click at [161, 209] on span "All" at bounding box center [160, 204] width 9 height 12
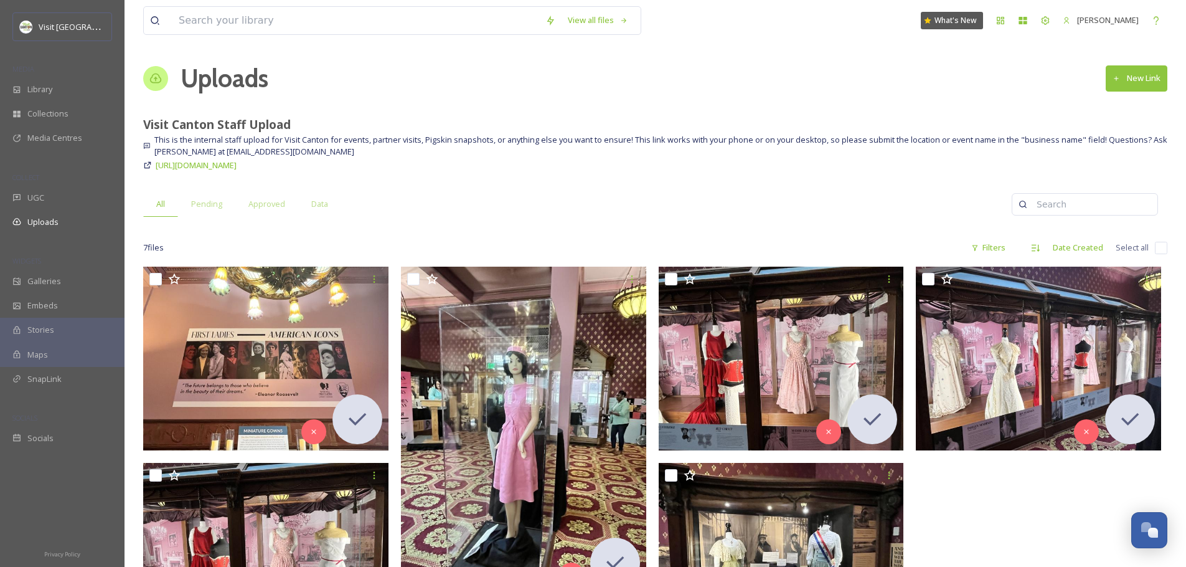
click at [1156, 249] on input "checkbox" at bounding box center [1161, 248] width 12 height 12
checkbox input "true"
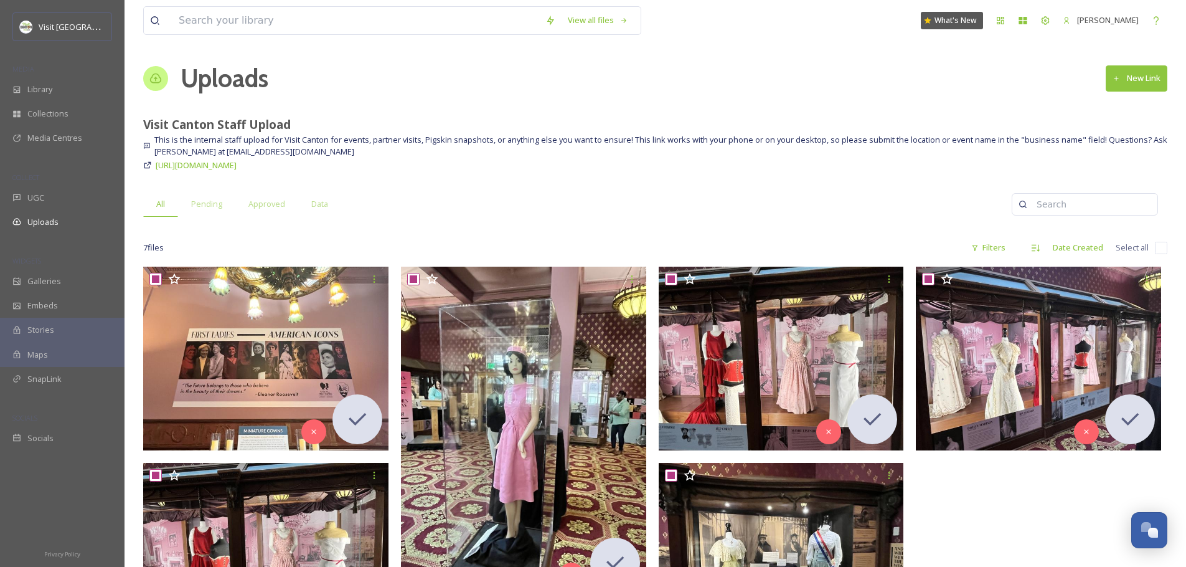
checkbox input "true"
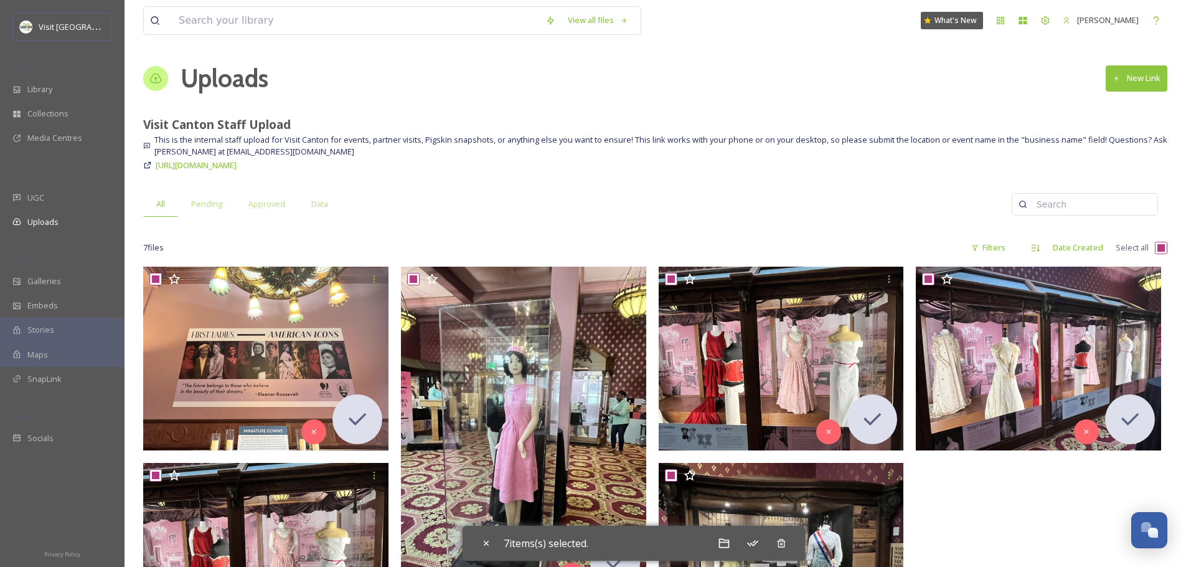
click at [1156, 249] on input "checkbox" at bounding box center [1161, 248] width 12 height 12
checkbox input "false"
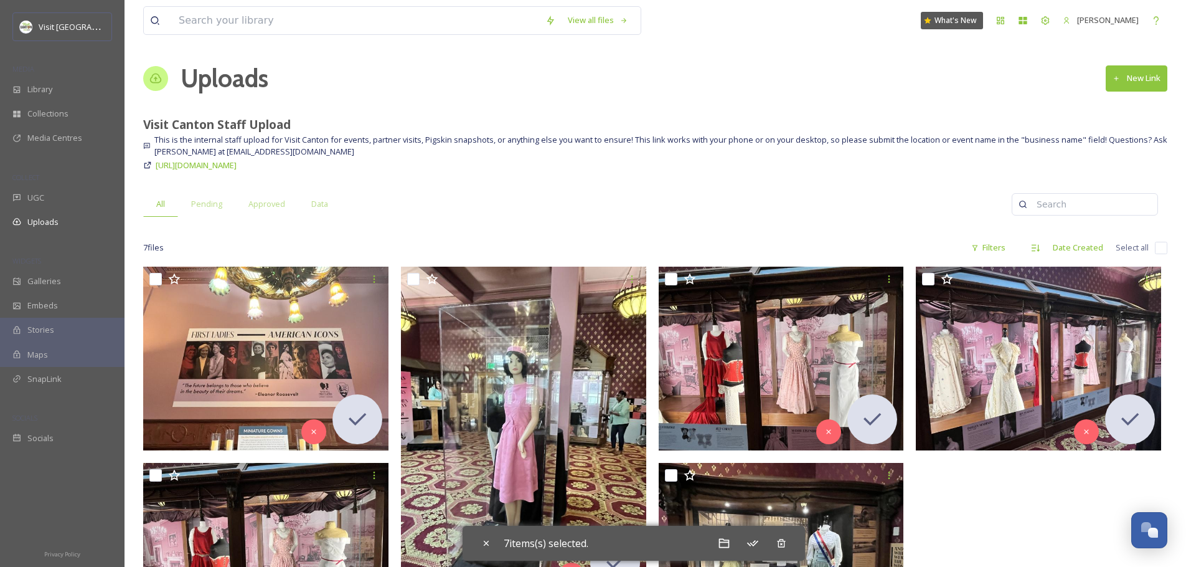
checkbox input "false"
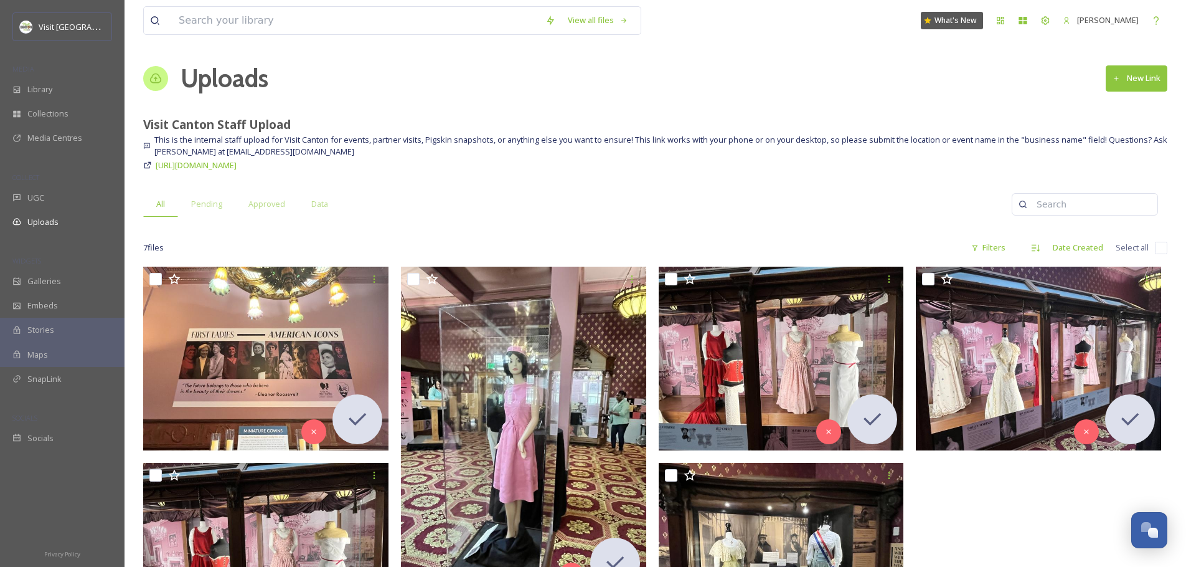
click at [989, 504] on div at bounding box center [1042, 532] width 252 height 530
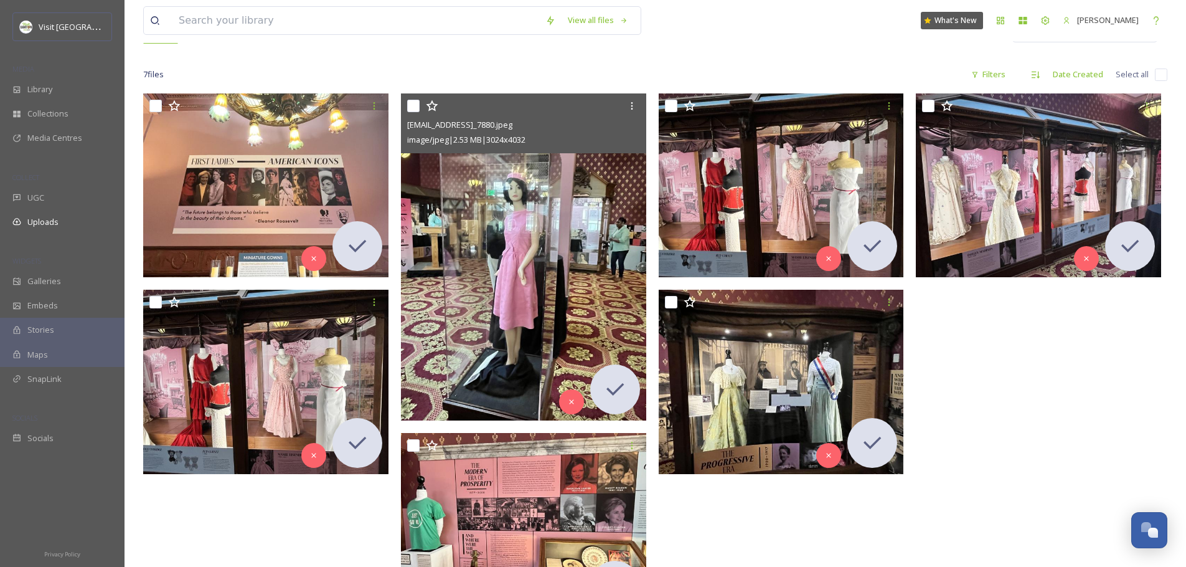
scroll to position [172, 0]
